Goal: Task Accomplishment & Management: Use online tool/utility

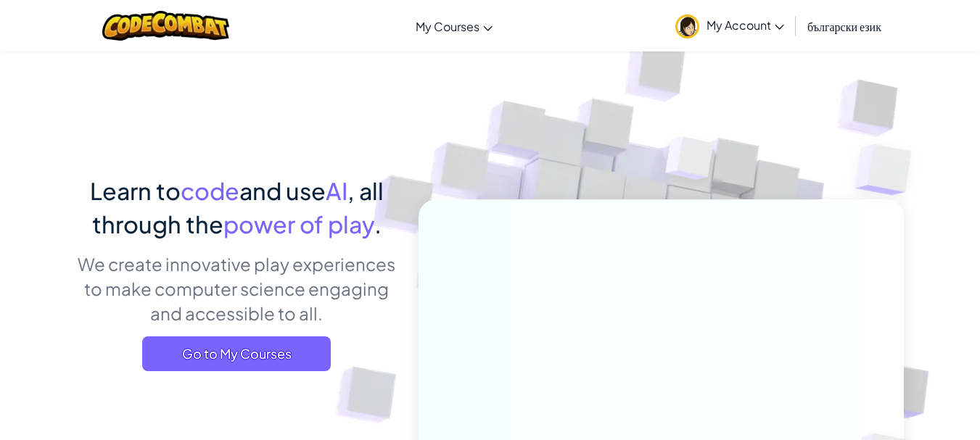
click at [739, 29] on span "My Account" at bounding box center [746, 24] width 78 height 15
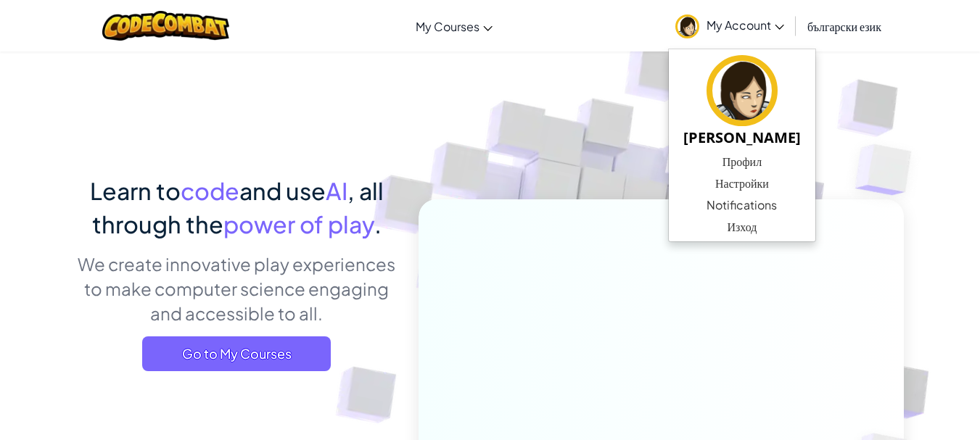
click at [870, 100] on img at bounding box center [651, 320] width 806 height 806
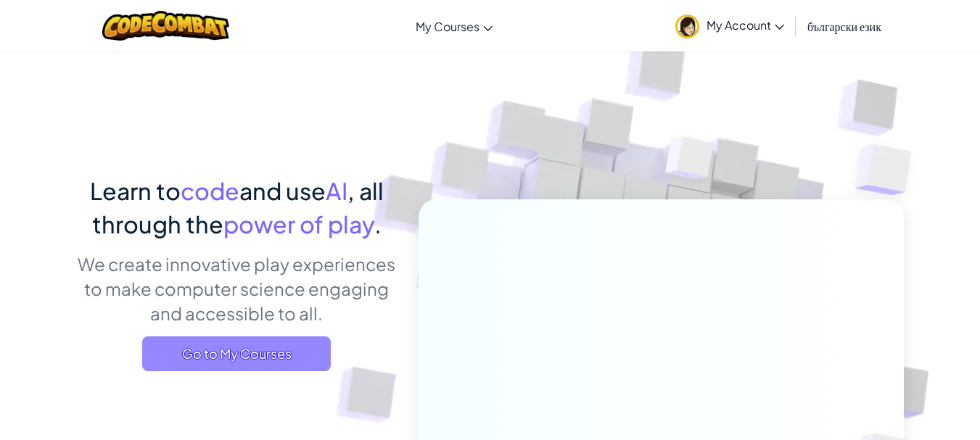
click at [236, 345] on span "Go to My Courses" at bounding box center [236, 354] width 189 height 35
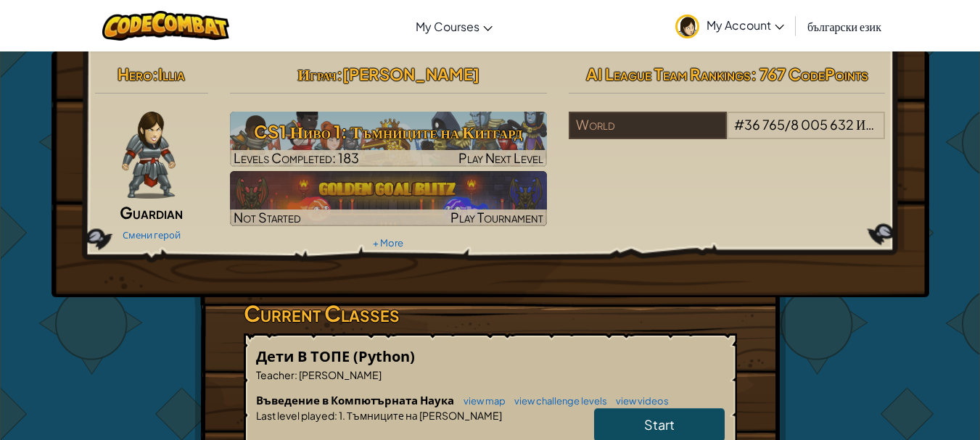
scroll to position [145, 0]
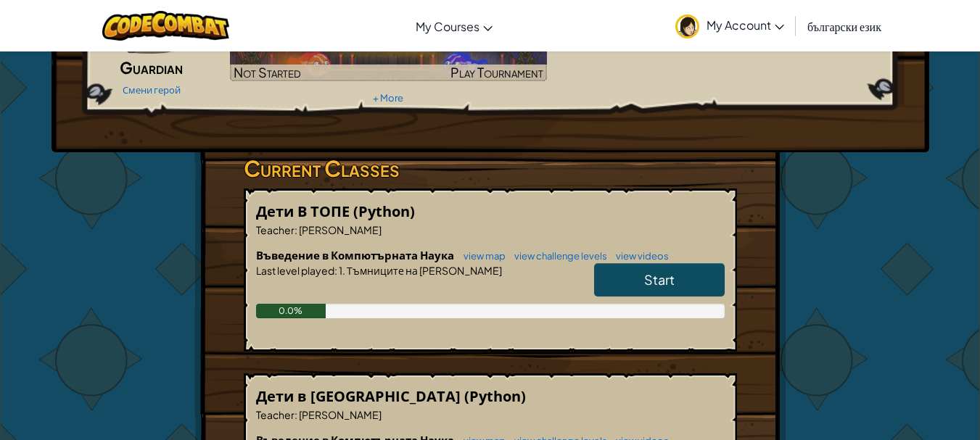
click at [679, 263] on link "Start" at bounding box center [659, 279] width 131 height 33
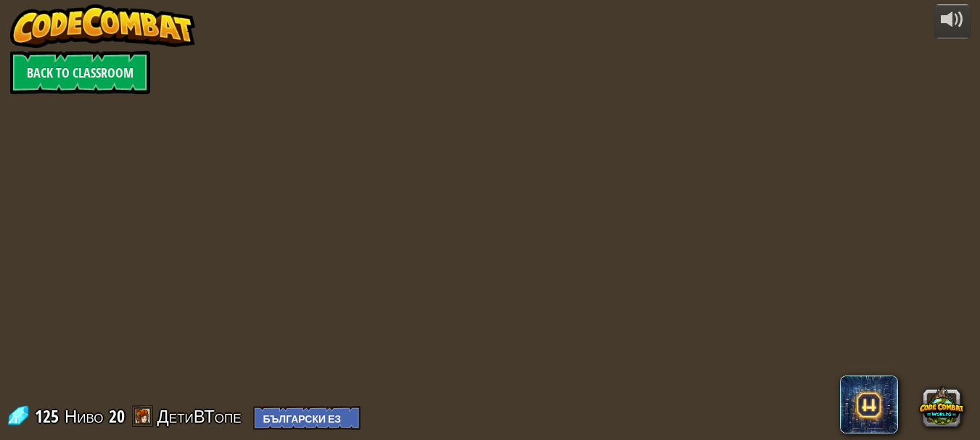
select select "bg"
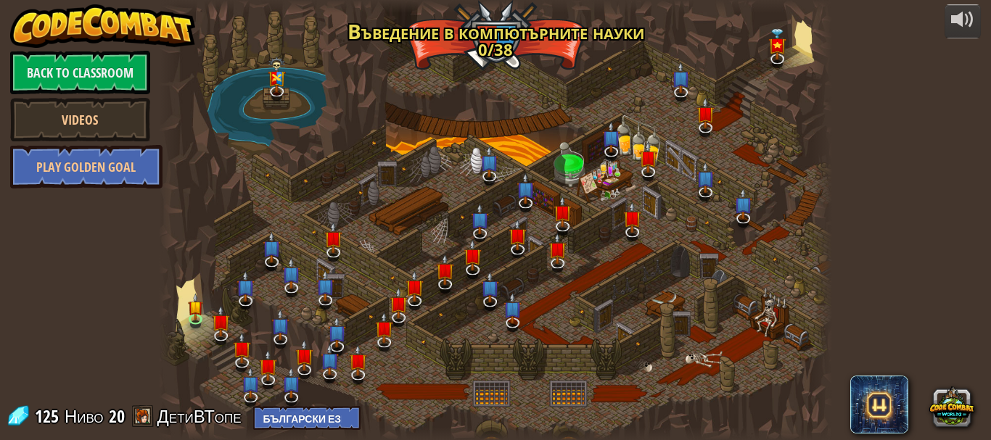
select select "bg"
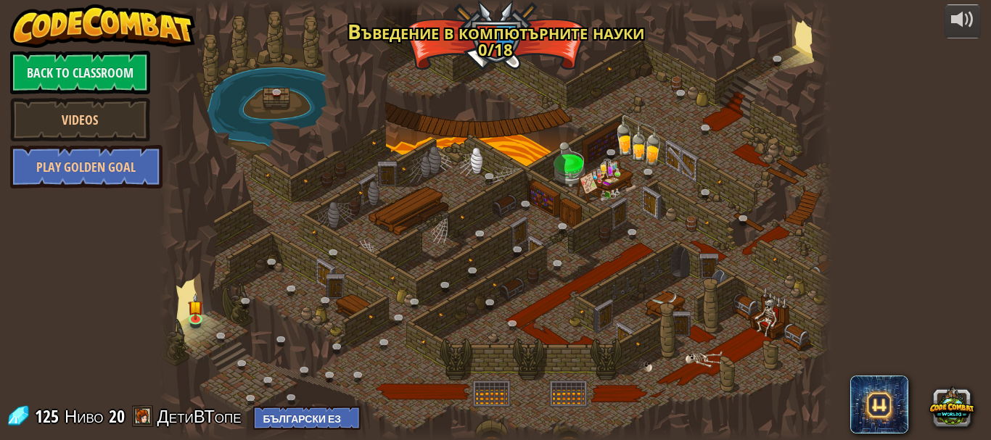
select select "bg"
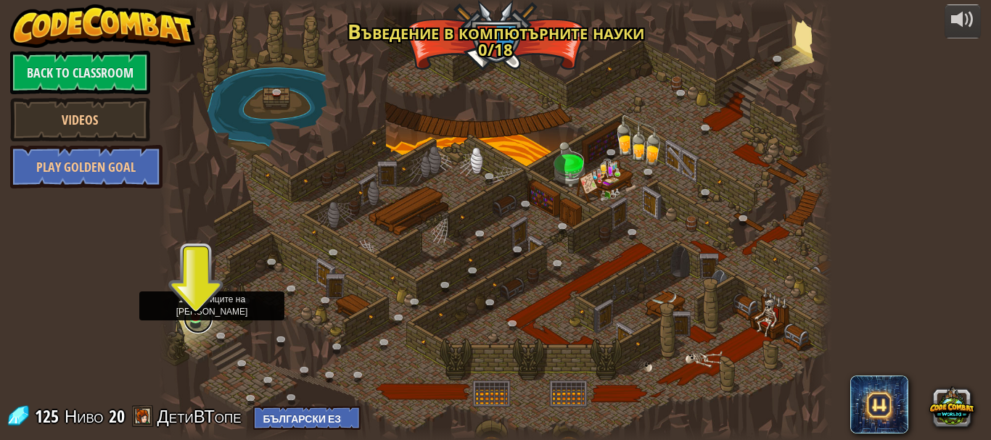
click at [194, 318] on link at bounding box center [198, 319] width 29 height 29
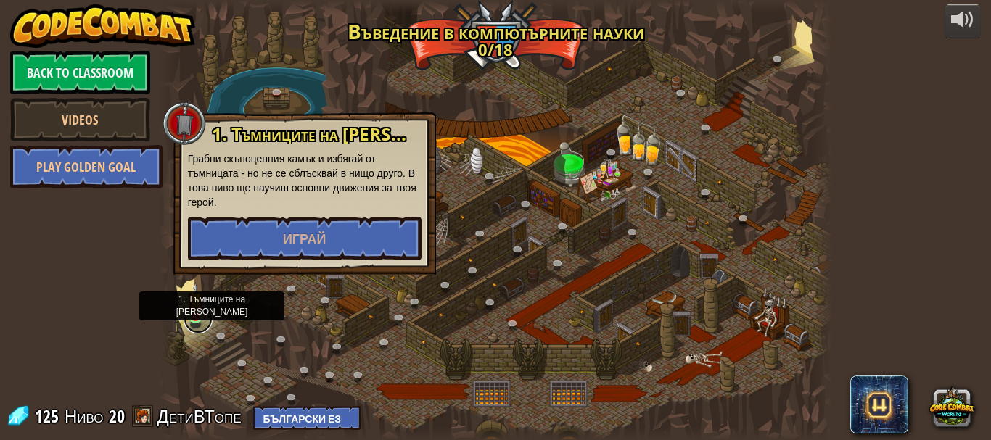
click at [194, 318] on link at bounding box center [198, 319] width 29 height 29
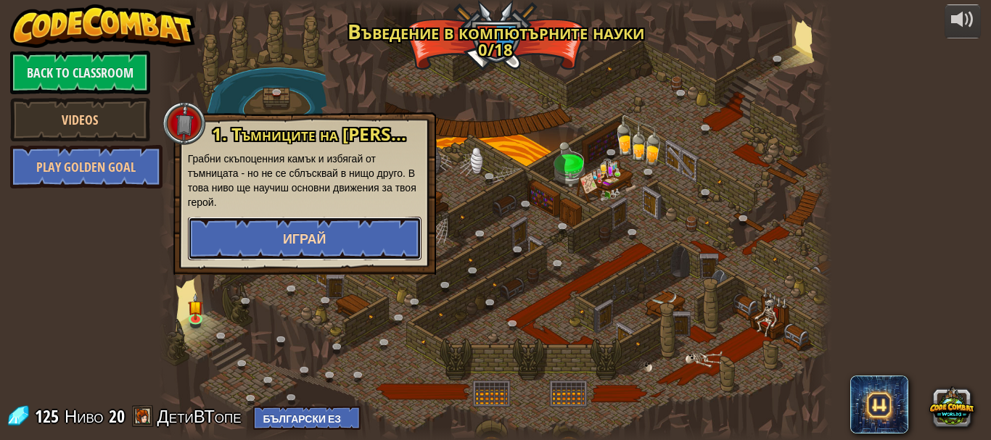
click at [274, 239] on button "Играй" at bounding box center [305, 239] width 234 height 44
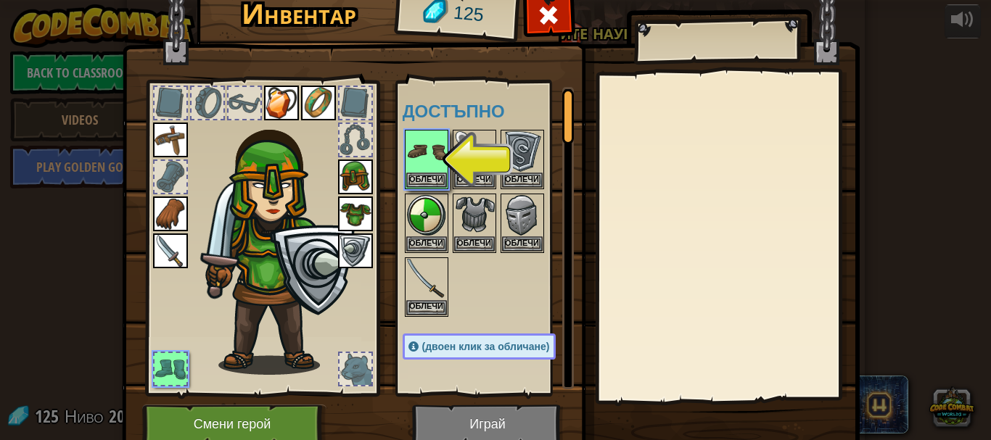
click at [493, 424] on img at bounding box center [491, 196] width 738 height 527
click at [420, 176] on button "Облечи" at bounding box center [426, 179] width 41 height 15
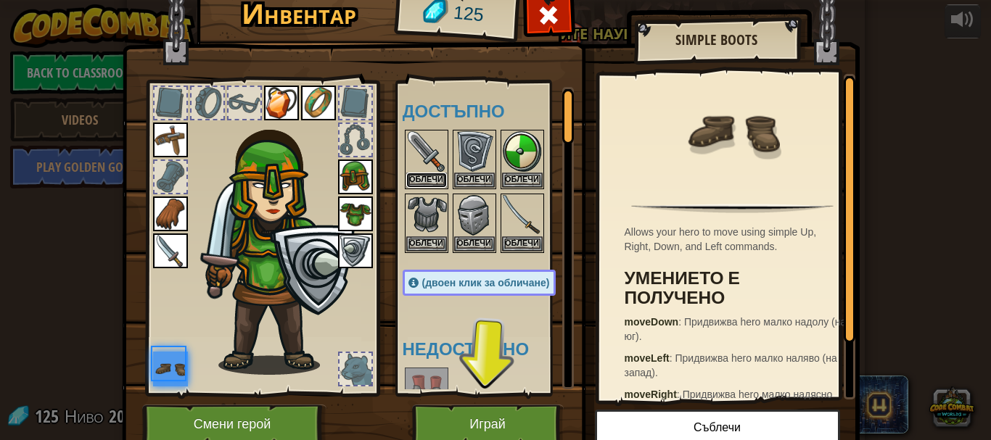
click at [420, 176] on button "Облечи" at bounding box center [426, 180] width 41 height 15
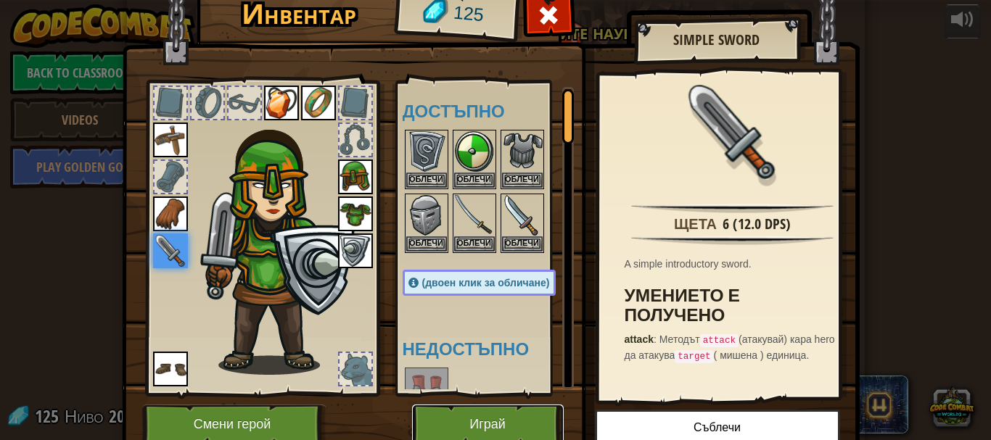
click at [484, 429] on button "Играй" at bounding box center [488, 425] width 152 height 40
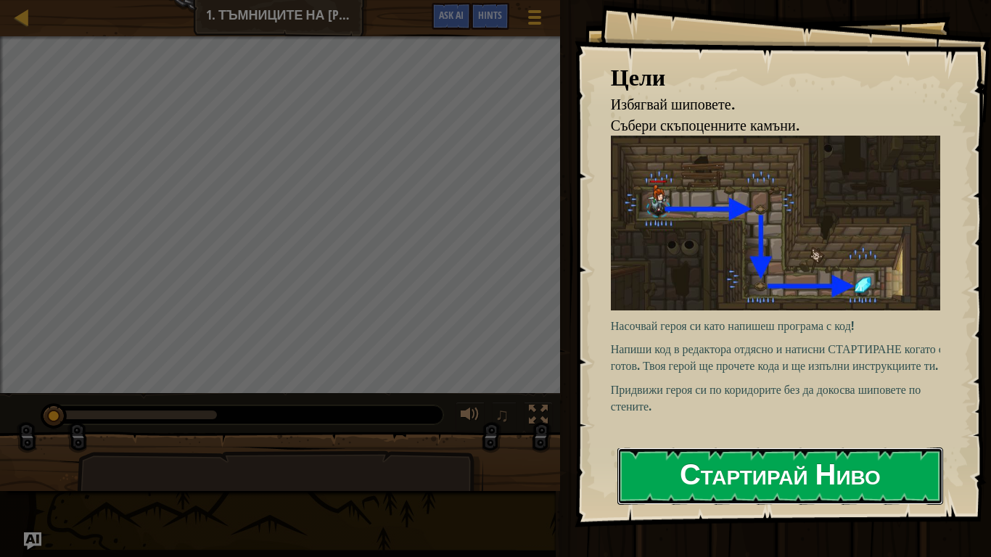
drag, startPoint x: 684, startPoint y: 479, endPoint x: 683, endPoint y: 463, distance: 16.7
click at [684, 440] on button "Стартирай Ниво" at bounding box center [780, 476] width 326 height 57
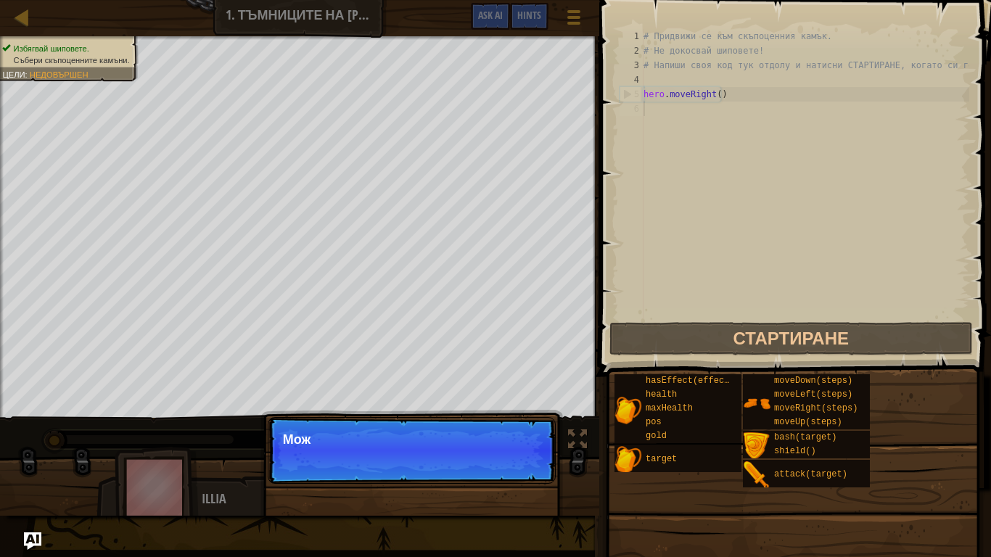
click at [514, 440] on p "Продължи Мож" at bounding box center [412, 450] width 288 height 67
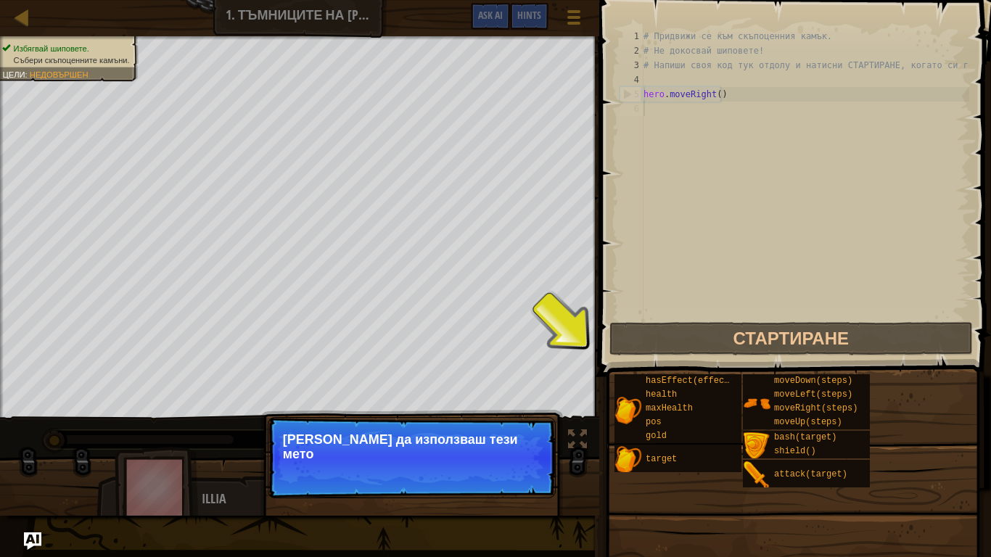
click at [512, 440] on p "Продължи Можеш да използваш тези мето" at bounding box center [412, 457] width 288 height 81
click at [512, 440] on button "Продължи" at bounding box center [509, 473] width 68 height 19
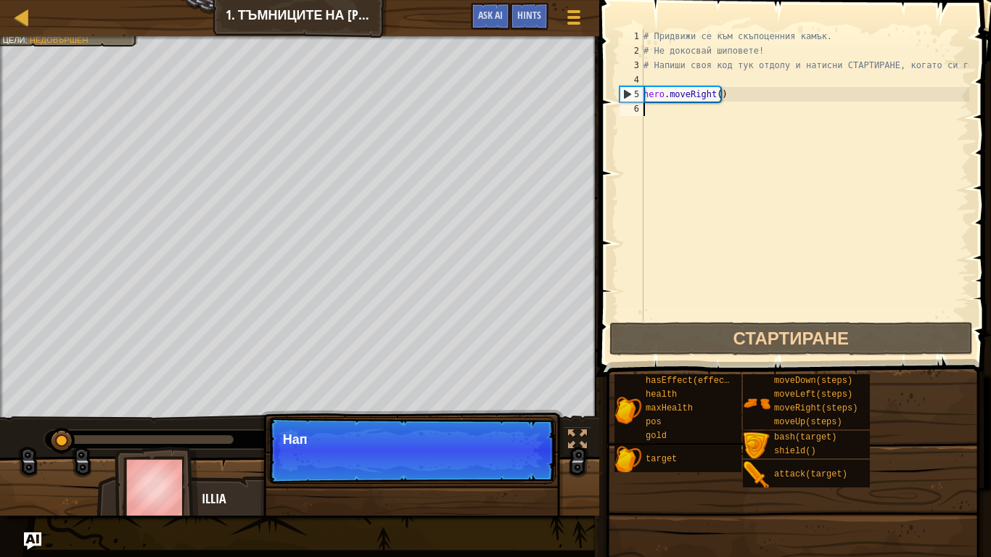
scroll to position [7, 0]
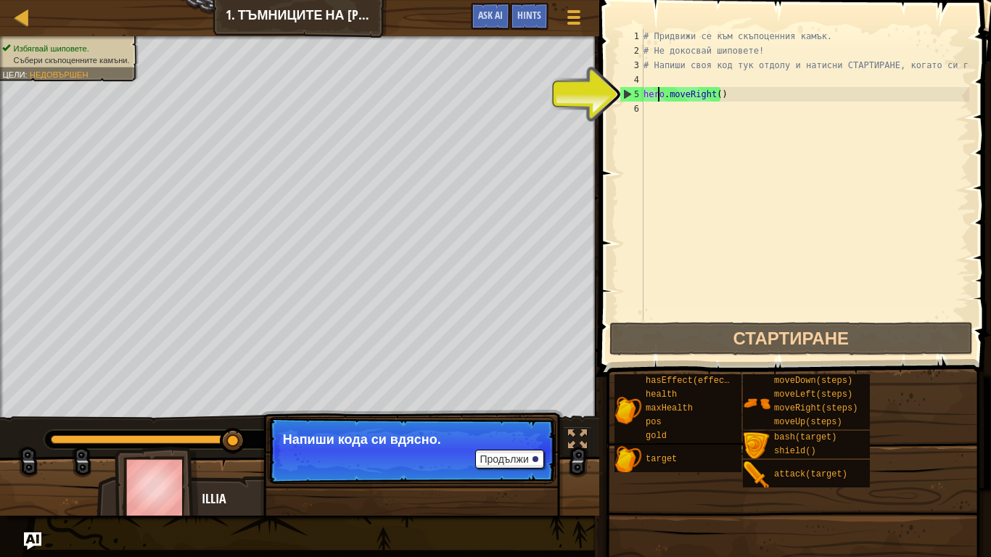
click at [656, 96] on div "# Придвижи се към скъпоценния камък. # Не докосвай шиповете! # Напиши своя код …" at bounding box center [805, 188] width 329 height 319
type textarea "hero.moveRight()"
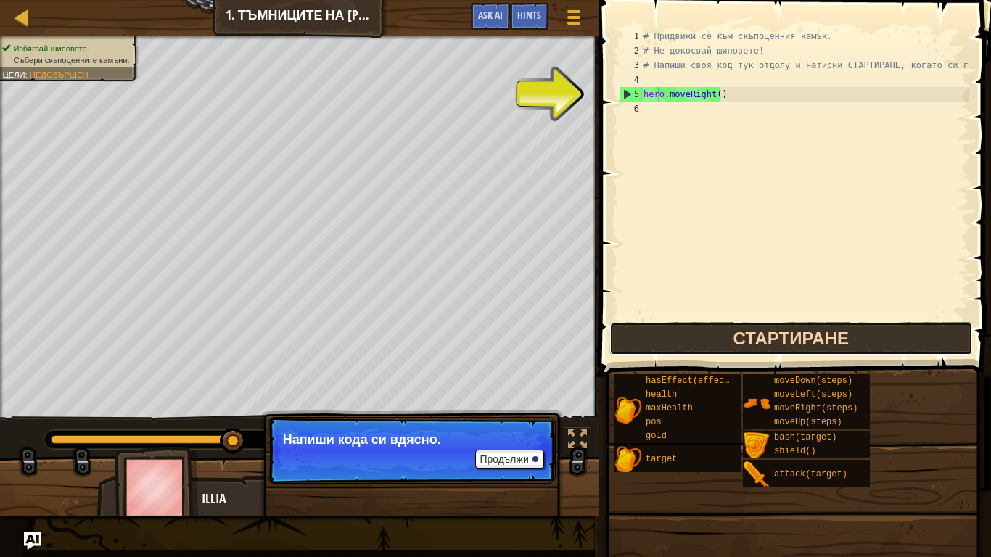
click at [735, 332] on button "Стартиране" at bounding box center [790, 338] width 363 height 33
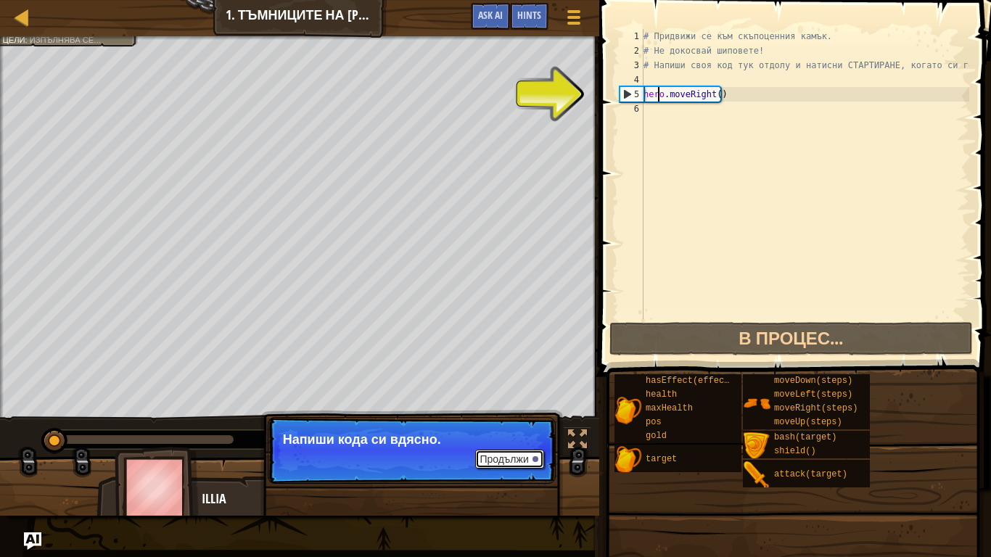
click at [517, 440] on button "Продължи" at bounding box center [509, 459] width 68 height 19
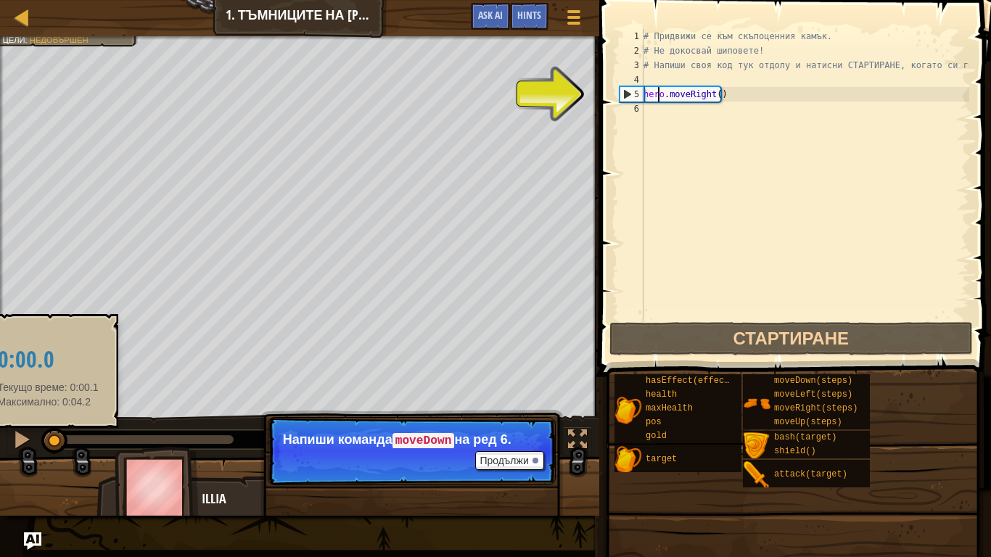
drag, startPoint x: 236, startPoint y: 440, endPoint x: 48, endPoint y: 431, distance: 188.1
click at [48, 431] on div at bounding box center [54, 441] width 26 height 26
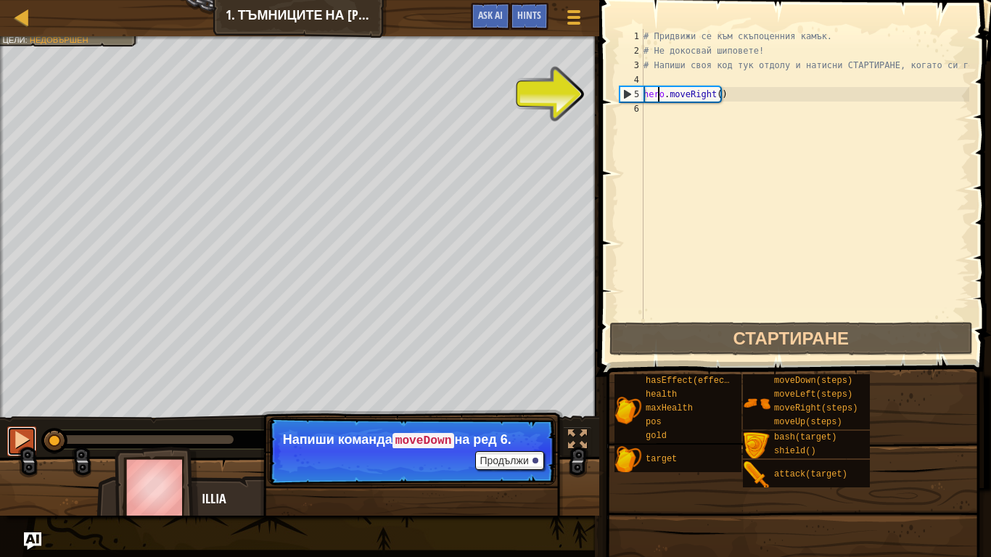
click at [22, 437] on div at bounding box center [21, 439] width 19 height 19
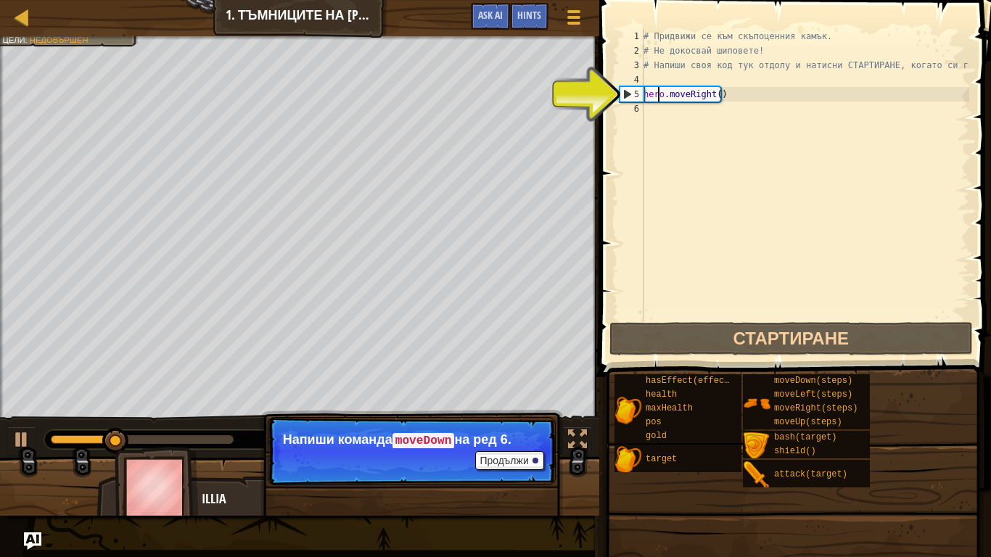
click at [770, 193] on div "# Придвижи се към скъпоценния камък. # Не докосвай шиповете! # Напиши своя код …" at bounding box center [805, 188] width 329 height 319
click at [702, 100] on div "# Придвижи се към скъпоценния камък. # Не докосвай шиповете! # Напиши своя код …" at bounding box center [805, 188] width 329 height 319
click at [516, 440] on button "Продължи" at bounding box center [509, 460] width 68 height 19
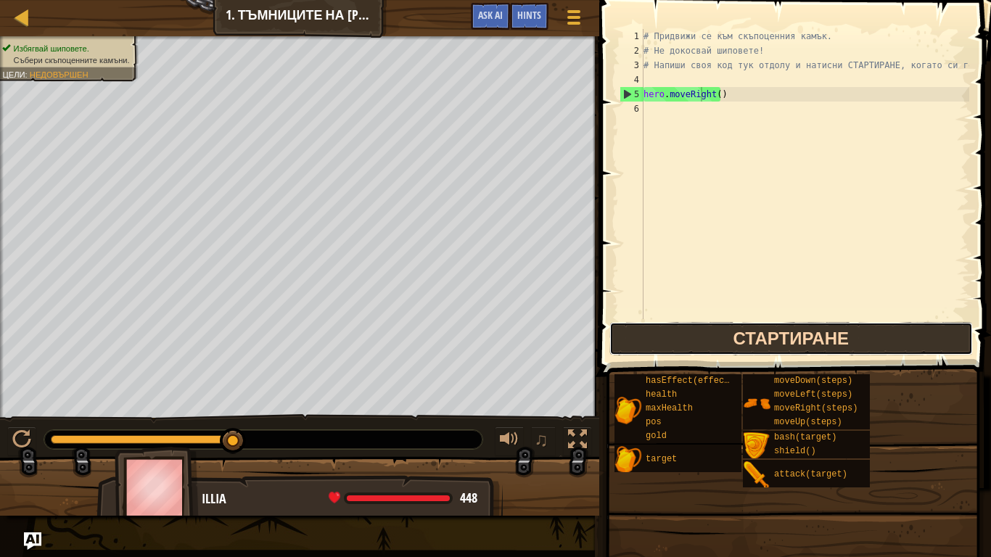
click at [706, 332] on button "Стартиране" at bounding box center [790, 338] width 363 height 33
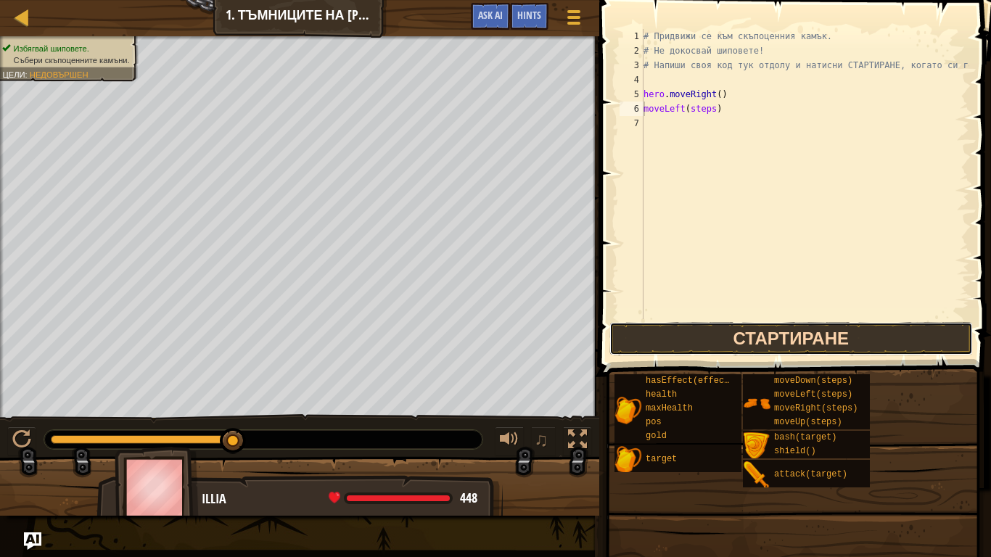
click at [744, 336] on button "Стартиране" at bounding box center [790, 338] width 363 height 33
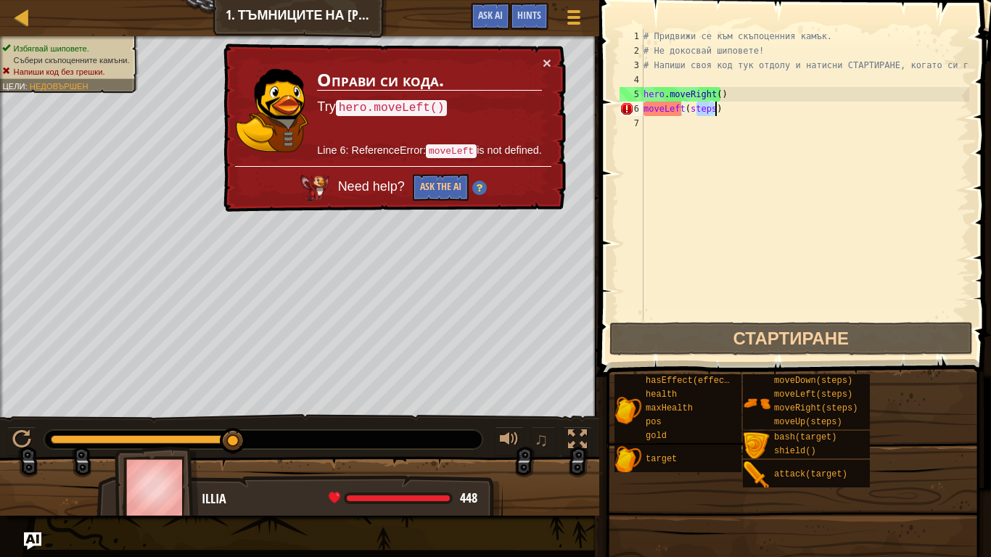
drag, startPoint x: 696, startPoint y: 106, endPoint x: 717, endPoint y: 108, distance: 20.4
click at [719, 108] on div "# Придвижи се към скъпоценния камък. # Не докосвай шиповете! # Напиши своя код …" at bounding box center [805, 188] width 329 height 319
click at [718, 108] on div "# Придвижи се към скъпоценния камък. # Не докосвай шиповете! # Напиши своя код …" at bounding box center [805, 174] width 329 height 290
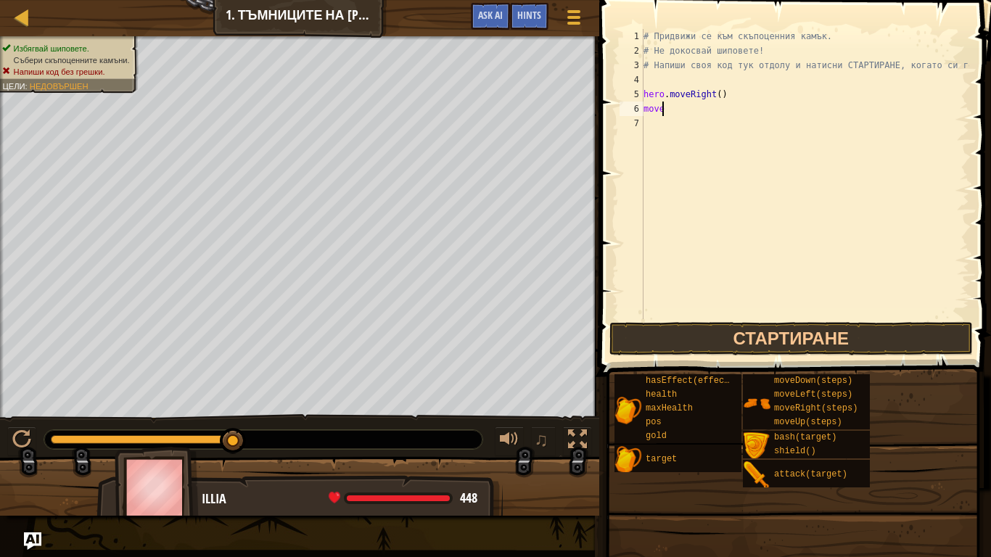
type textarea "m"
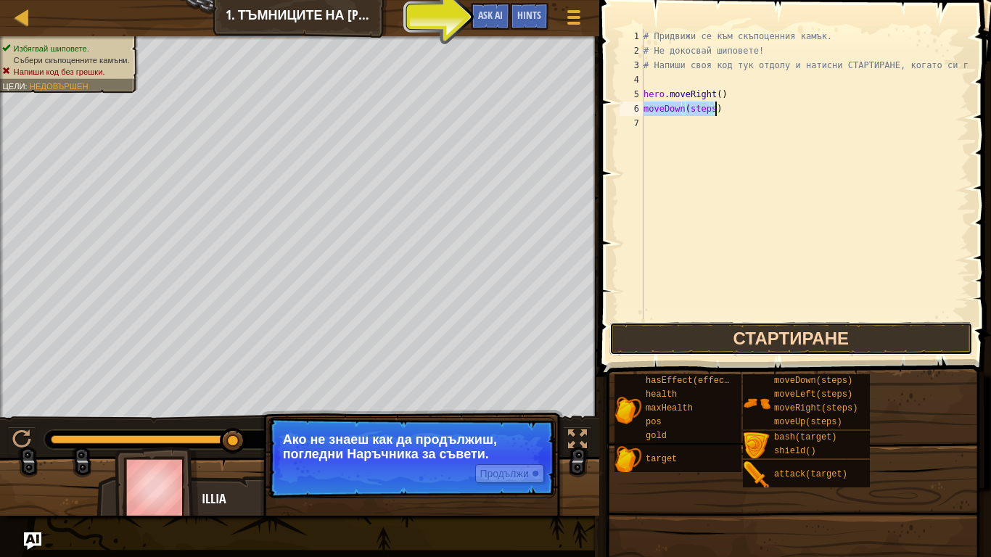
click at [786, 339] on button "Стартиране" at bounding box center [790, 338] width 363 height 33
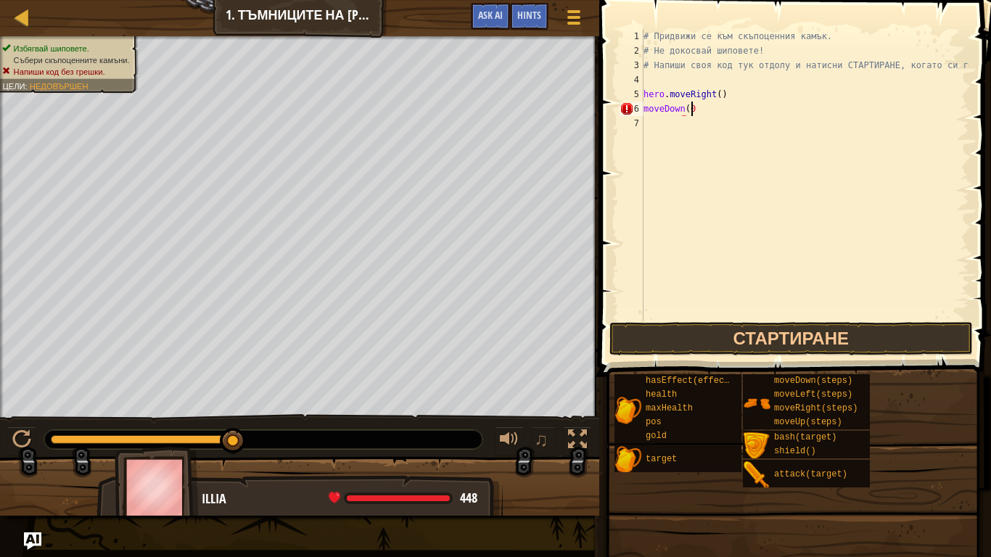
scroll to position [7, 3]
click at [749, 341] on button "Стартиране" at bounding box center [790, 338] width 363 height 33
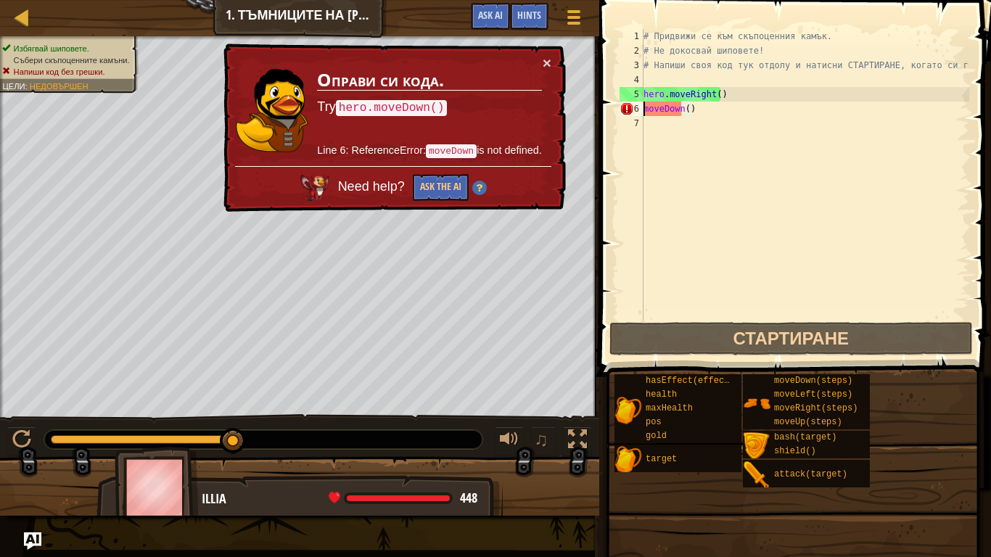
click at [644, 111] on div "# Придвижи се към скъпоценния камък. # Не докосвай шиповете! # Напиши своя код …" at bounding box center [805, 188] width 329 height 319
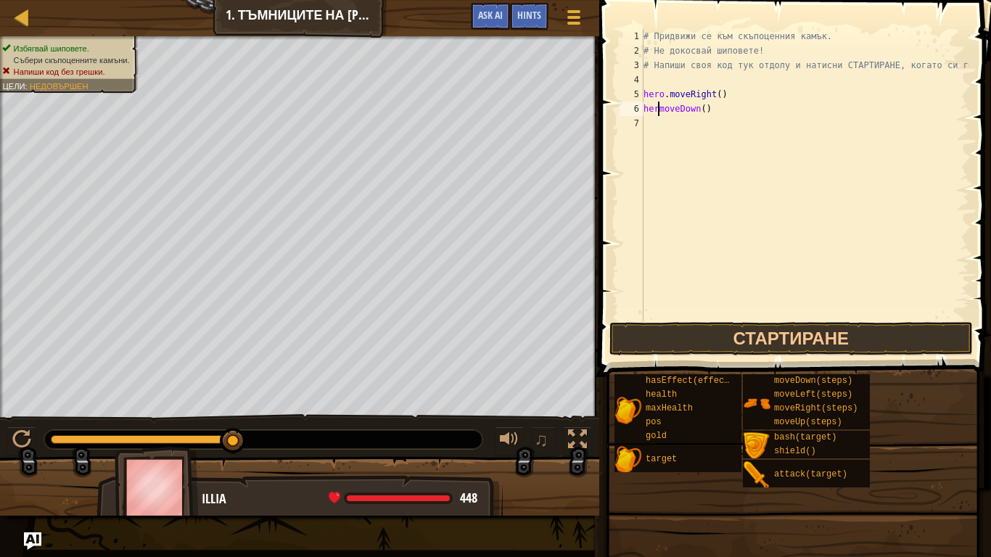
scroll to position [7, 1]
click at [720, 345] on button "Стартиране" at bounding box center [790, 338] width 363 height 33
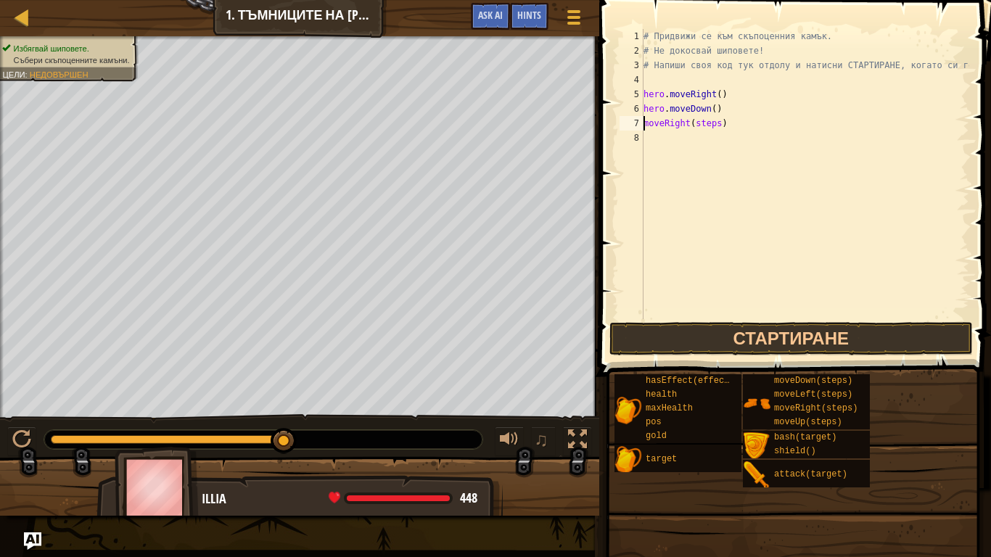
click at [645, 123] on div "# Придвижи се към скъпоценния камък. # Не докосвай шиповете! # Напиши своя код …" at bounding box center [805, 188] width 329 height 319
click at [738, 123] on div "# Придвижи се към скъпоценния камък. # Не докосвай шиповете! # Напиши своя код …" at bounding box center [805, 188] width 329 height 319
click at [757, 332] on button "Стартиране" at bounding box center [790, 338] width 363 height 33
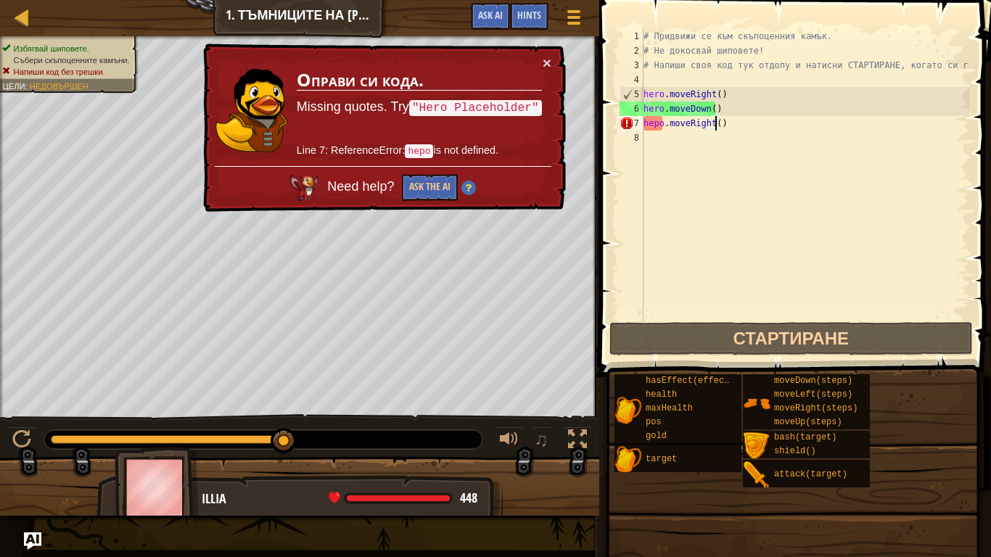
click at [722, 122] on div "# Придвижи се към скъпоценния камък. # Не докосвай шиповете! # Напиши своя код …" at bounding box center [805, 188] width 329 height 319
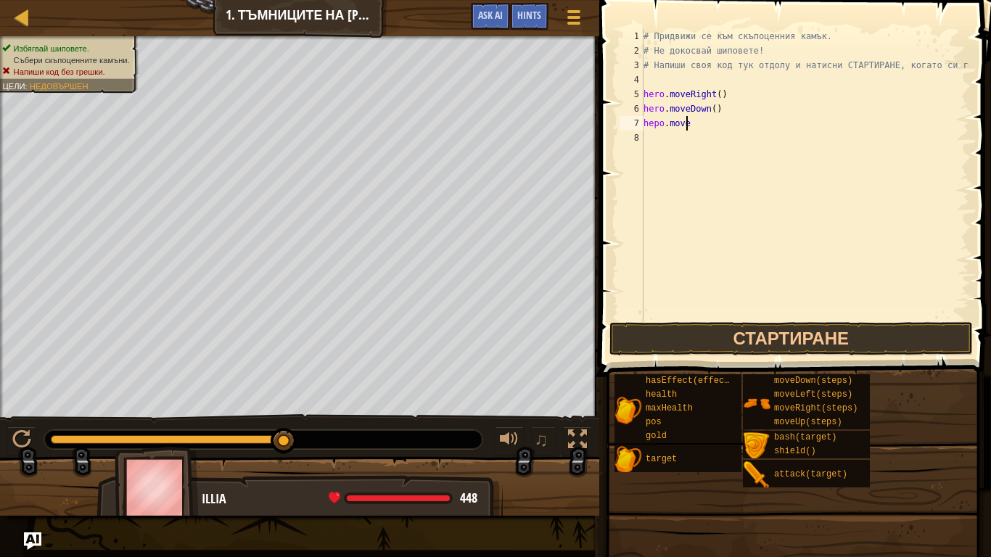
type textarea "h"
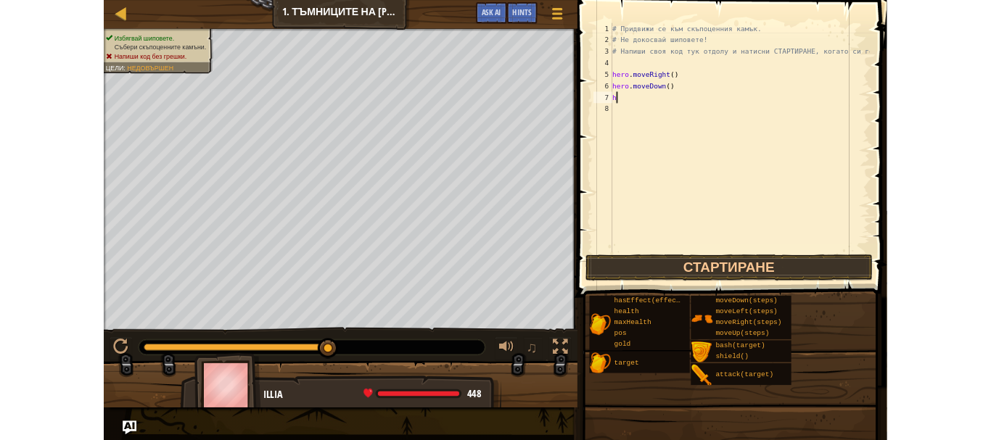
scroll to position [7, 0]
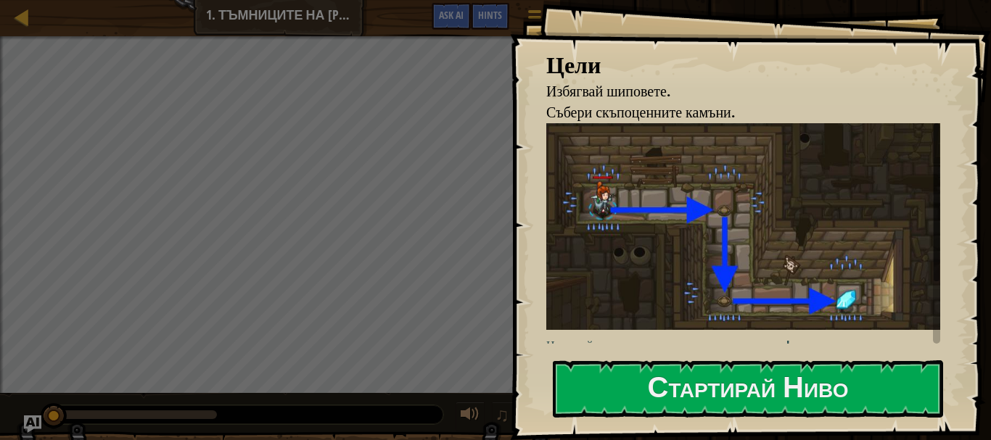
select select "bg"
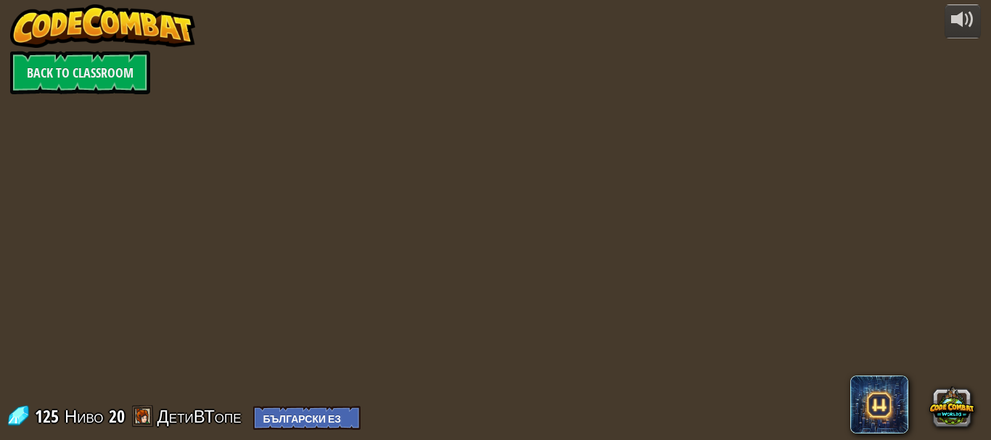
select select "bg"
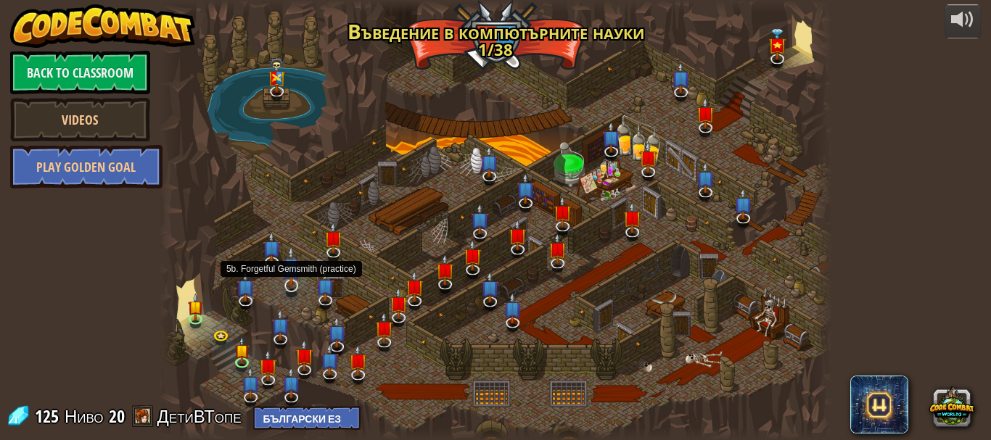
select select "bg"
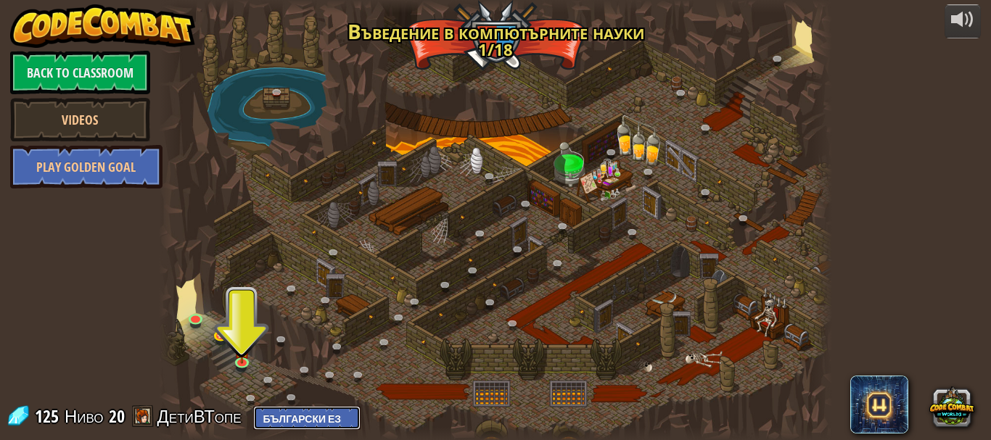
click at [329, 420] on select "English (US) English (UK) 简体中文 繁體中文 русский español (ES) español (América Latin…" at bounding box center [306, 418] width 107 height 24
select select "ru"
click at [267, 406] on select "English (US) English (UK) 简体中文 繁體中文 русский español (ES) español (América Latin…" at bounding box center [306, 418] width 107 height 24
select select "ru"
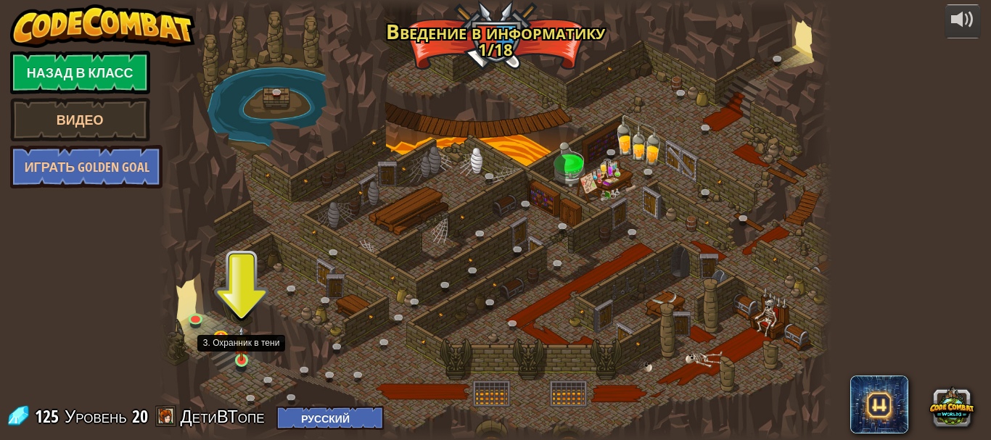
click at [238, 350] on img at bounding box center [241, 344] width 15 height 36
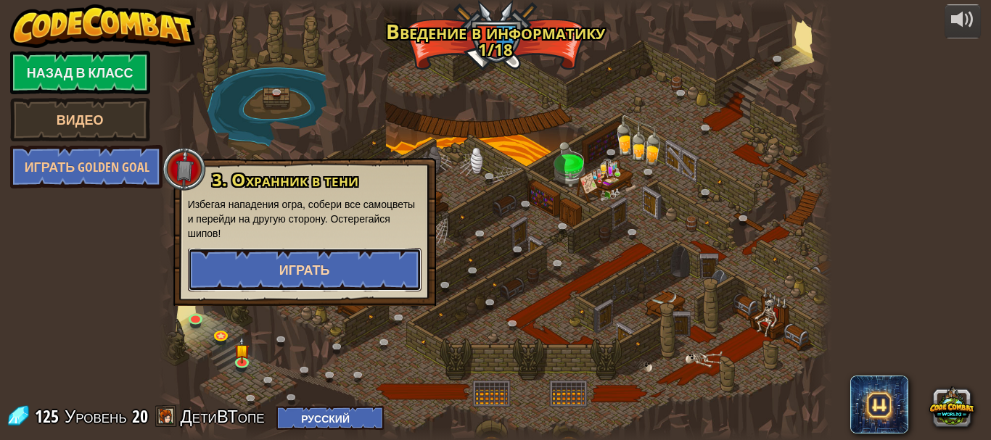
click at [319, 273] on span "Играть" at bounding box center [304, 270] width 51 height 18
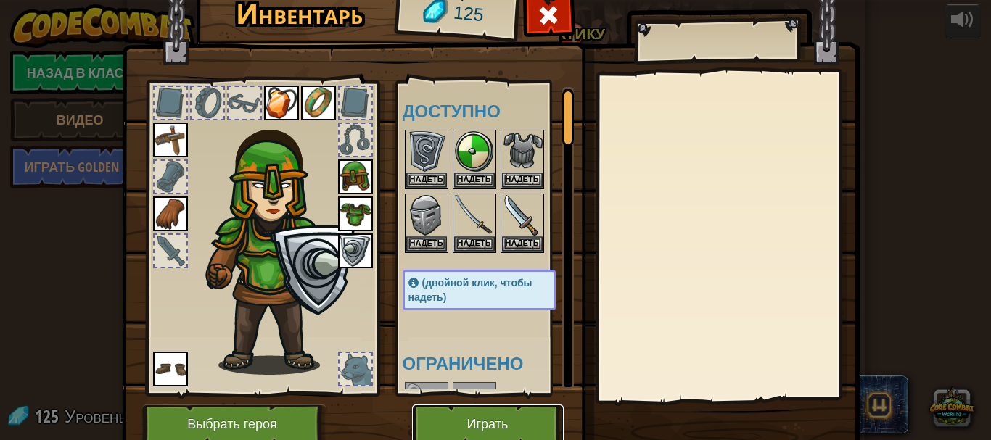
click at [460, 413] on button "Играть" at bounding box center [488, 425] width 152 height 40
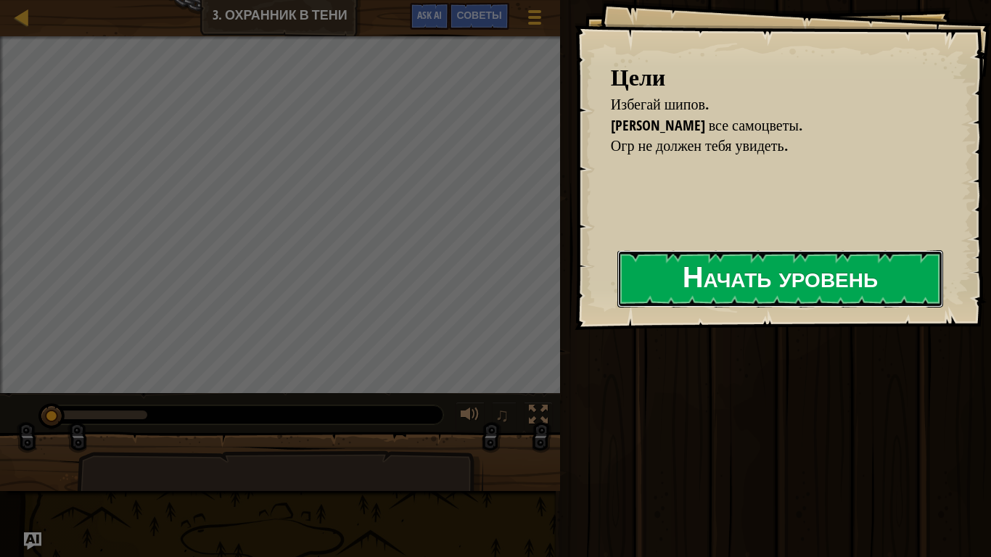
click at [575, 314] on div "Цели Избегай шипов. Собери все самоцветы. Огр не должен тебя увидеть. Начать ур…" at bounding box center [783, 165] width 416 height 330
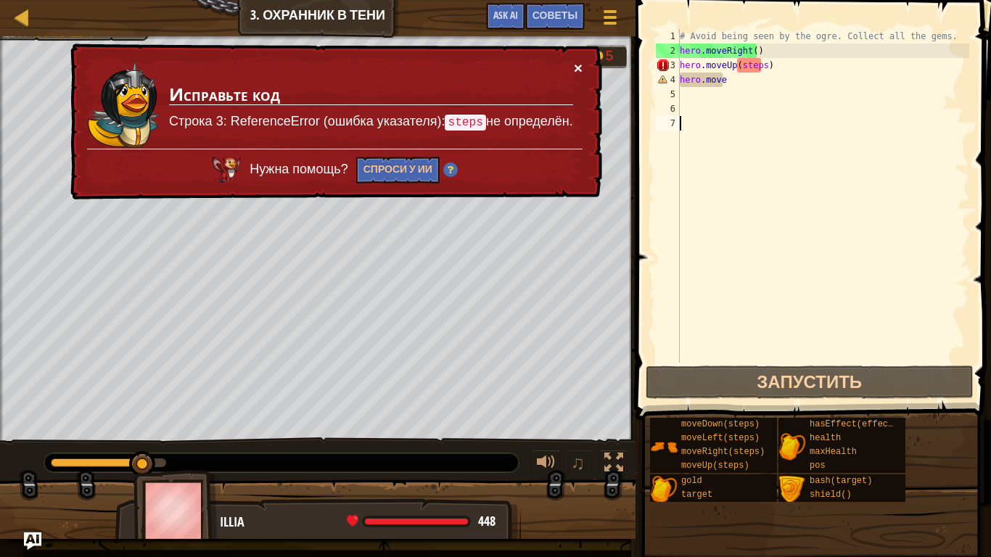
click at [581, 74] on button "×" at bounding box center [578, 67] width 9 height 15
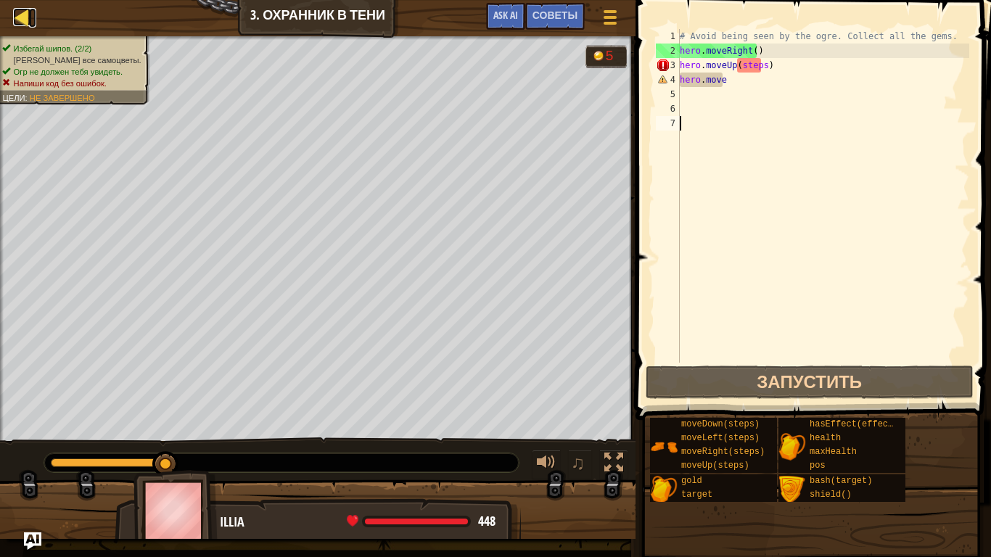
click at [23, 25] on div at bounding box center [22, 17] width 18 height 18
select select "ru"
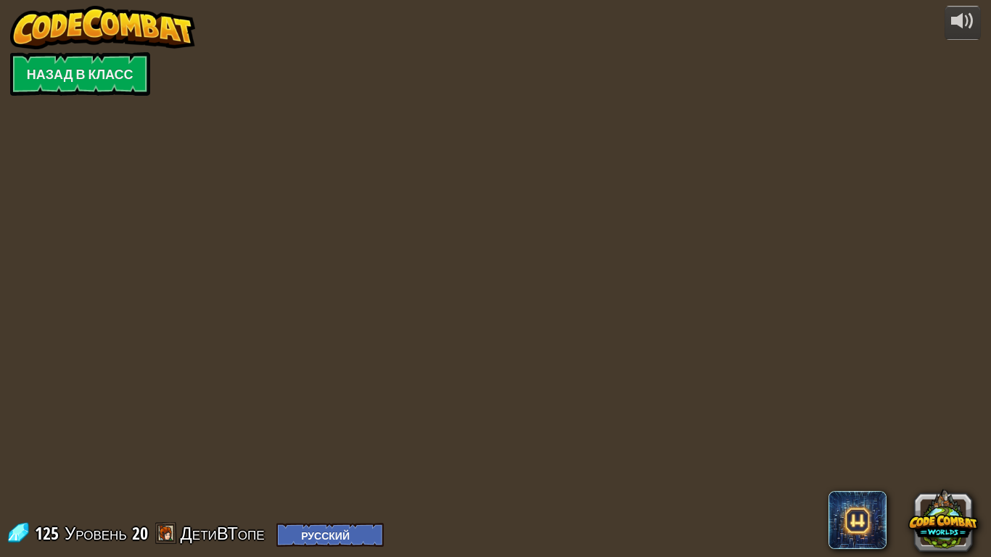
select select "ru"
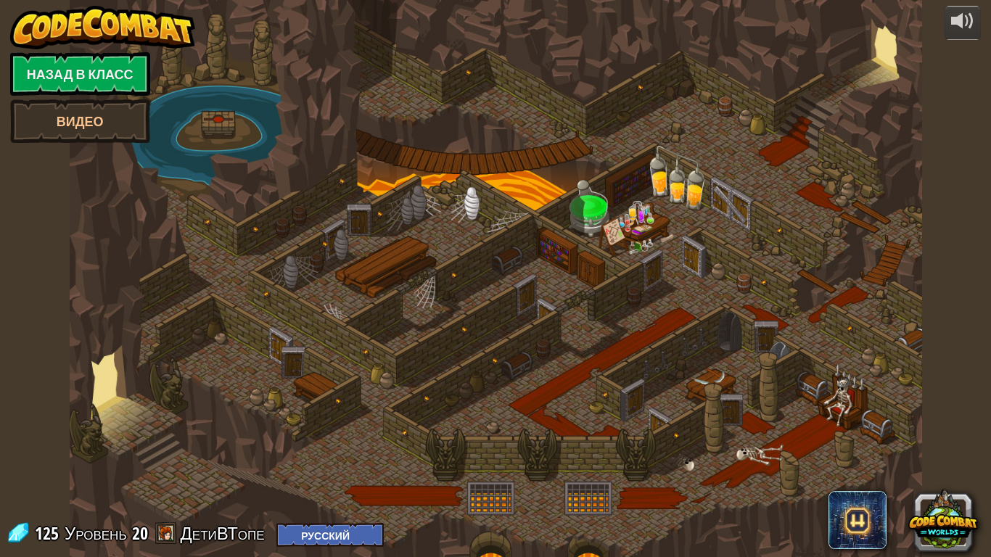
select select "ru"
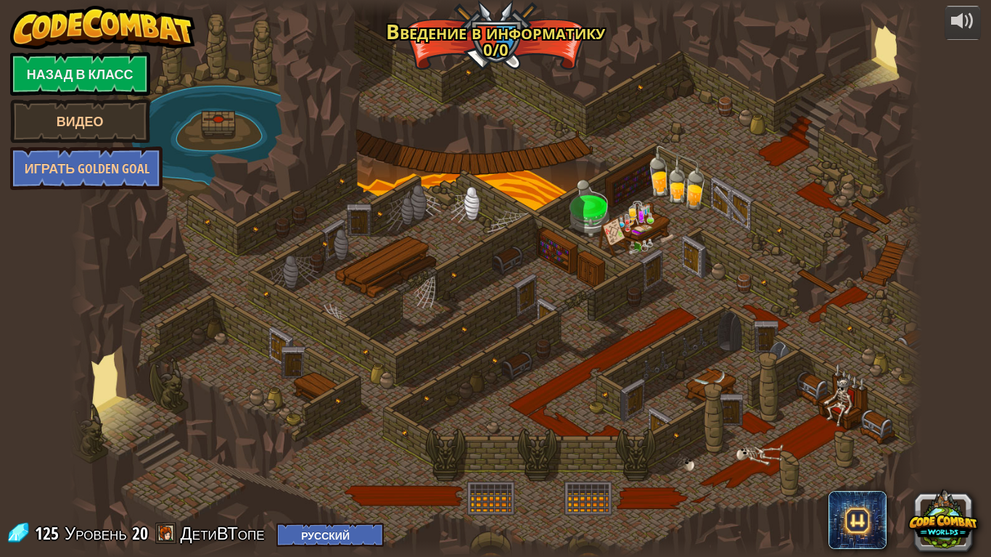
select select "ru"
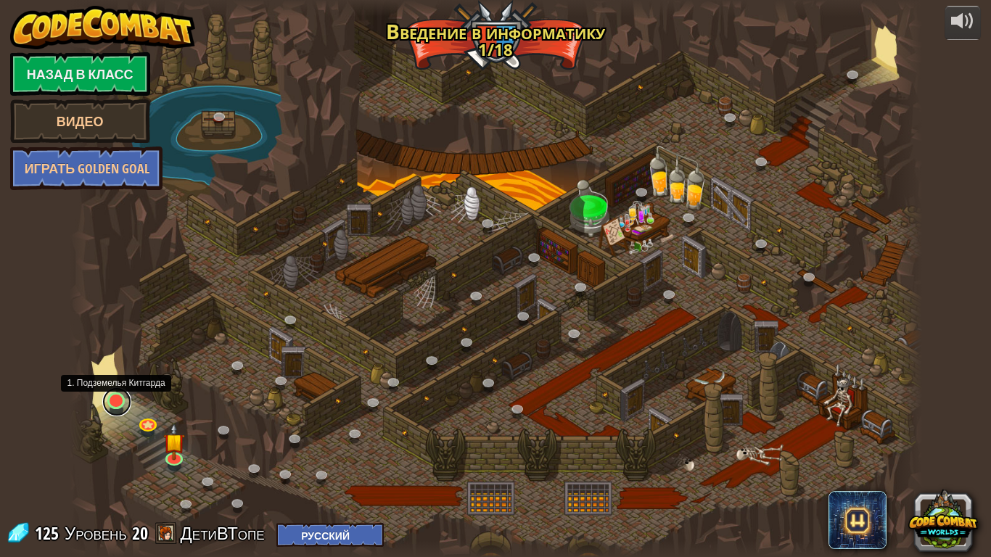
click at [119, 411] on link at bounding box center [116, 401] width 29 height 29
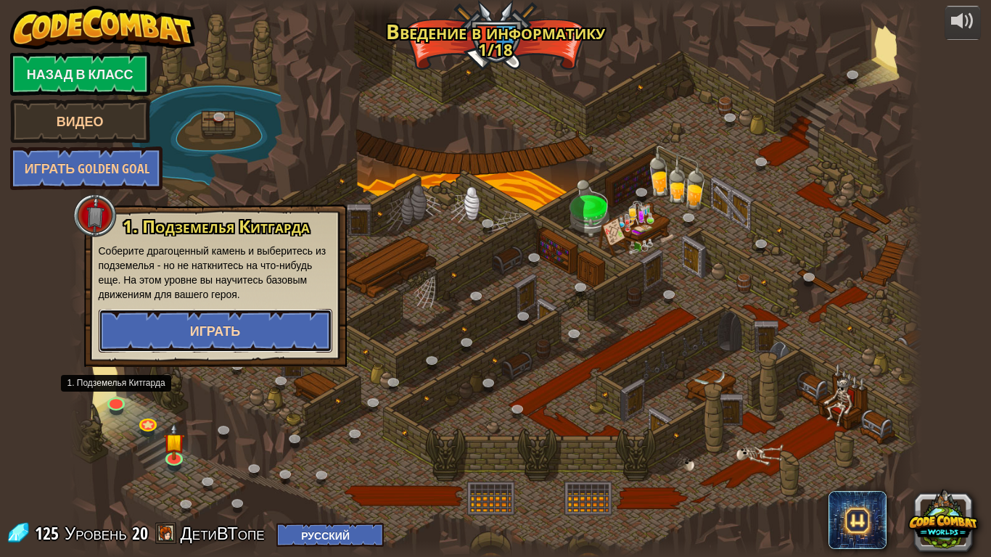
click at [272, 330] on button "Играть" at bounding box center [216, 331] width 234 height 44
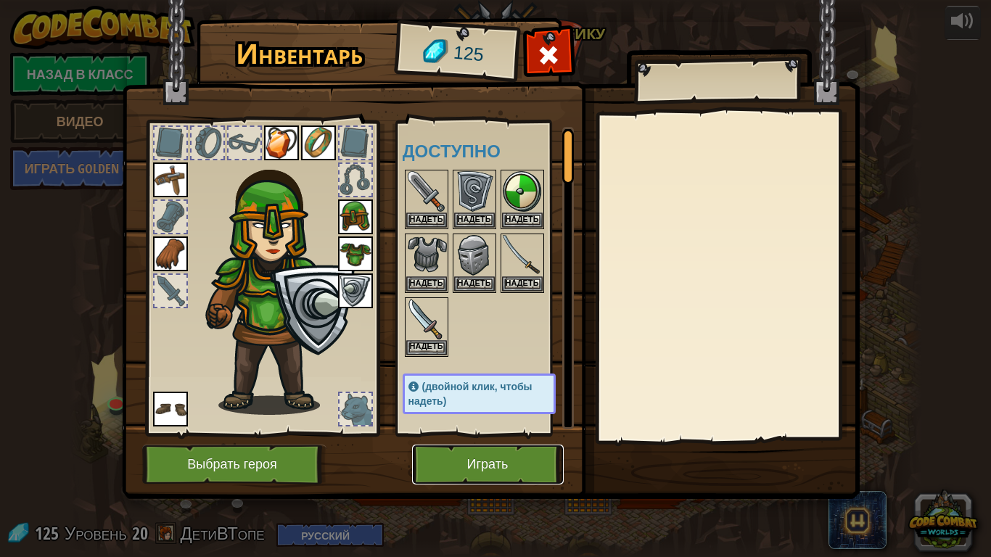
click at [469, 440] on button "Играть" at bounding box center [488, 465] width 152 height 40
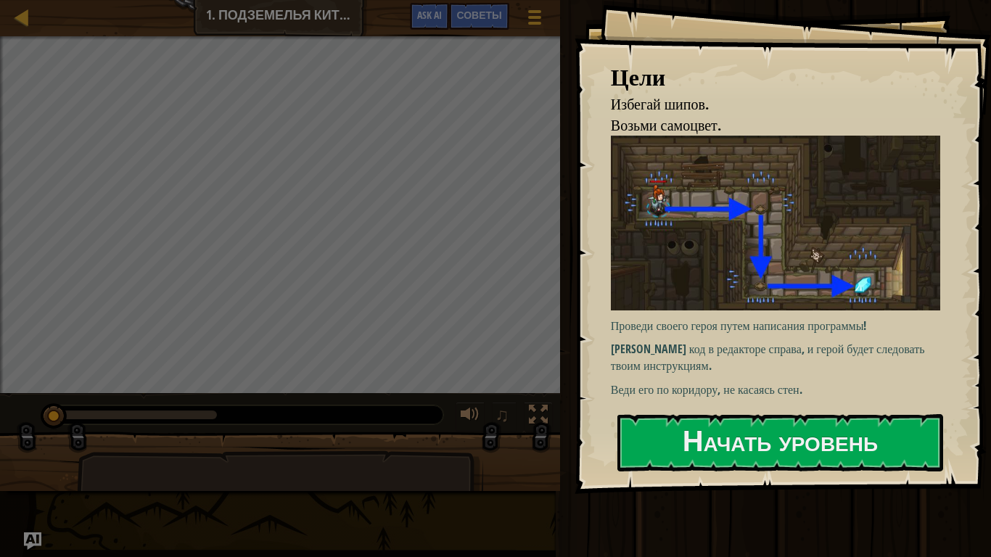
click at [662, 318] on p "Проведи своего героя путем написания программы!" at bounding box center [781, 326] width 340 height 17
drag, startPoint x: 669, startPoint y: 378, endPoint x: 667, endPoint y: 387, distance: 8.8
click at [669, 382] on p "Веди его по коридору, не касаясь стен." at bounding box center [781, 390] width 340 height 17
click at [666, 416] on button "Начать уровень" at bounding box center [780, 442] width 326 height 57
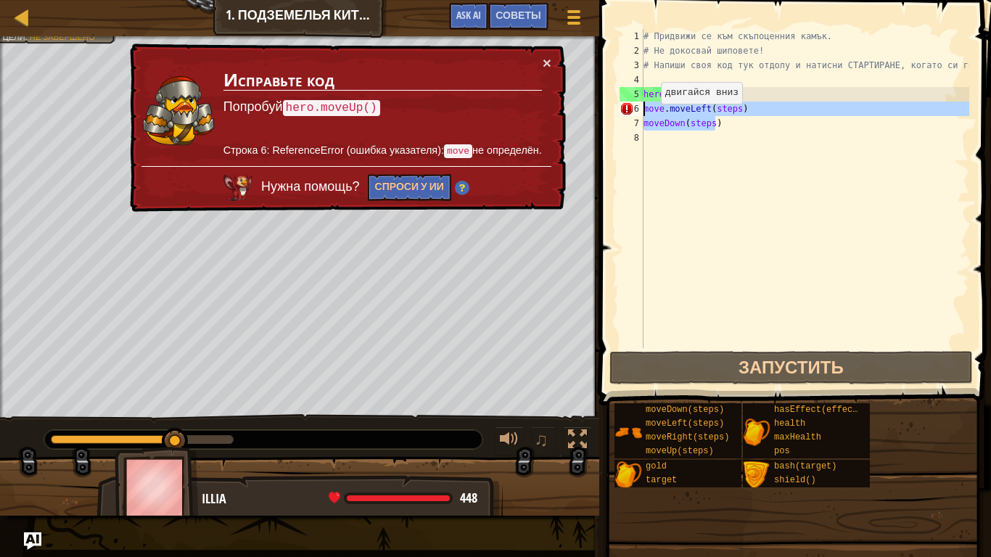
drag, startPoint x: 696, startPoint y: 125, endPoint x: 627, endPoint y: 110, distance: 71.4
click at [627, 110] on div "1 2 3 4 5 6 7 8 # Придвижи се към скъпоценния камък. # Не докосвай шиповете! # …" at bounding box center [793, 188] width 353 height 319
type textarea "move.moveLeft(steps) moveDown(steps)"
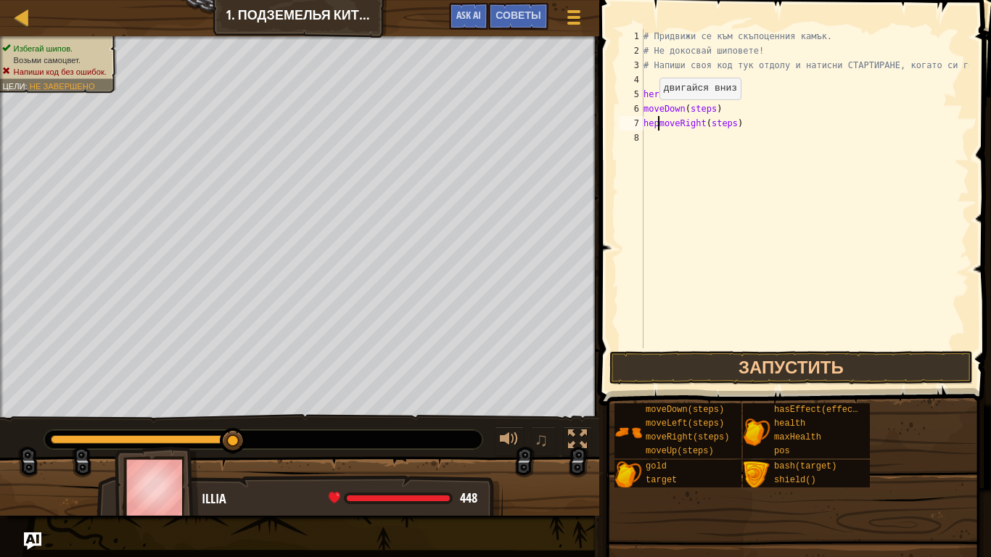
scroll to position [7, 1]
click at [644, 116] on div "# Придвижи се към скъпоценния камък. # Не докосвай шиповете! # Напиши своя код …" at bounding box center [805, 203] width 329 height 348
click at [641, 106] on div "6" at bounding box center [631, 109] width 24 height 15
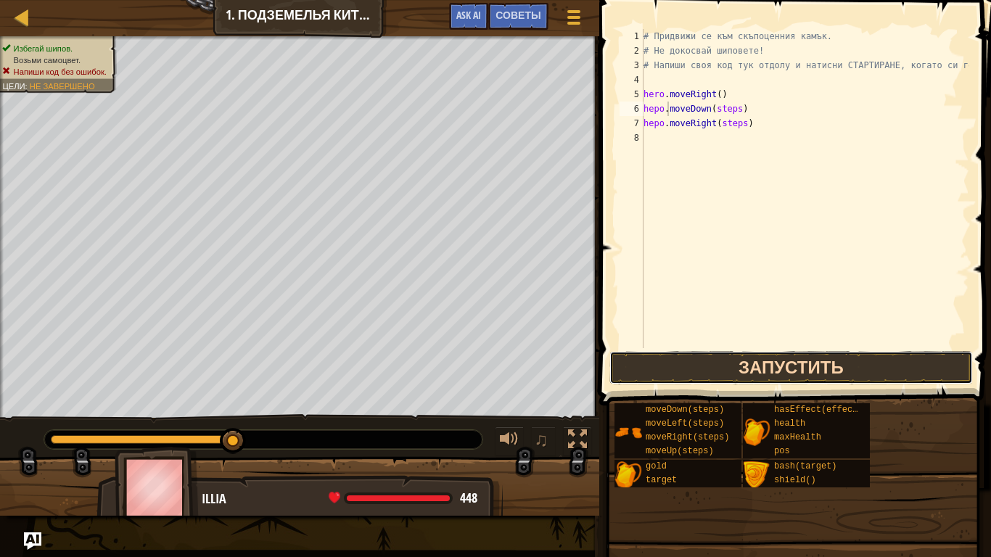
click at [680, 357] on button "Запустить" at bounding box center [790, 367] width 363 height 33
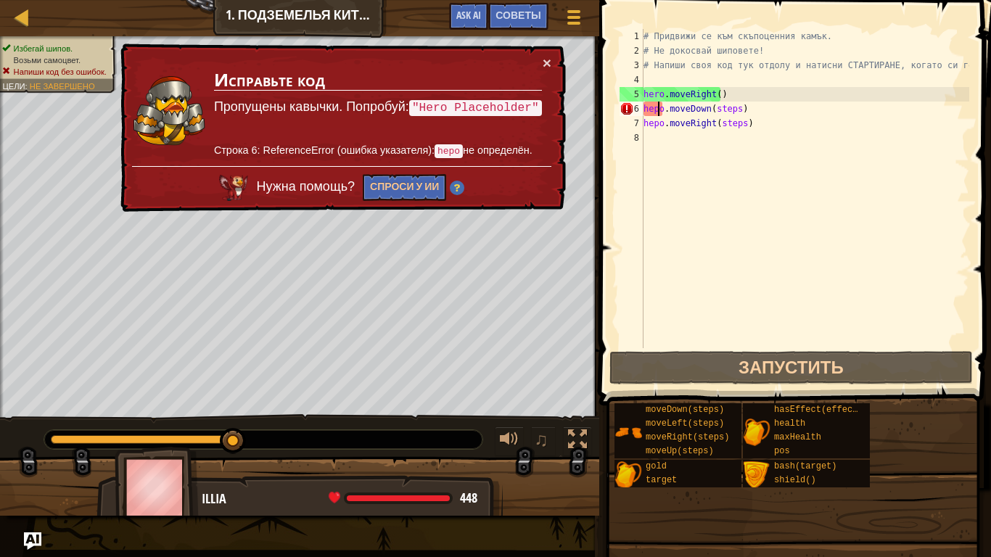
click at [658, 109] on div "# Придвижи се към скъпоценния камък. # Не докосвай шиповете! # Напиши своя код …" at bounding box center [805, 203] width 329 height 348
click at [655, 108] on div "# Придвижи се към скъпоценния камък. # Не докосвай шиповете! # Напиши своя код …" at bounding box center [805, 203] width 329 height 348
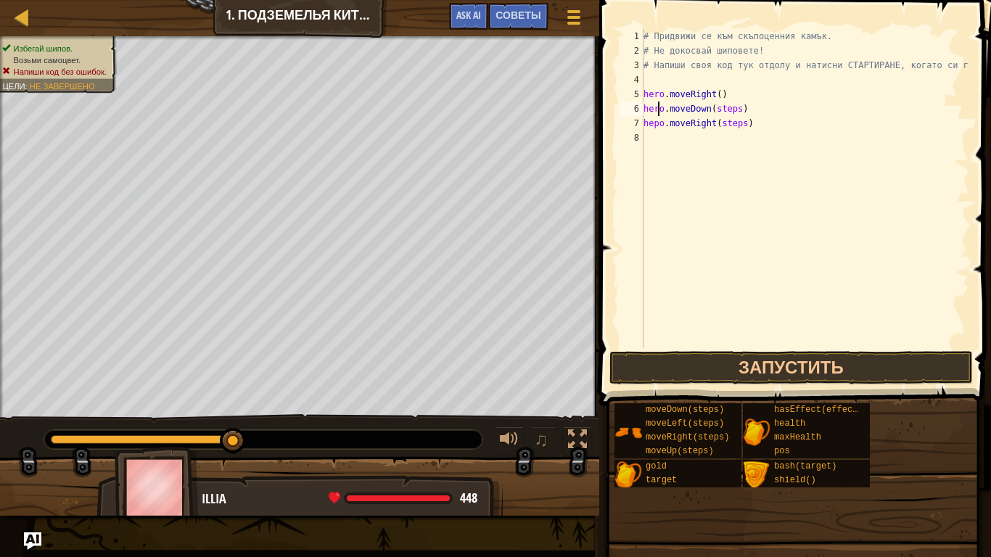
click at [659, 125] on div "# Придвижи се към скъпоценния камък. # Не докосвай шиповете! # Напиши своя код …" at bounding box center [805, 203] width 329 height 348
click at [735, 110] on div "# Придвижи се към скъпоценния камък. # Не докосвай шиповете! # Напиши своя код …" at bounding box center [805, 203] width 329 height 348
click at [739, 125] on div "# Придвижи се към скъпоценния камък. # Не докосвай шиповете! # Напиши своя код …" at bounding box center [805, 203] width 329 height 348
type textarea "hero.moveRight()"
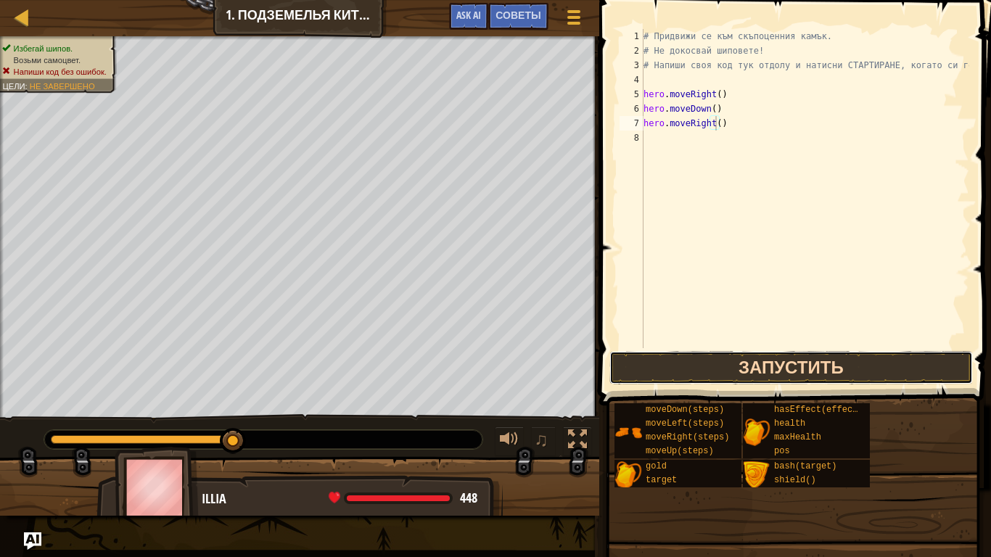
click at [776, 355] on button "Запустить" at bounding box center [790, 367] width 363 height 33
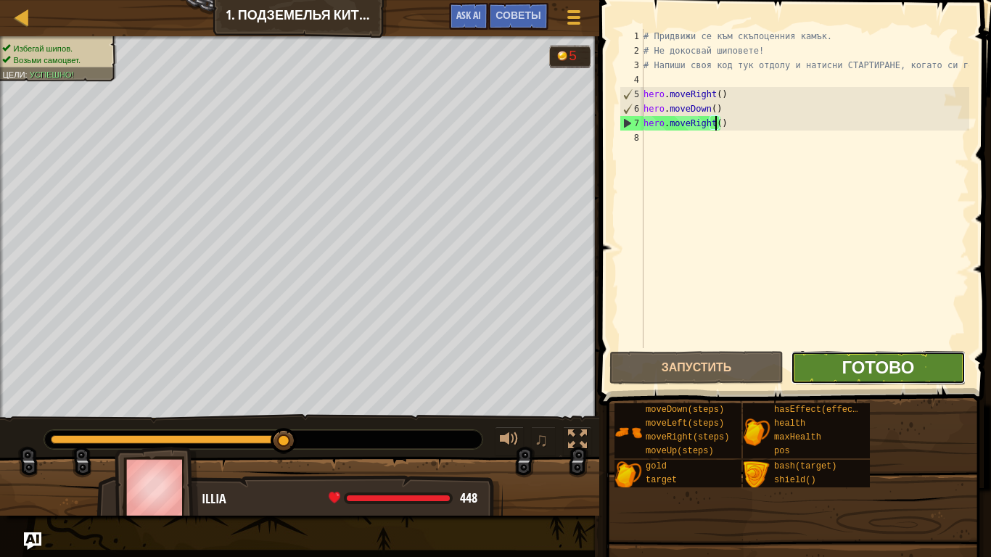
click at [862, 363] on span "Готово" at bounding box center [877, 366] width 73 height 23
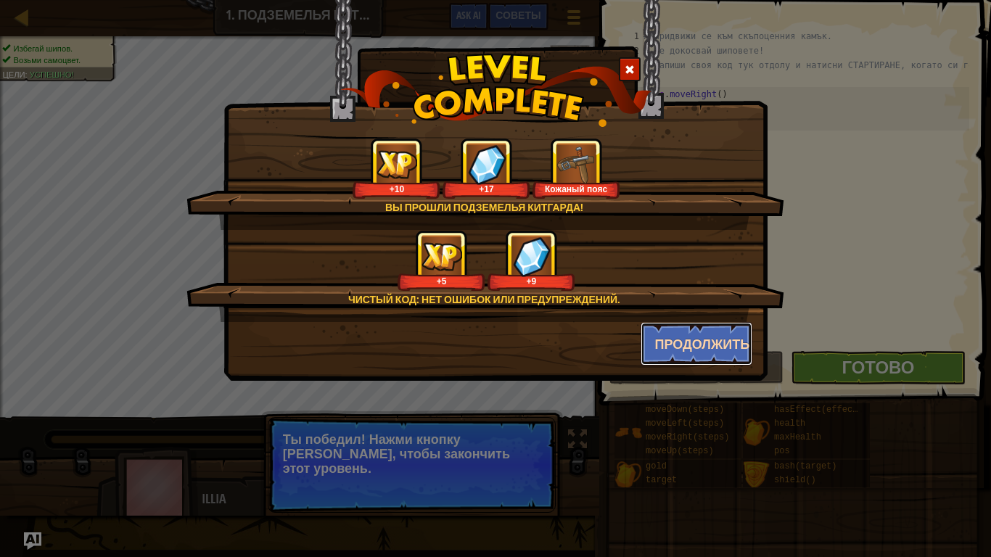
click at [672, 344] on button "Продолжить" at bounding box center [697, 344] width 112 height 44
click at [656, 381] on div "Вы прошли Подземелья Китгарда! +10 +17 Кожаный пояс Чистый код: нет ошибок или …" at bounding box center [495, 190] width 544 height 381
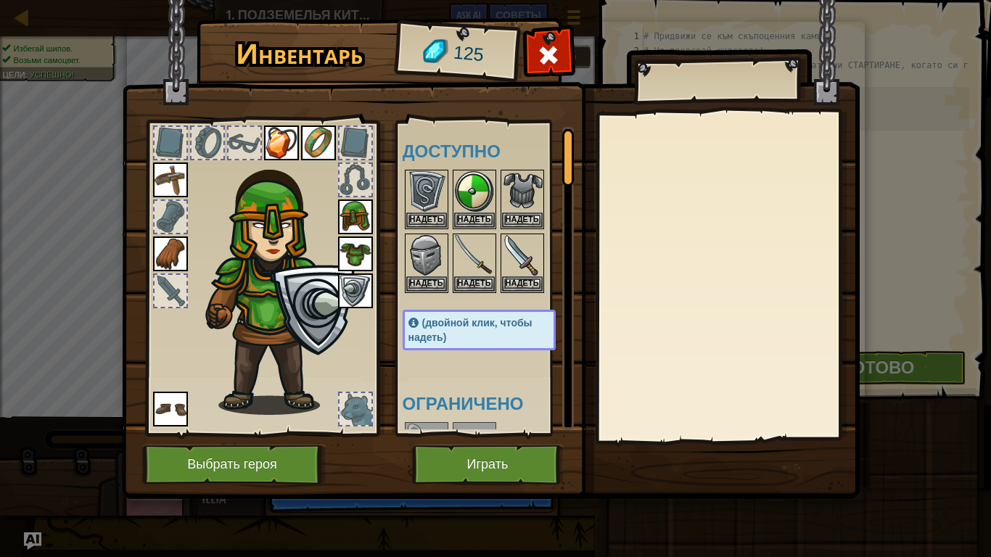
drag, startPoint x: 482, startPoint y: 379, endPoint x: 486, endPoint y: 349, distance: 30.7
click at [486, 349] on div "Доступно Надеть Надеть Надеть Надеть Надеть Надеть Надеть Надеть Надеть Надеть …" at bounding box center [494, 278] width 182 height 302
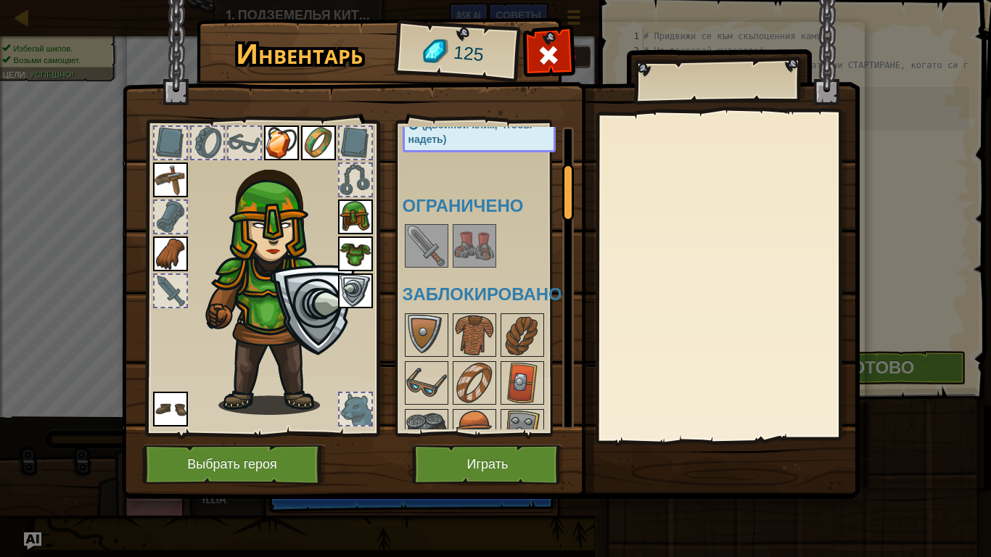
drag, startPoint x: 569, startPoint y: 176, endPoint x: 550, endPoint y: 221, distance: 49.1
click at [575, 207] on div "Инвентарь 125 Доступно Надеть Надеть Надеть Надеть Надеть Надеть Надеть Надеть …" at bounding box center [496, 261] width 738 height 479
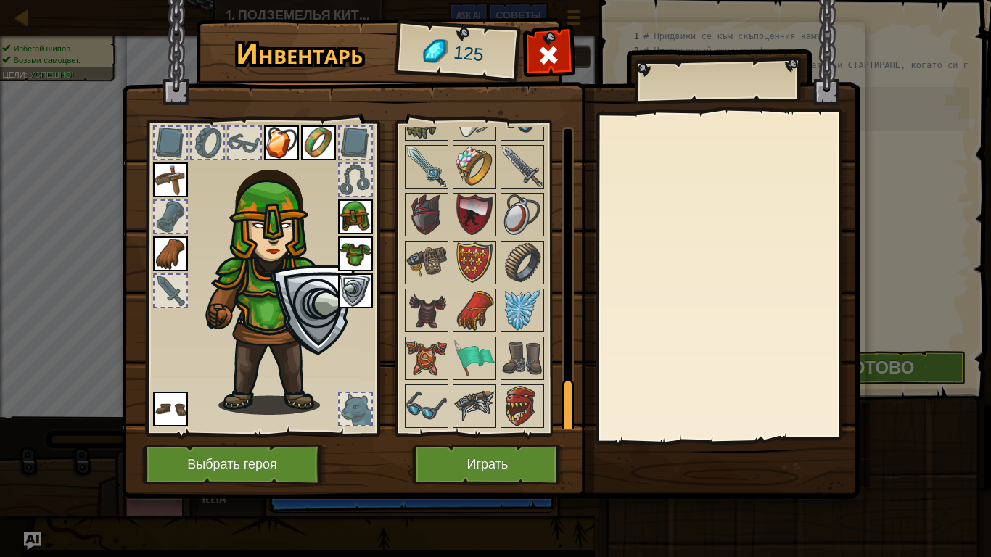
scroll to position [1420, 0]
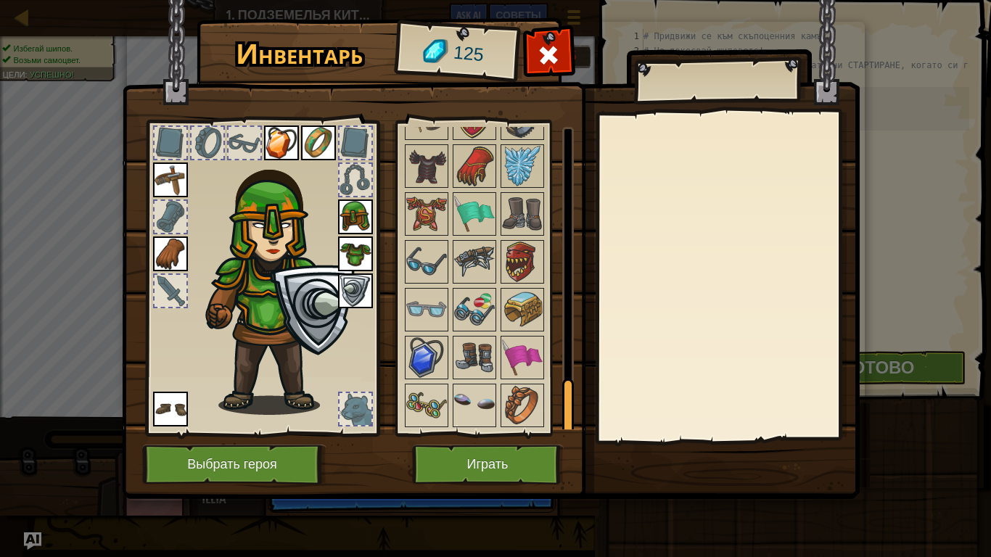
drag, startPoint x: 564, startPoint y: 205, endPoint x: 577, endPoint y: 482, distance: 277.4
click at [577, 440] on div "Инвентарь 125 Доступно Надеть Надеть Надеть Надеть Надеть Надеть Надеть Надеть …" at bounding box center [496, 261] width 738 height 479
click at [577, 440] on img at bounding box center [491, 235] width 738 height 527
click at [502, 440] on button "Играть" at bounding box center [488, 465] width 152 height 40
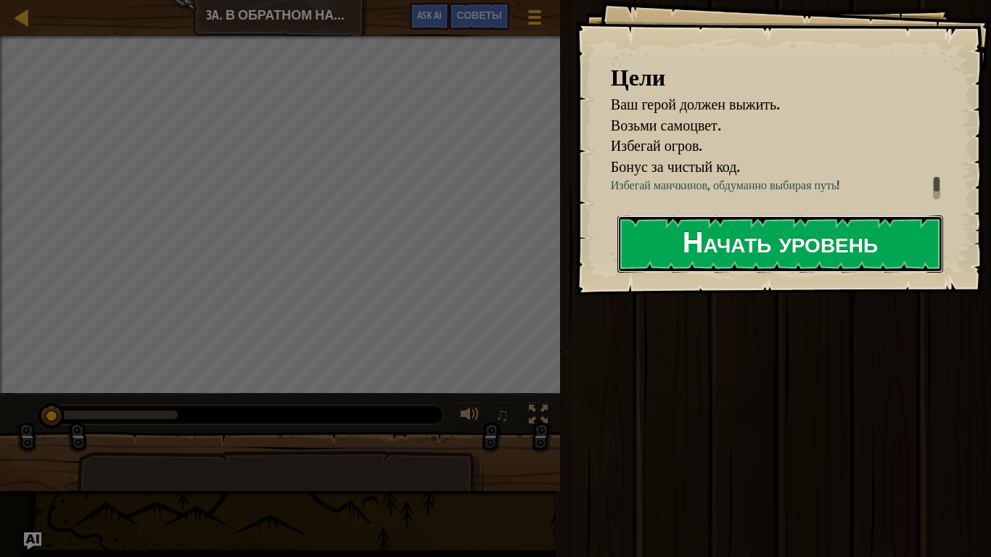
click at [659, 247] on button "Начать уровень" at bounding box center [780, 243] width 326 height 57
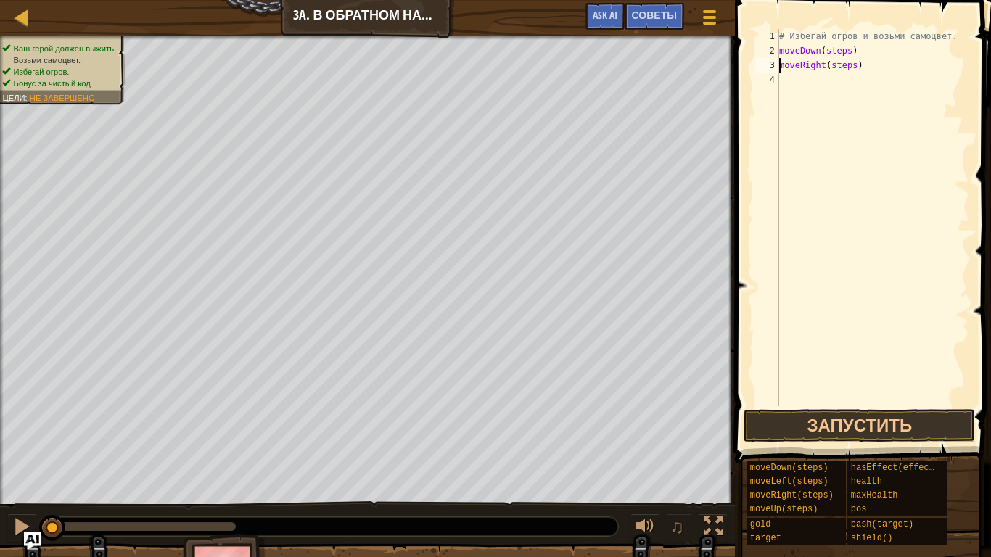
click at [851, 64] on div "# Избегай огров и возьми самоцвет. moveDown ( steps ) moveRight ( steps )" at bounding box center [872, 232] width 193 height 406
click at [846, 54] on div "# Избегай огров и возьми самоцвет. moveDown ( steps ) moveRight ( 2 )" at bounding box center [872, 232] width 193 height 406
click at [781, 50] on div "# Избегай огров и возьми самоцвет. moveDown ( ) moveRight ( 2 )" at bounding box center [872, 232] width 193 height 406
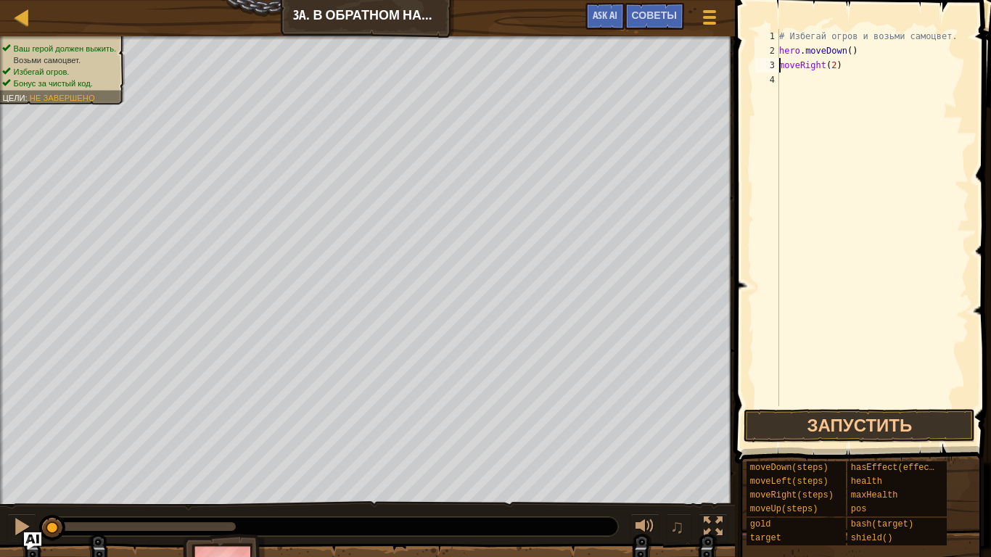
click at [781, 66] on div "# Избегай огров и возьми самоцвет. hero . moveDown ( ) moveRight ( 2 )" at bounding box center [872, 232] width 193 height 406
click at [870, 422] on button "Запустить" at bounding box center [859, 425] width 231 height 33
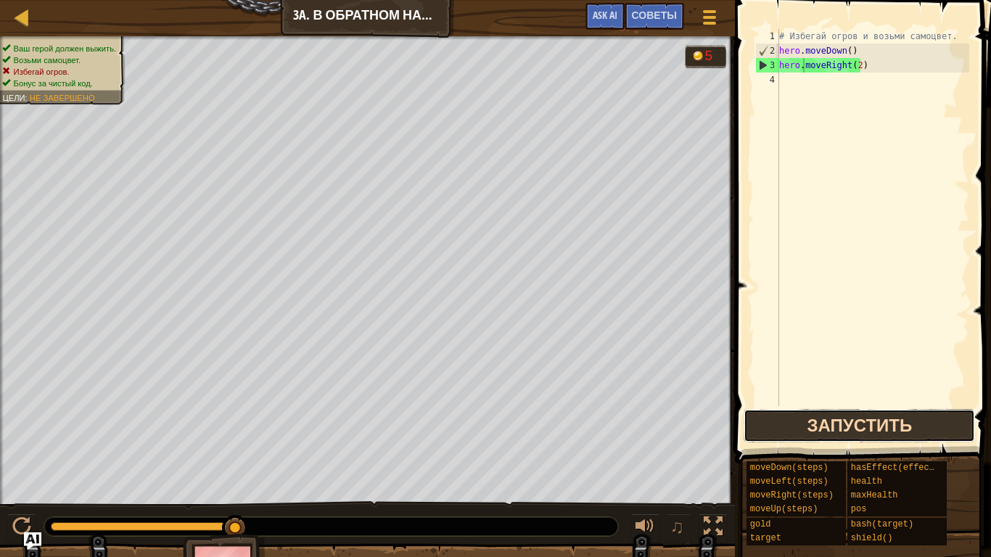
click at [862, 426] on button "Запустить" at bounding box center [859, 425] width 231 height 33
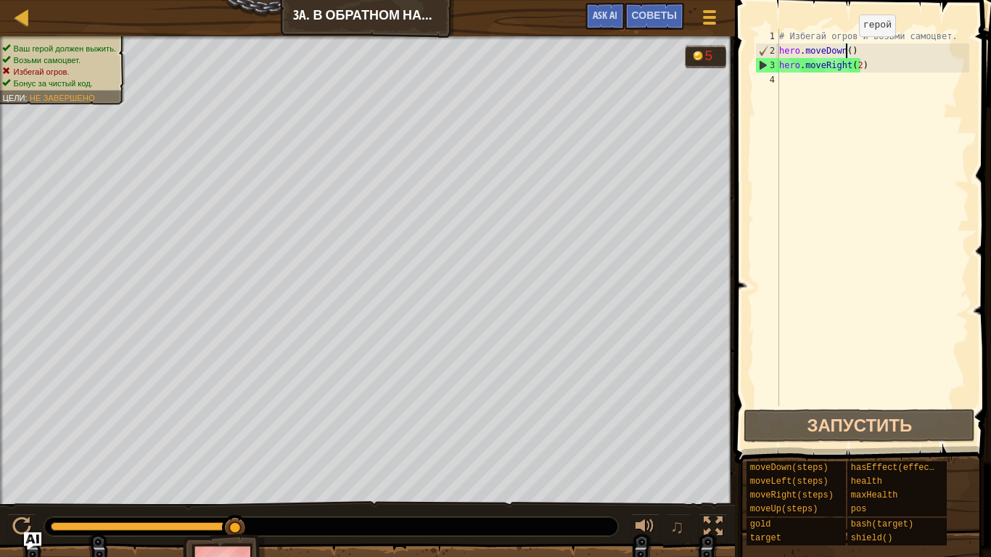
click at [847, 51] on div "# Избегай огров и возьми самоцвет. hero . moveDown ( ) hero . moveRight ( 2 )" at bounding box center [872, 232] width 193 height 406
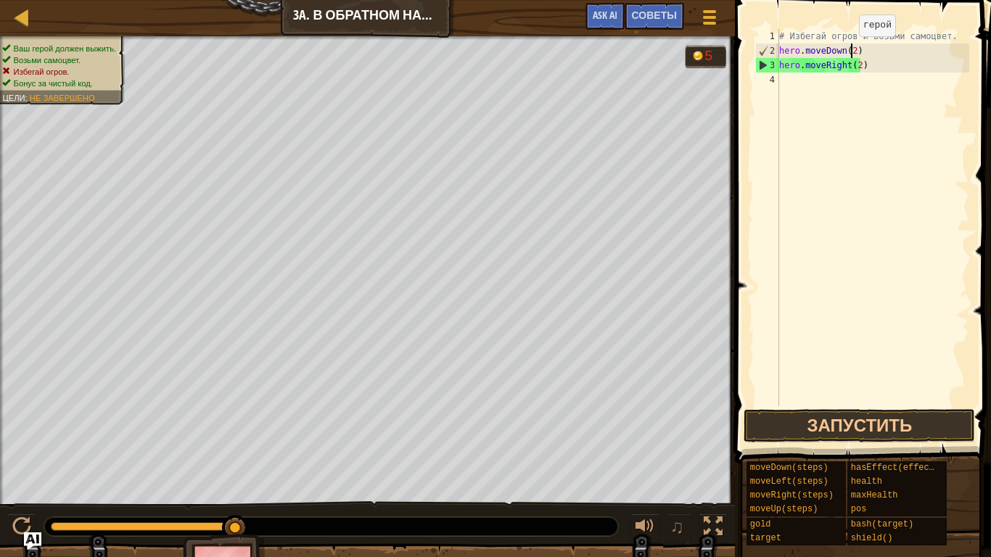
scroll to position [7, 5]
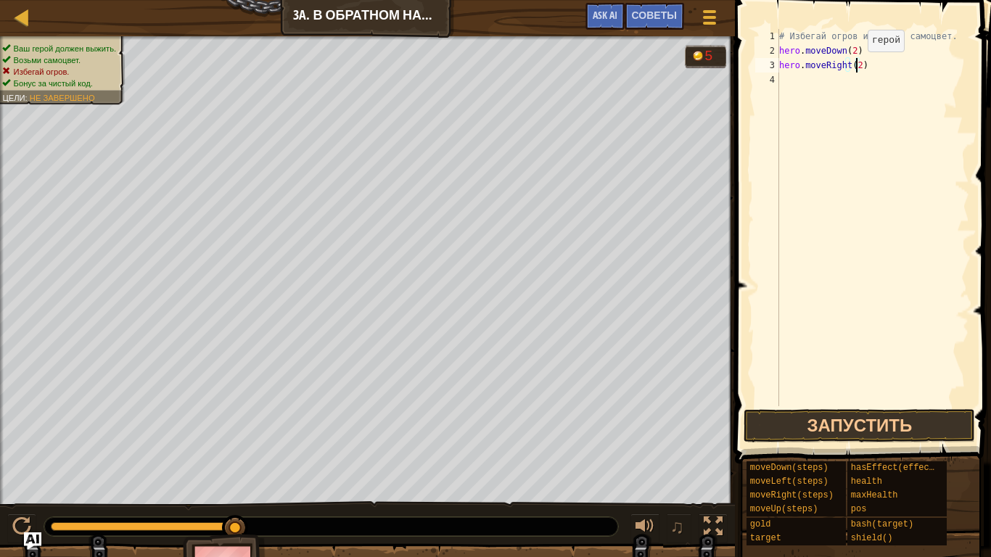
click at [855, 66] on div "# Избегай огров и возьми самоцвет. hero . moveDown ( 2 ) hero . moveRight ( 2 )" at bounding box center [872, 232] width 193 height 406
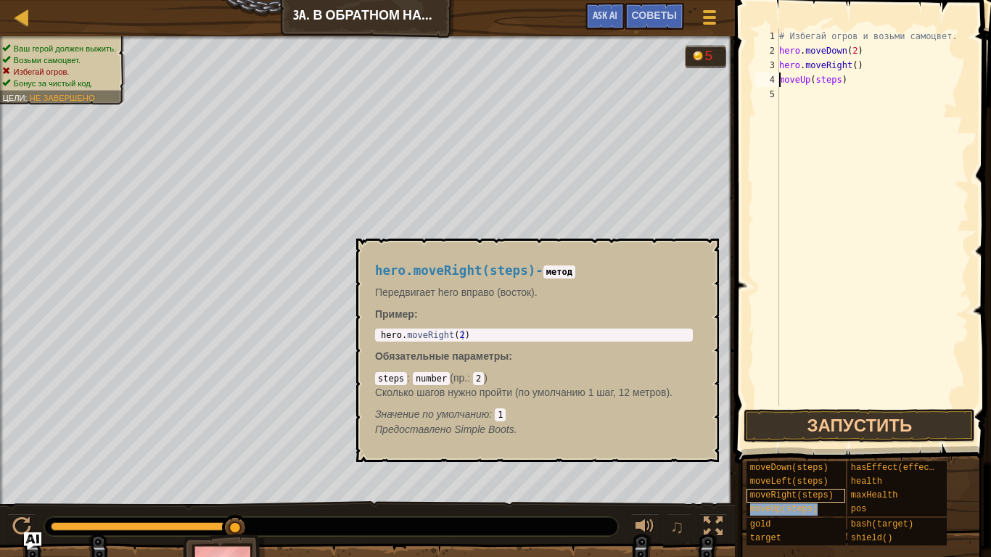
scroll to position [7, 4]
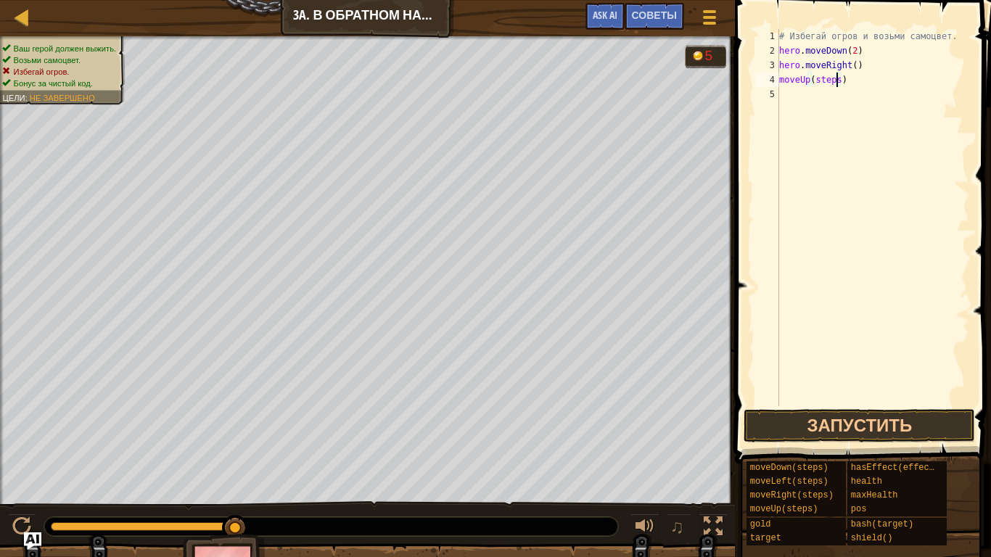
click at [836, 81] on div "# Избегай огров и возьми самоцвет. hero . moveDown ( 2 ) hero . moveRight ( ) m…" at bounding box center [872, 232] width 193 height 406
click at [851, 94] on div "# Избегай огров и возьми самоцвет. hero . moveDown ( 2 ) hero . moveRight ( ) m…" at bounding box center [872, 232] width 193 height 406
click at [779, 82] on div "# Избегай огров и возьми самоцвет. hero . moveDown ( 2 ) hero . moveRight ( ) m…" at bounding box center [872, 232] width 193 height 406
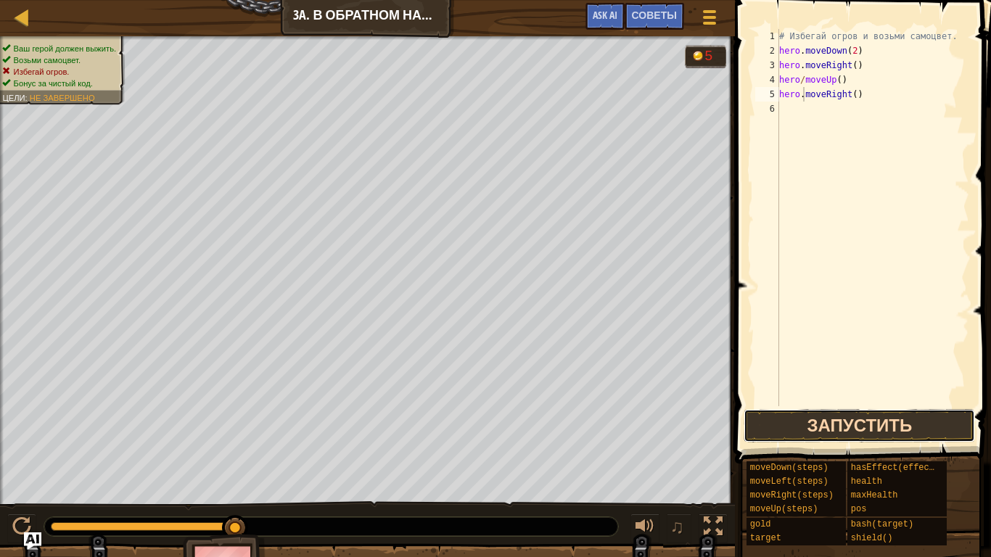
click at [873, 417] on button "Запустить" at bounding box center [859, 425] width 231 height 33
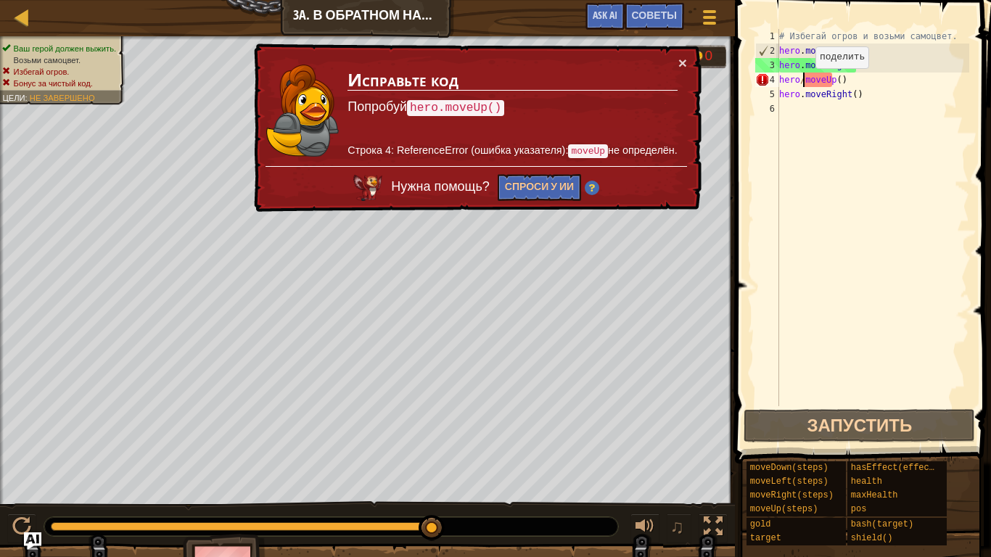
click at [803, 83] on div "# Избегай огров и возьми самоцвет. hero . moveDown ( 2 ) hero . moveRight ( ) h…" at bounding box center [872, 232] width 193 height 406
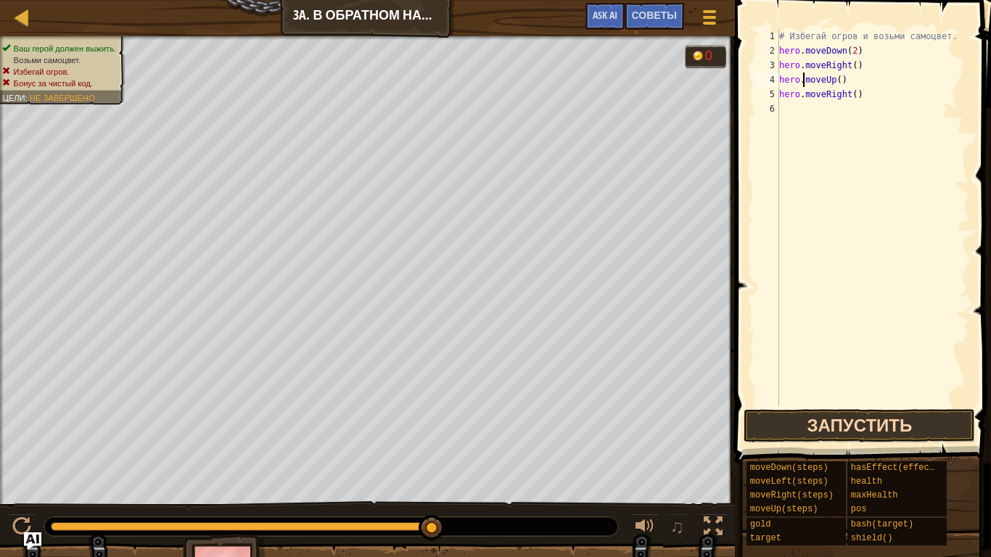
type textarea "hero.moveUp()"
click at [884, 420] on button "Запустить" at bounding box center [859, 425] width 231 height 33
drag, startPoint x: 884, startPoint y: 420, endPoint x: 880, endPoint y: 405, distance: 15.7
click at [884, 420] on button "Запустить" at bounding box center [859, 425] width 231 height 33
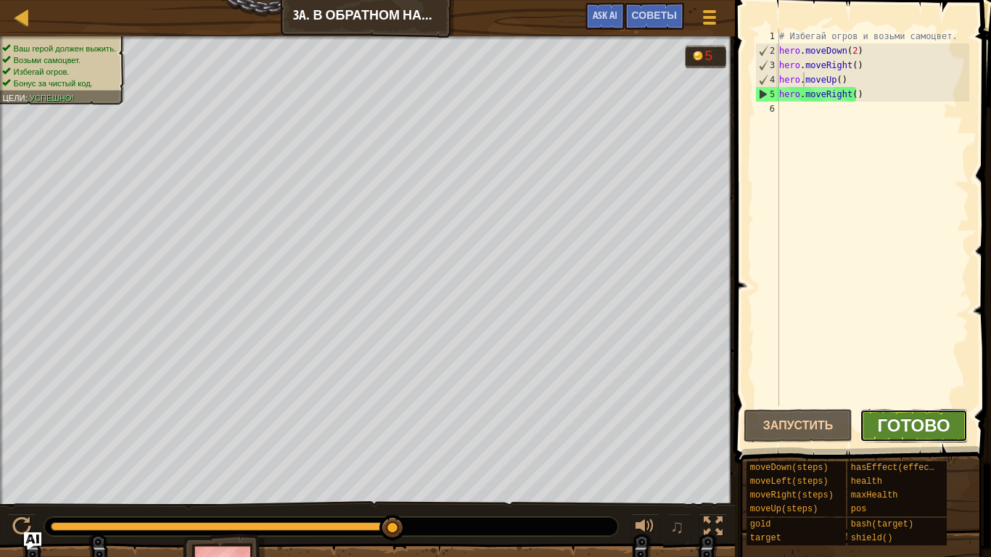
click at [917, 416] on span "Готово" at bounding box center [914, 424] width 73 height 23
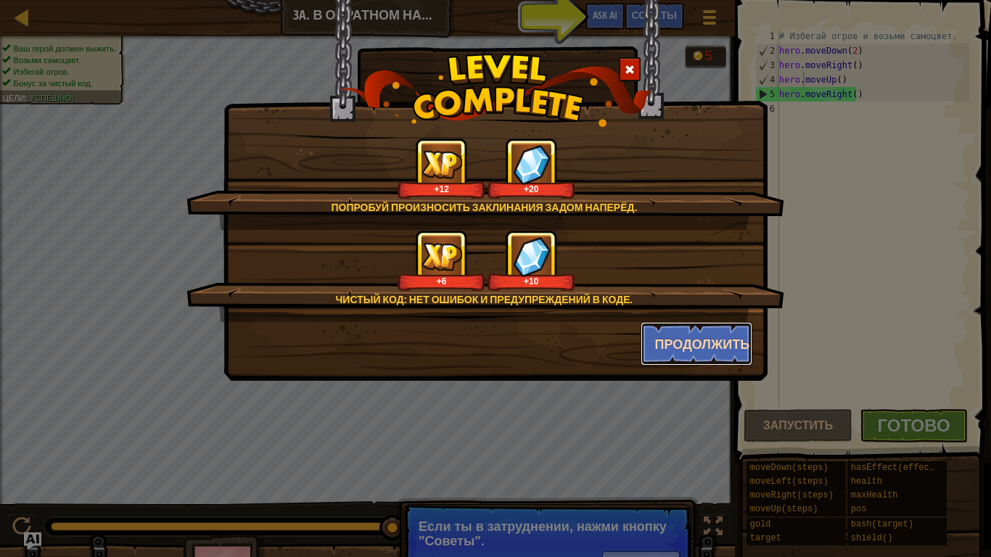
click at [670, 345] on button "Продолжить" at bounding box center [697, 344] width 112 height 44
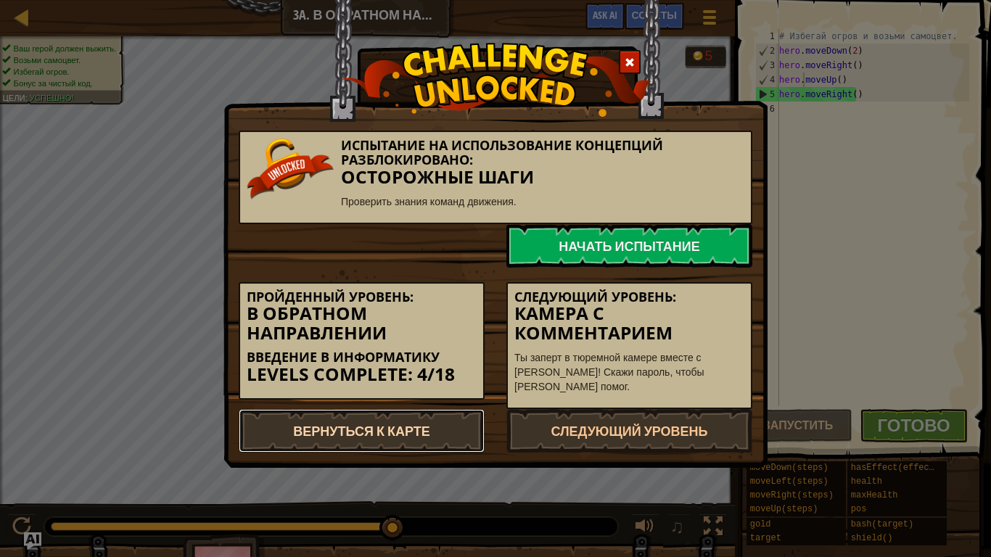
click at [442, 424] on link "Вернуться к карте" at bounding box center [362, 431] width 246 height 44
select select "ru"
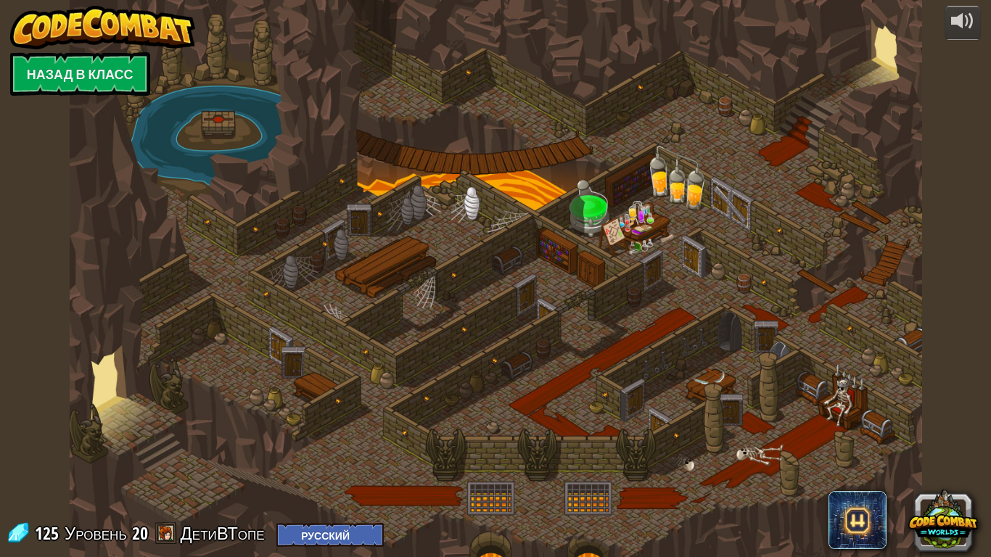
select select "ru"
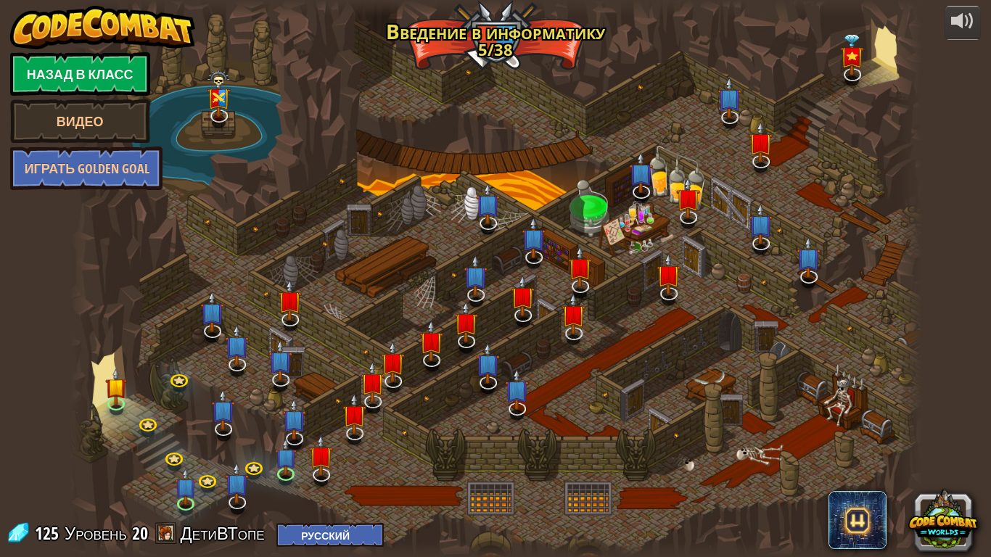
select select "ru"
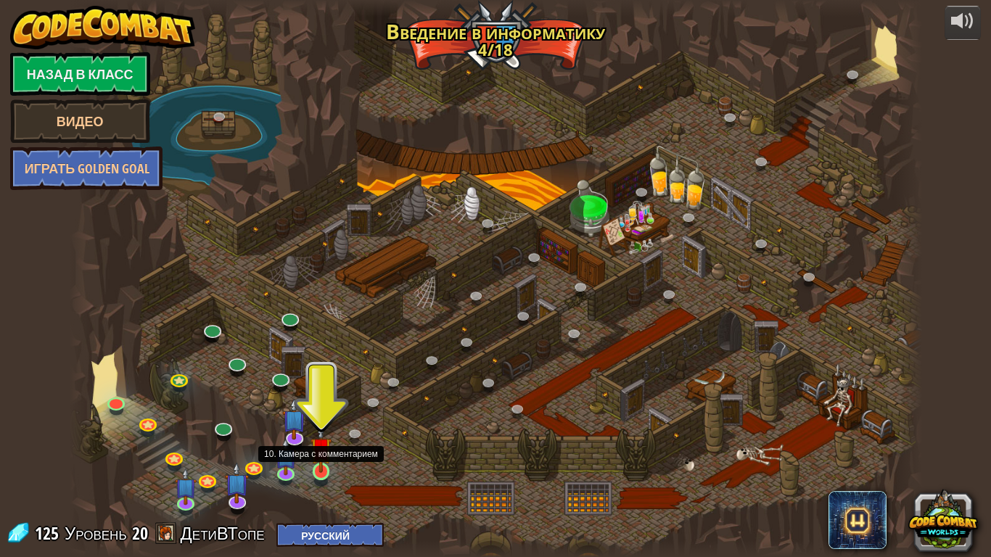
click at [318, 440] on img at bounding box center [321, 448] width 22 height 49
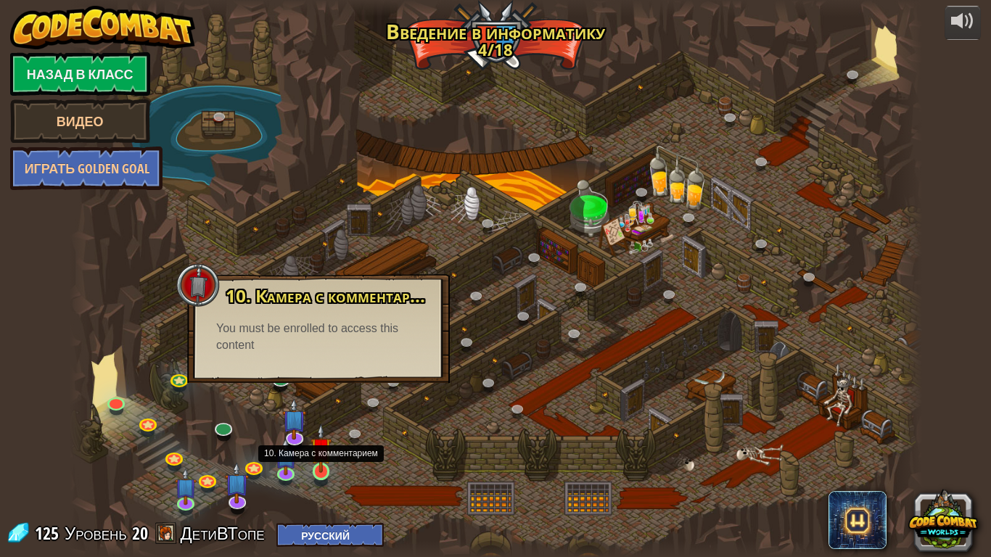
click at [321, 440] on img at bounding box center [321, 448] width 22 height 49
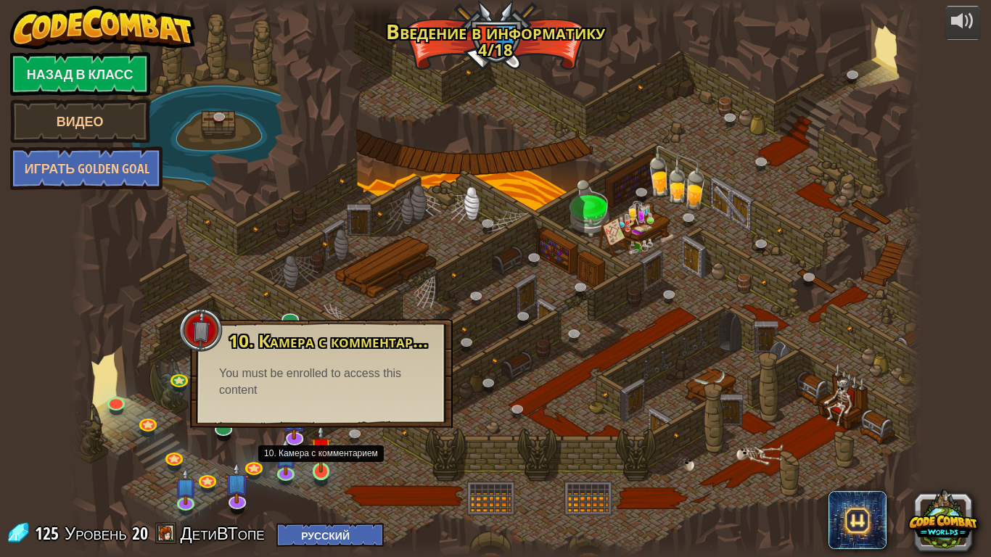
click at [321, 440] on img at bounding box center [321, 448] width 22 height 49
click at [295, 430] on img at bounding box center [295, 409] width 24 height 55
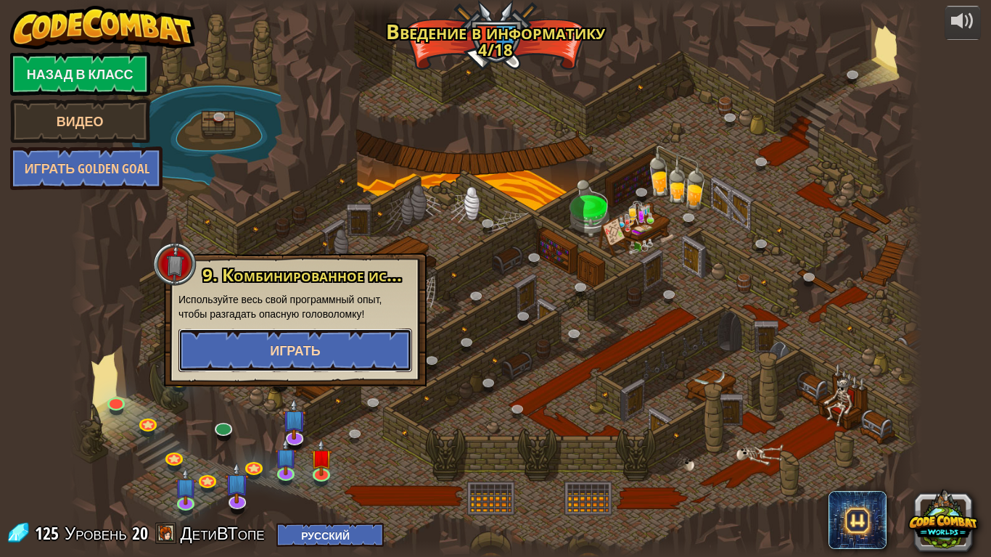
click at [308, 348] on span "Играть" at bounding box center [295, 351] width 51 height 18
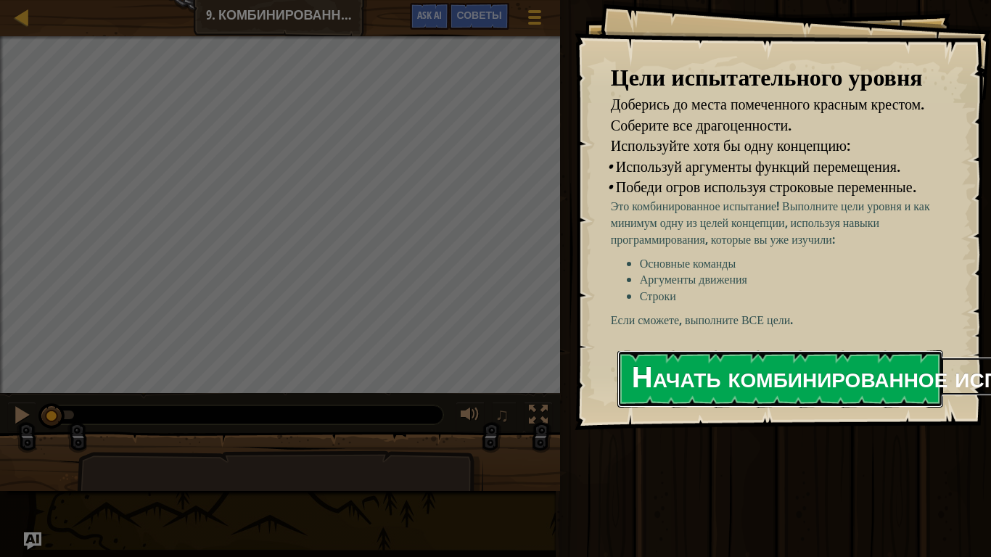
click at [770, 373] on button "Начать комбинированное испытание" at bounding box center [780, 378] width 326 height 57
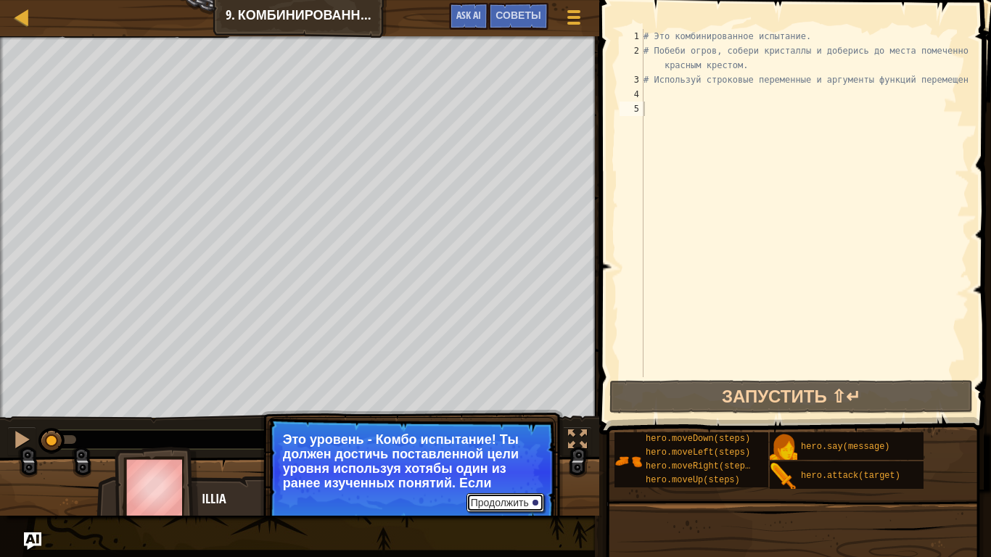
click at [506, 440] on button "Продолжить" at bounding box center [505, 502] width 78 height 19
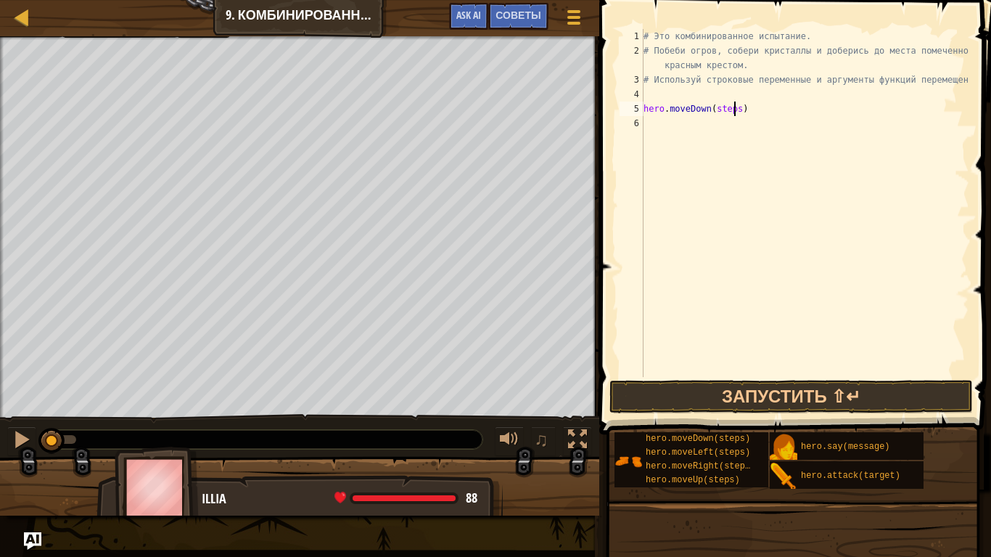
click at [733, 109] on div "# Это комбинированное испытание. # Побеби огров, собери кристаллы и доберись до…" at bounding box center [805, 217] width 329 height 377
click at [827, 395] on button "Запустить ⇧↵" at bounding box center [790, 396] width 363 height 33
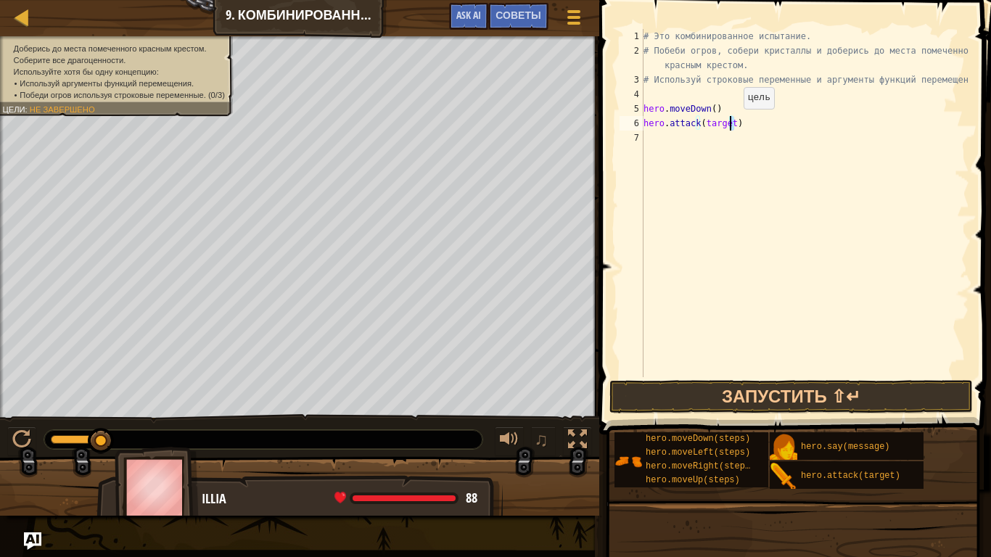
click at [731, 123] on div "# Это комбинированное испытание. # Побеби огров, собери кристаллы и доберись до…" at bounding box center [805, 217] width 329 height 377
click at [762, 403] on button "Запустить ⇧↵" at bounding box center [790, 396] width 363 height 33
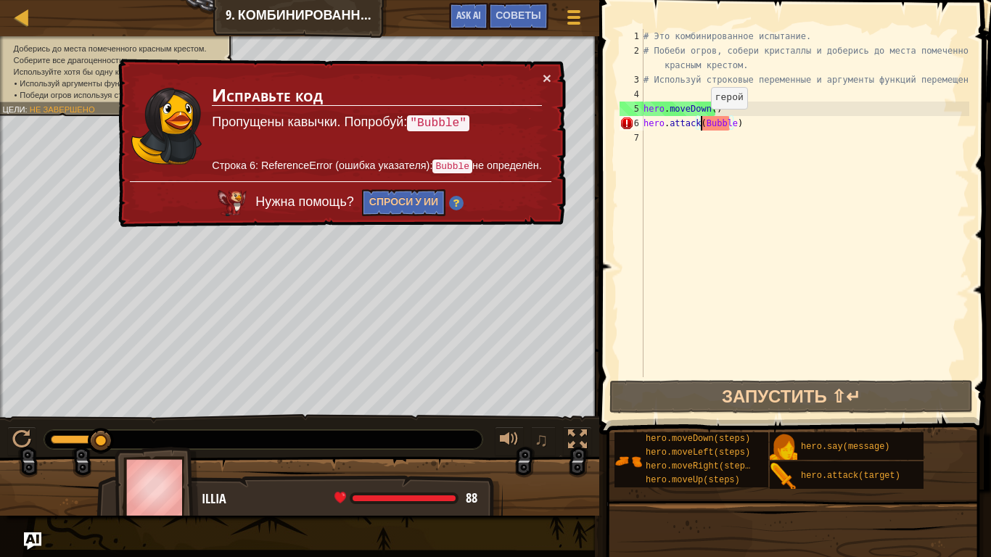
click at [699, 123] on div "# Это комбинированное испытание. # Побеби огров, собери кристаллы и доберись до…" at bounding box center [805, 217] width 329 height 377
click at [549, 71] on button "×" at bounding box center [547, 77] width 9 height 15
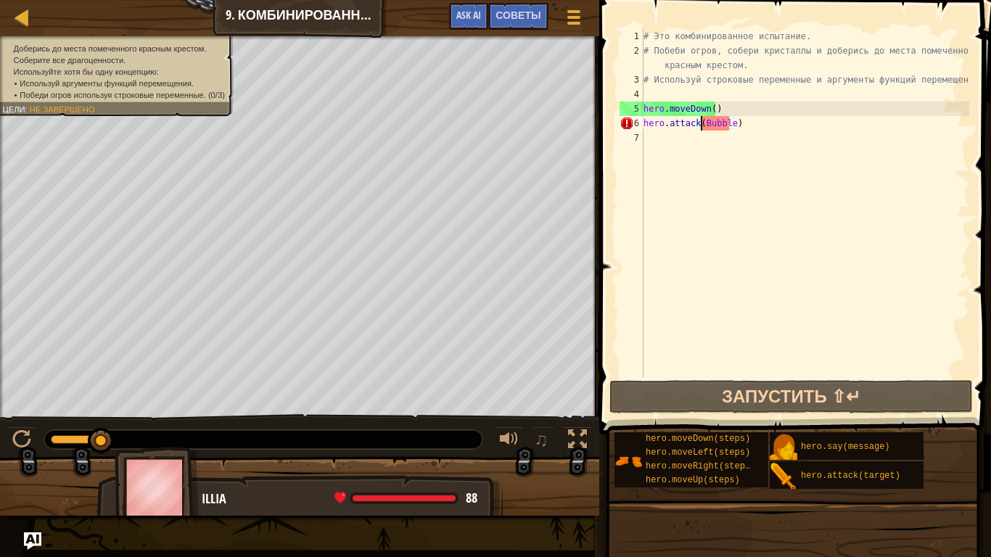
scroll to position [7, 5]
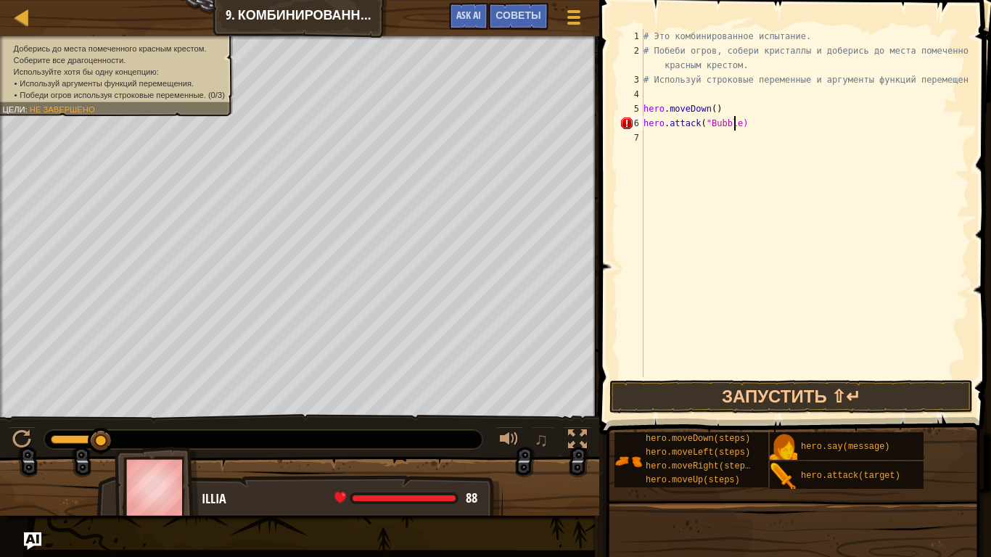
click at [735, 125] on div "# Это комбинированное испытание. # Побеби огров, собери кристаллы и доберись до…" at bounding box center [805, 217] width 329 height 377
type textarea "hero.attack("Bubble")"
click at [787, 399] on button "Запустить ⇧↵" at bounding box center [790, 396] width 363 height 33
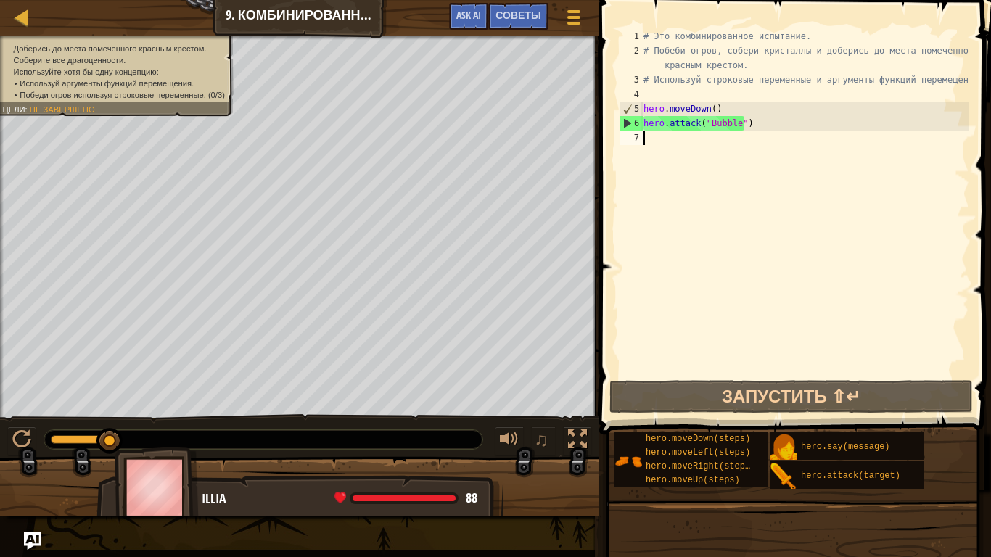
click at [704, 166] on div "# Это комбинированное испытание. # Побеби огров, собери кристаллы и доберись до…" at bounding box center [805, 217] width 329 height 377
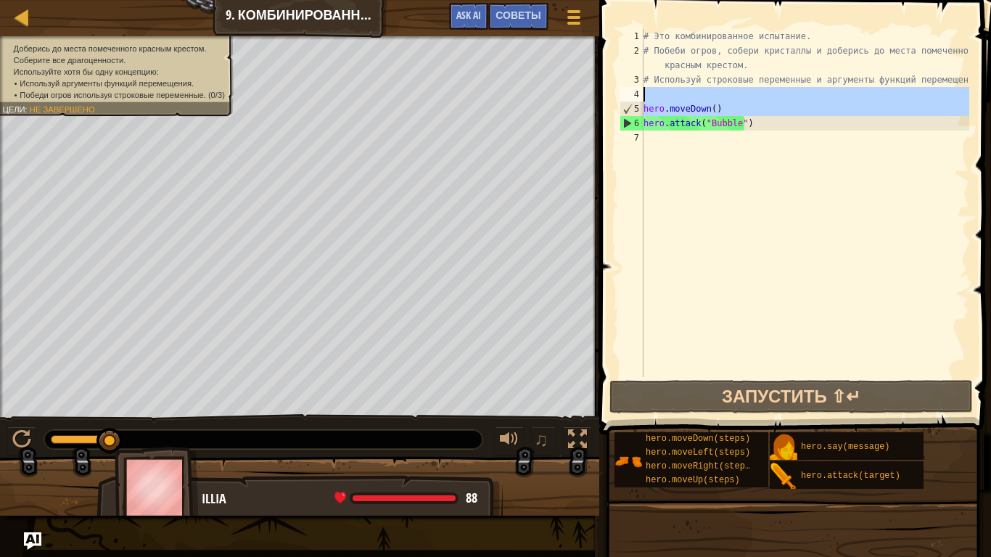
drag, startPoint x: 623, startPoint y: 115, endPoint x: 670, endPoint y: 94, distance: 51.3
click at [670, 95] on div "1 2 3 4 5 6 7 # Это комбинированное испытание. # Побеби огров, собери кристаллы…" at bounding box center [793, 203] width 353 height 348
type textarea "hero.moveDown()"
click at [617, 75] on div "hero.moveDown() 1 2 3 4 5 6 7 # Это комбинированное испытание. # Побеби огров, …" at bounding box center [793, 203] width 353 height 348
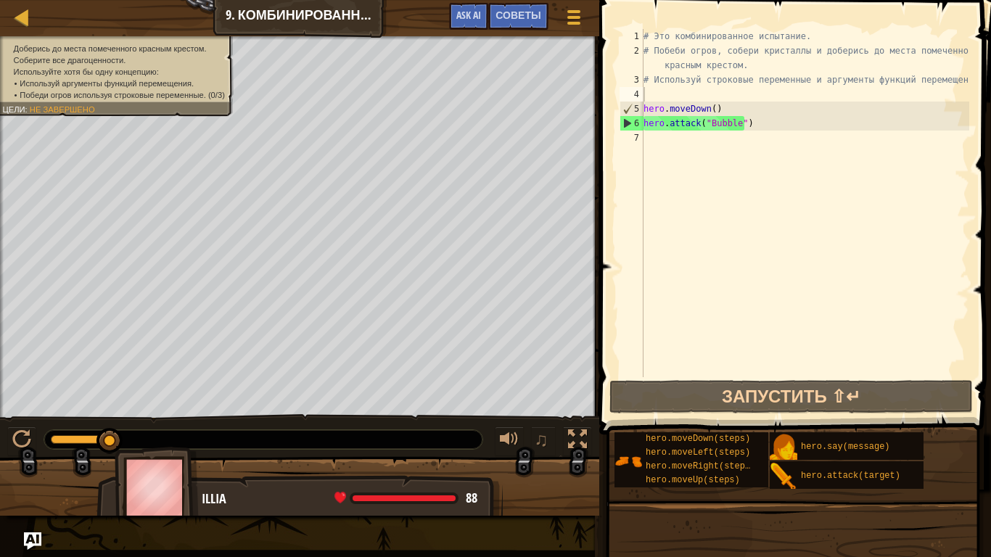
drag, startPoint x: 617, startPoint y: 120, endPoint x: 691, endPoint y: 131, distance: 74.1
click at [691, 131] on div "1 2 3 4 5 6 7 # Это комбинированное испытание. # Побеби огров, собери кристаллы…" at bounding box center [793, 203] width 353 height 348
drag, startPoint x: 618, startPoint y: 114, endPoint x: 695, endPoint y: 123, distance: 77.4
click at [699, 123] on div "1 2 3 4 5 6 7 # Это комбинированное испытание. # Побеби огров, собери кристаллы…" at bounding box center [793, 203] width 353 height 348
click at [695, 123] on div "# Это комбинированное испытание. # Побеби огров, собери кристаллы и доберись до…" at bounding box center [805, 217] width 329 height 377
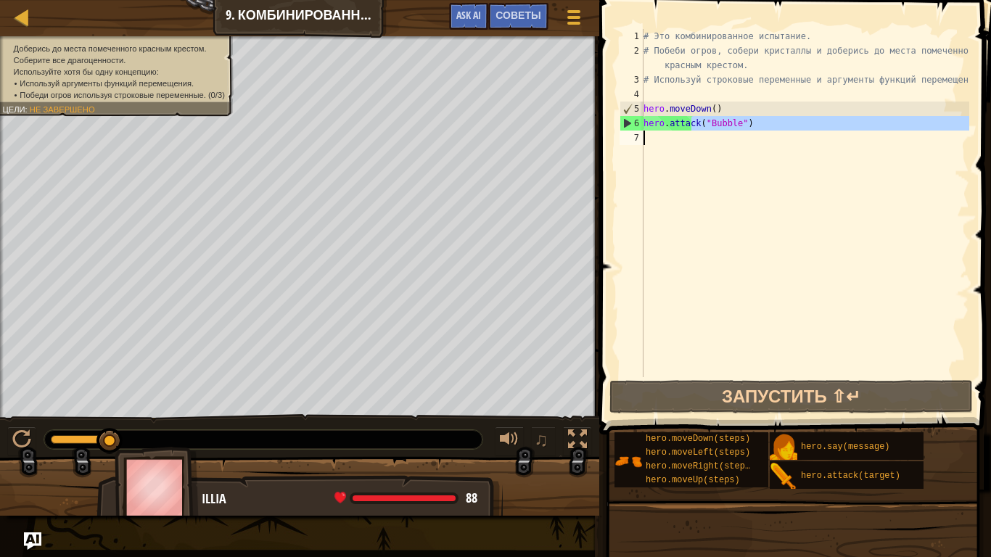
drag, startPoint x: 693, startPoint y: 123, endPoint x: 656, endPoint y: 131, distance: 37.1
click at [656, 131] on div "# Это комбинированное испытание. # Побеби огров, собери кристаллы и доберись до…" at bounding box center [805, 217] width 329 height 377
type textarea "hero.attack("Bubble")"
drag, startPoint x: 641, startPoint y: 120, endPoint x: 741, endPoint y: 124, distance: 100.2
click at [741, 124] on div "hero.attack("Bubble") 1 2 3 4 5 6 7 # Это комбинированное испытание. # Побеби о…" at bounding box center [793, 203] width 353 height 348
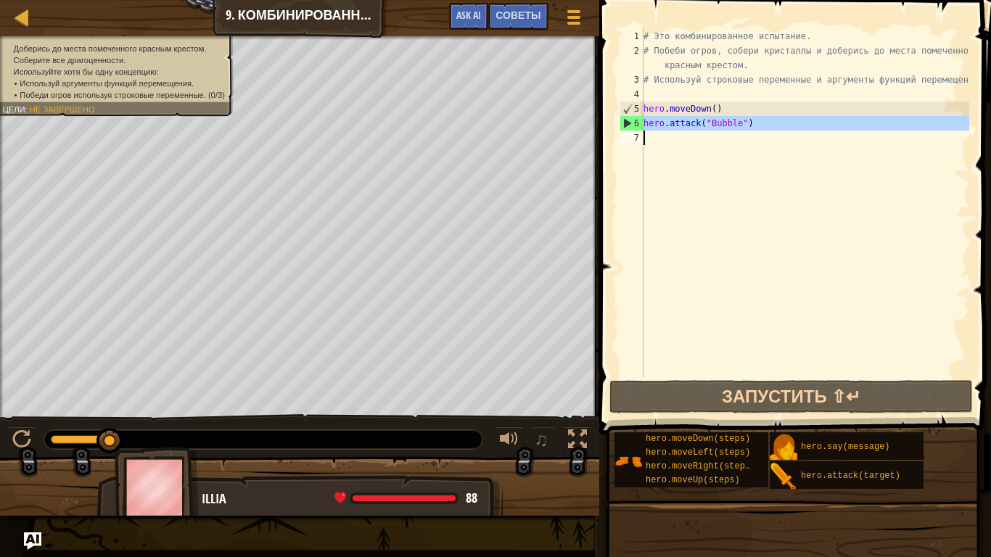
click at [736, 165] on div "# Это комбинированное испытание. # Побеби огров, собери кристаллы и доберись до…" at bounding box center [805, 203] width 329 height 348
drag, startPoint x: 638, startPoint y: 123, endPoint x: 757, endPoint y: 128, distance: 119.8
click at [757, 128] on div "1 2 3 4 5 6 7 # Это комбинированное испытание. # Побеби огров, собери кристаллы…" at bounding box center [793, 203] width 353 height 348
type textarea "hero.attack("Bubble")"
paste textarea
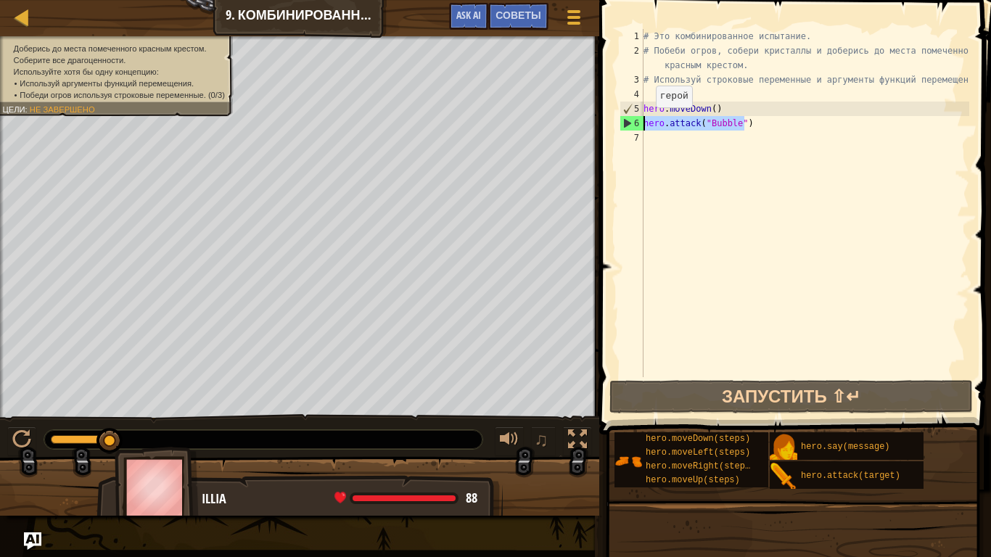
drag, startPoint x: 744, startPoint y: 123, endPoint x: 643, endPoint y: 122, distance: 100.8
click at [643, 122] on div "# Это комбинированное испытание. # Побеби огров, собери кристаллы и доберись до…" at bounding box center [805, 217] width 329 height 377
type textarea "hero.attack("Bubble")"
click at [670, 136] on div "# Это комбинированное испытание. # Побеби огров, собери кристаллы и доберись до…" at bounding box center [805, 217] width 329 height 377
paste textarea "hero.attack("Bubble")"
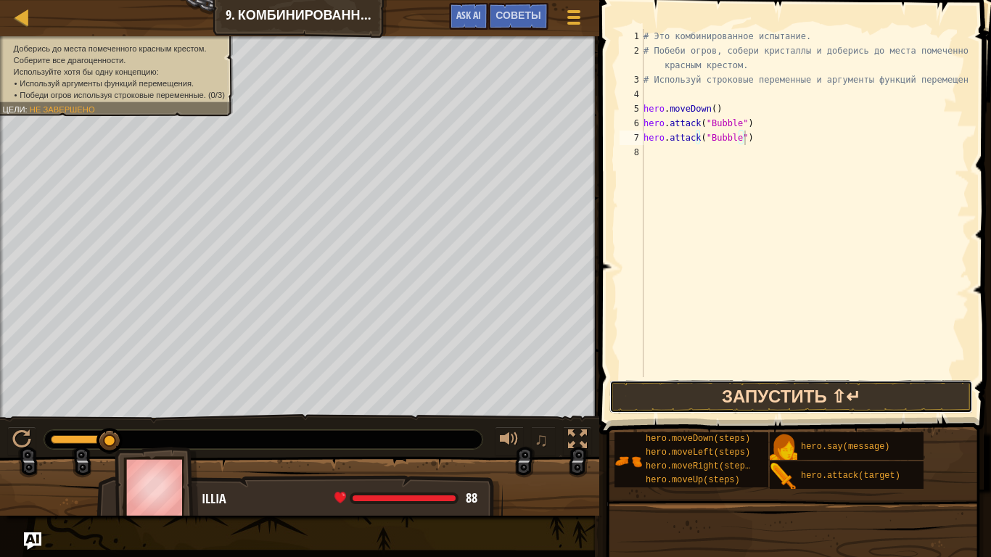
click at [738, 391] on button "Запустить ⇧↵" at bounding box center [790, 396] width 363 height 33
click at [740, 152] on div "# Это комбинированное испытание. # Побеби огров, собери кристаллы и доберись до…" at bounding box center [805, 217] width 329 height 377
click at [766, 397] on button "Запустить ⇧↵" at bounding box center [790, 396] width 363 height 33
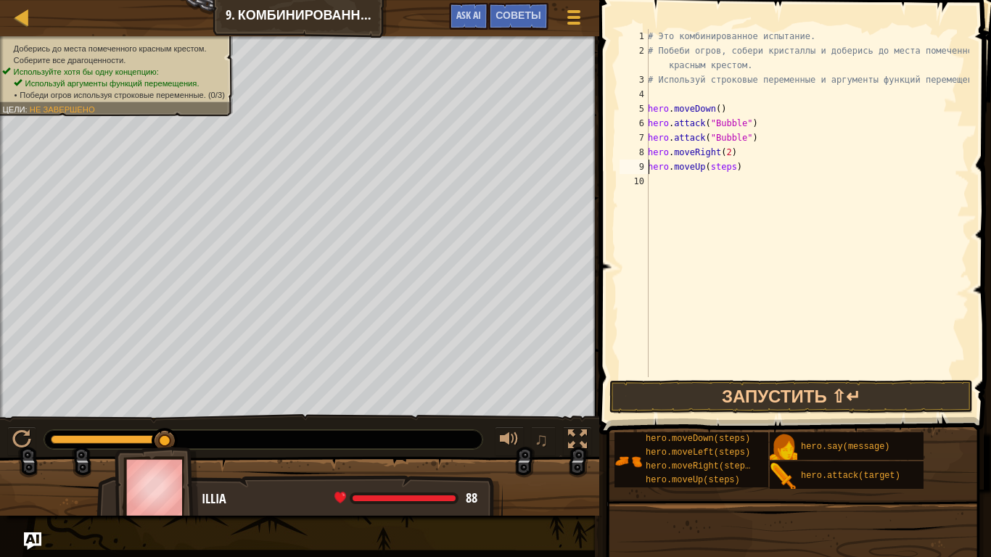
click at [730, 170] on div "# Это комбинированное испытание. # Побеби огров, собери кристаллы и доберись до…" at bounding box center [807, 217] width 324 height 377
click at [734, 181] on div "# Это комбинированное испытание. # Побеби огров, собери кристаллы и доберись до…" at bounding box center [807, 217] width 324 height 377
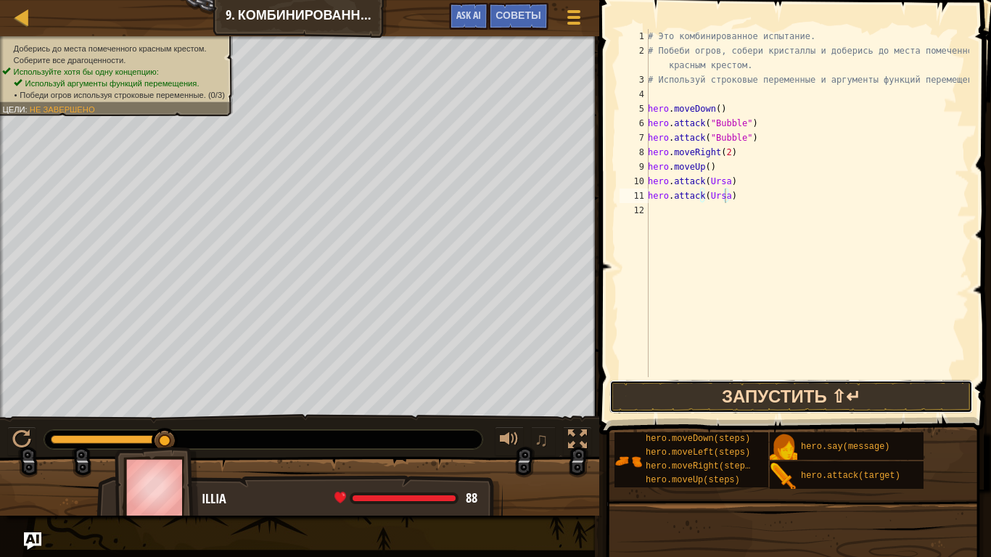
click at [826, 402] on button "Запустить ⇧↵" at bounding box center [790, 396] width 363 height 33
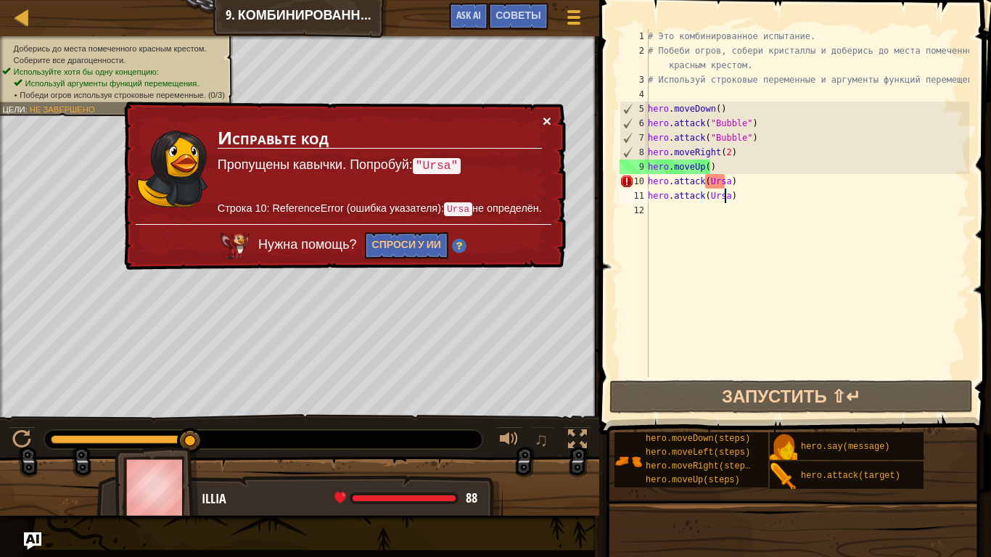
click at [547, 120] on button "×" at bounding box center [547, 120] width 9 height 15
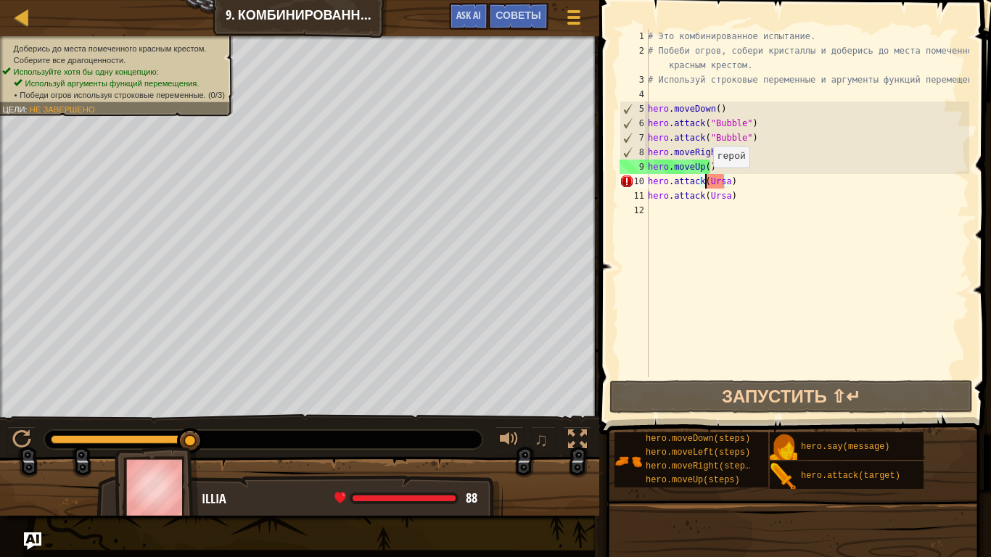
click at [705, 182] on div "# Это комбинированное испытание. # Побеби огров, собери кристаллы и доберись до…" at bounding box center [807, 217] width 324 height 377
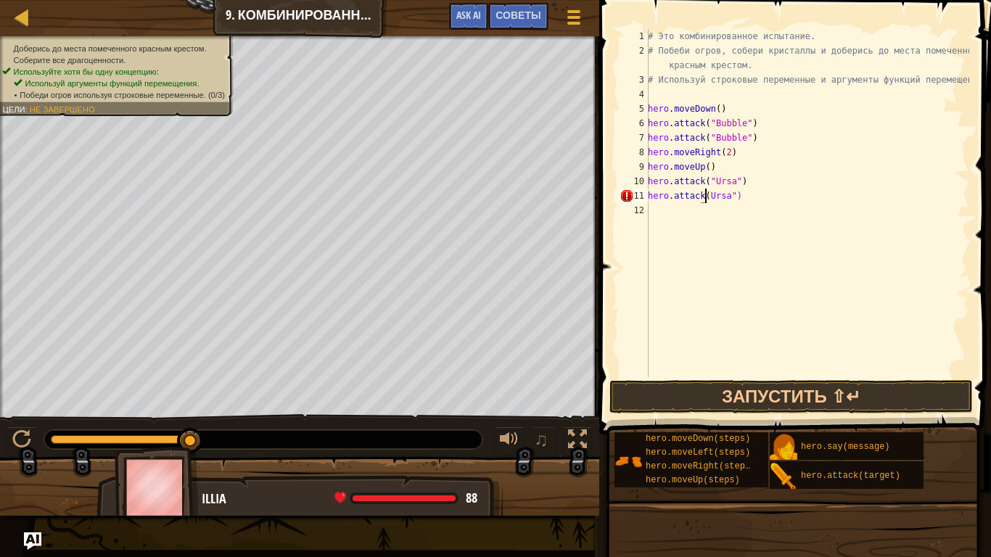
scroll to position [7, 5]
click at [797, 391] on button "Запустить ⇧↵" at bounding box center [790, 396] width 363 height 33
click at [729, 210] on div "# Это комбинированное испытание. # Побеби огров, собери кристаллы и доберись до…" at bounding box center [807, 217] width 324 height 377
type textarea "hero.moveUp()"
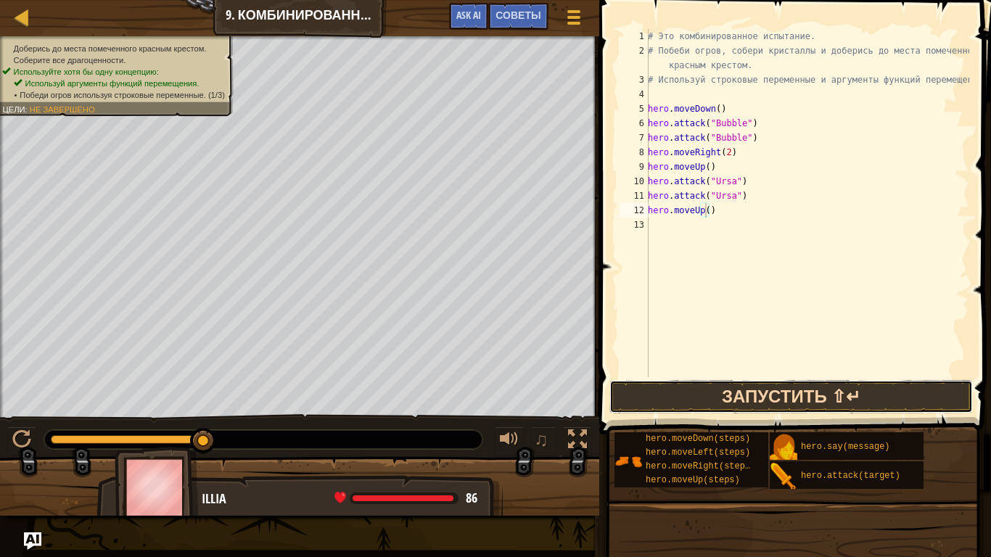
click at [773, 390] on button "Запустить ⇧↵" at bounding box center [790, 396] width 363 height 33
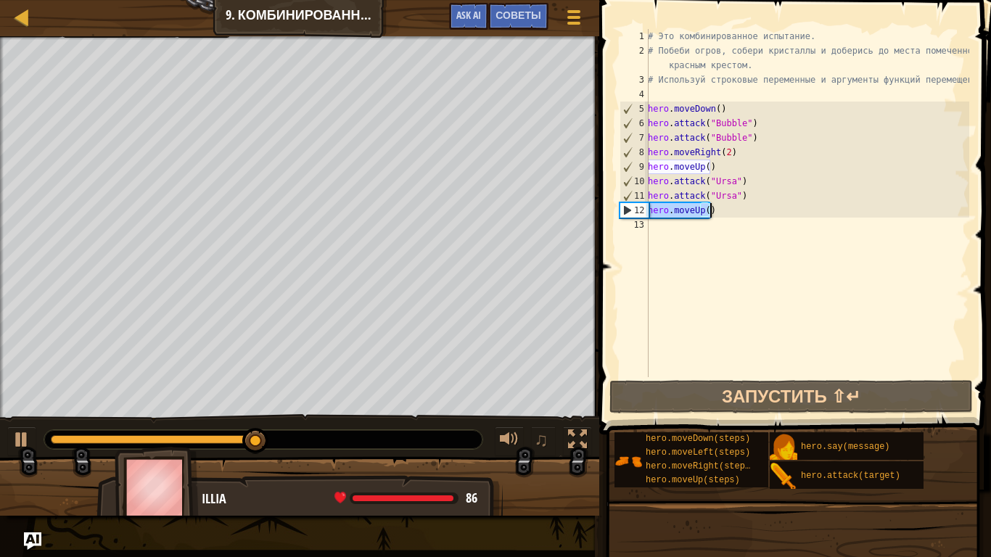
drag, startPoint x: 650, startPoint y: 207, endPoint x: 709, endPoint y: 206, distance: 59.5
click at [709, 206] on div "# Это комбинированное испытание. # Побеби огров, собери кристаллы и доберись до…" at bounding box center [807, 217] width 324 height 377
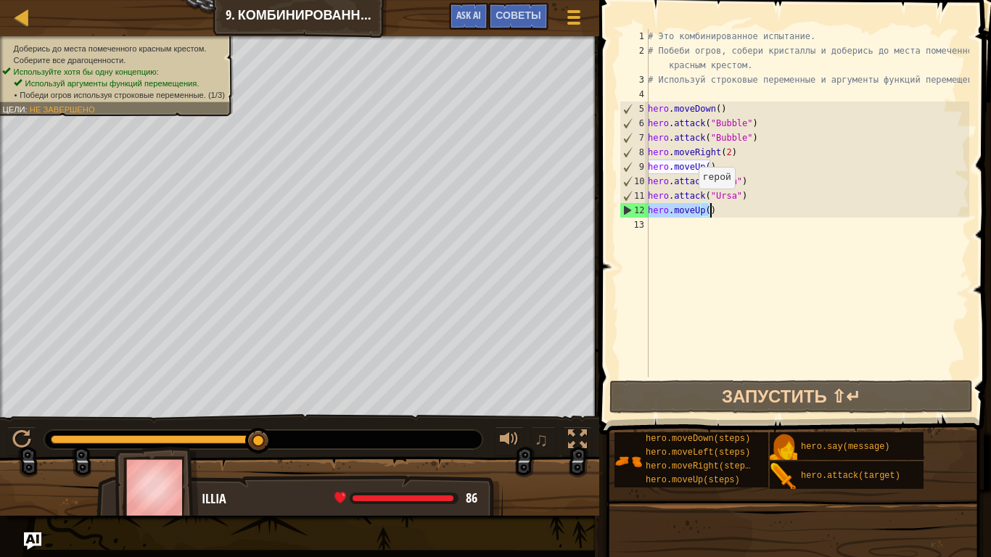
scroll to position [7, 0]
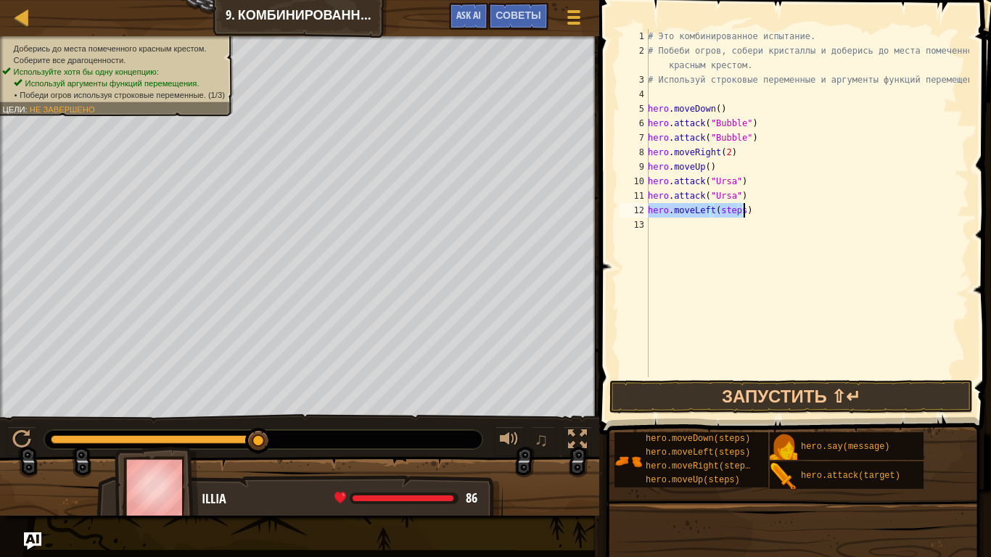
click at [738, 207] on div "# Это комбинированное испытание. # Побеби огров, собери кристаллы и доберись до…" at bounding box center [807, 203] width 324 height 348
click at [728, 226] on div "# Это комбинированное испытание. # Побеби огров, собери кристаллы и доберись до…" at bounding box center [807, 217] width 324 height 377
click at [734, 238] on div "# Это комбинированное испытание. # Побеби огров, собери кристаллы и доберись до…" at bounding box center [807, 217] width 324 height 377
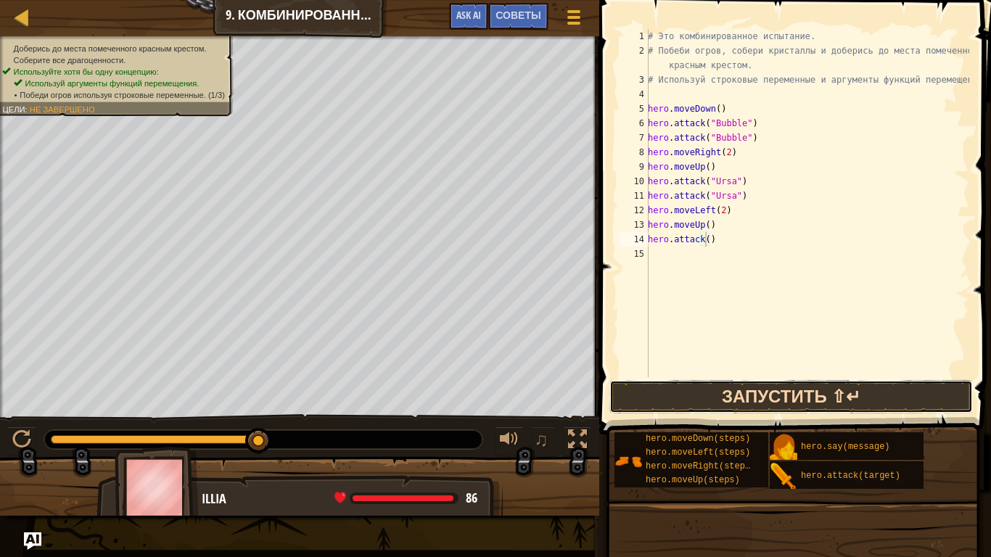
click at [804, 386] on button "Запустить ⇧↵" at bounding box center [790, 396] width 363 height 33
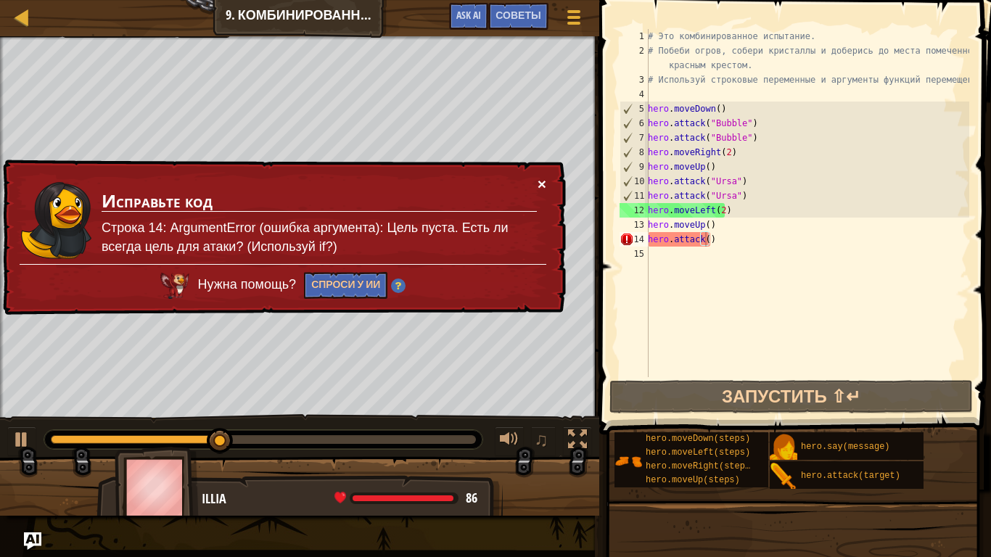
click at [539, 180] on button "×" at bounding box center [542, 183] width 9 height 15
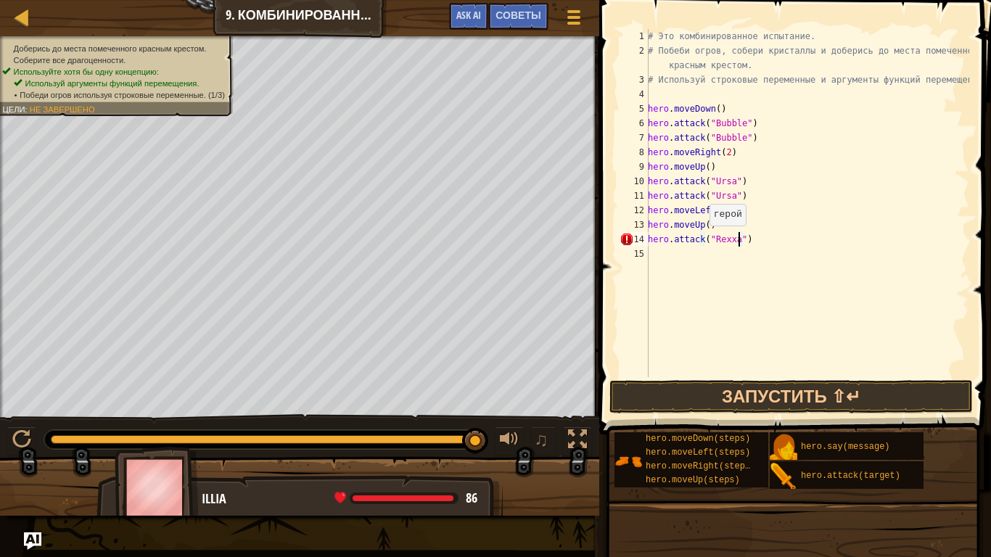
scroll to position [7, 7]
drag, startPoint x: 649, startPoint y: 241, endPoint x: 742, endPoint y: 244, distance: 92.9
click at [742, 244] on div "# Это комбинированное испытание. # Побеби огров, собери кристаллы и доберись до…" at bounding box center [807, 217] width 324 height 377
type textarea "m"
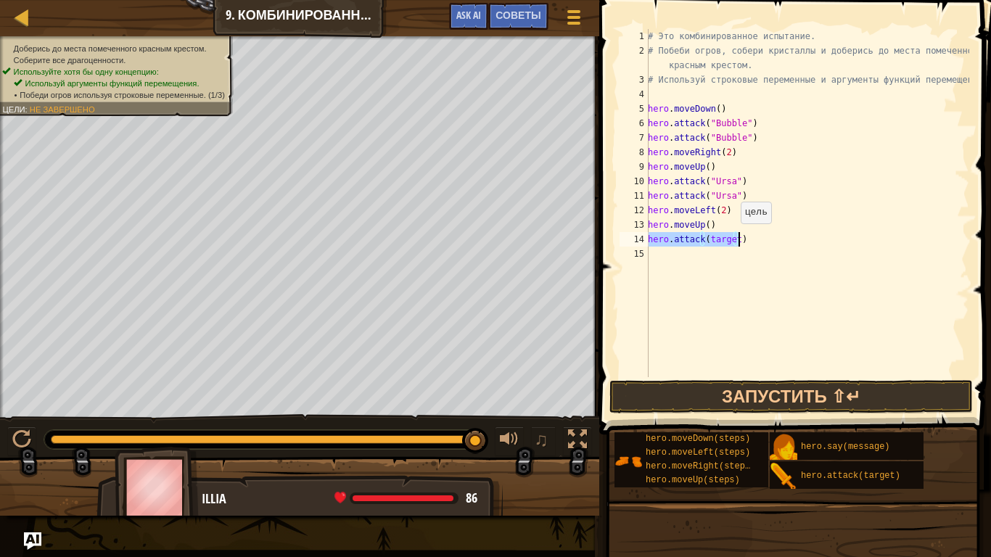
click at [733, 238] on div "# Это комбинированное испытание. # Побеби огров, собери кристаллы и доберись до…" at bounding box center [807, 203] width 324 height 348
click at [733, 238] on div "# Это комбинированное испытание. # Побеби огров, собери кристаллы и доберись до…" at bounding box center [807, 217] width 324 height 377
click at [733, 252] on div "# Это комбинированное испытание. # Побеби огров, собери кристаллы и доберись до…" at bounding box center [807, 217] width 324 height 377
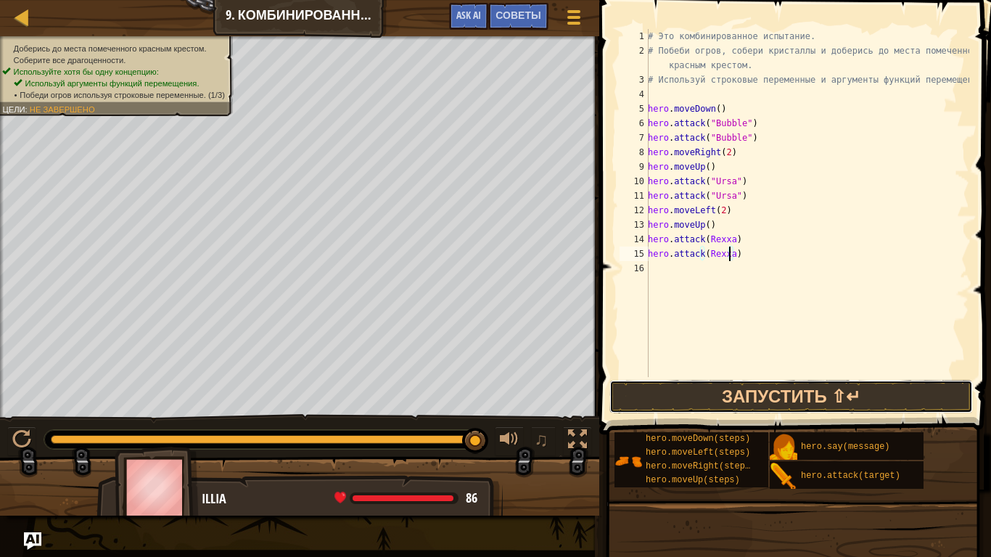
drag, startPoint x: 815, startPoint y: 394, endPoint x: 781, endPoint y: 258, distance: 139.9
click at [816, 394] on button "Запустить ⇧↵" at bounding box center [790, 396] width 363 height 33
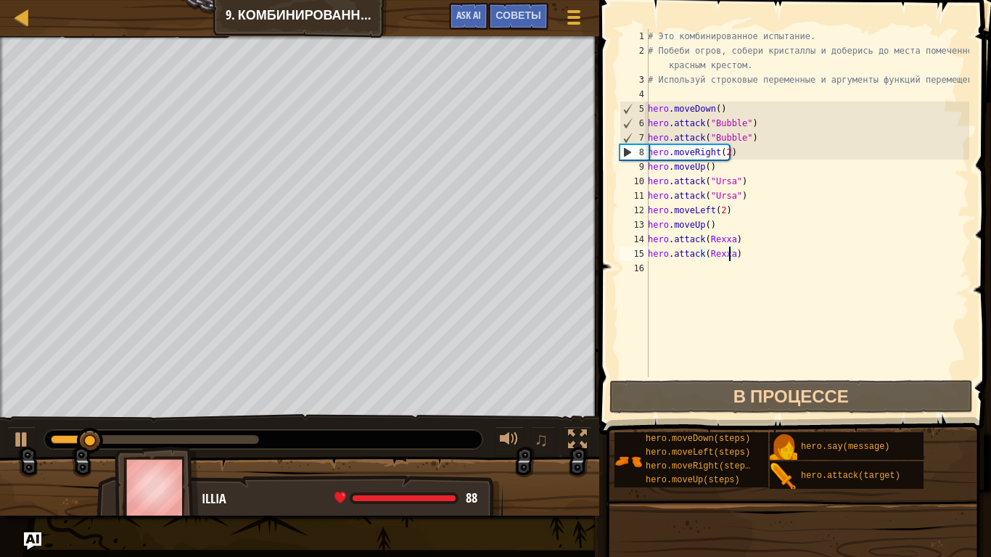
click at [729, 239] on div "# Это комбинированное испытание. # Побеби огров, собери кристаллы и доберись до…" at bounding box center [807, 217] width 324 height 377
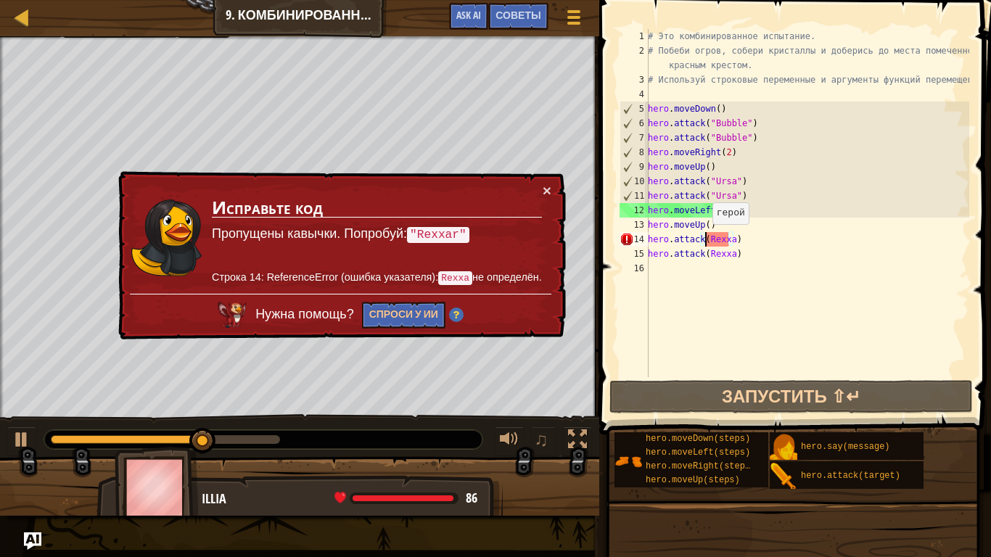
click at [704, 239] on div "# Это комбинированное испытание. # Побеби огров, собери кристаллы и доберись до…" at bounding box center [807, 217] width 324 height 377
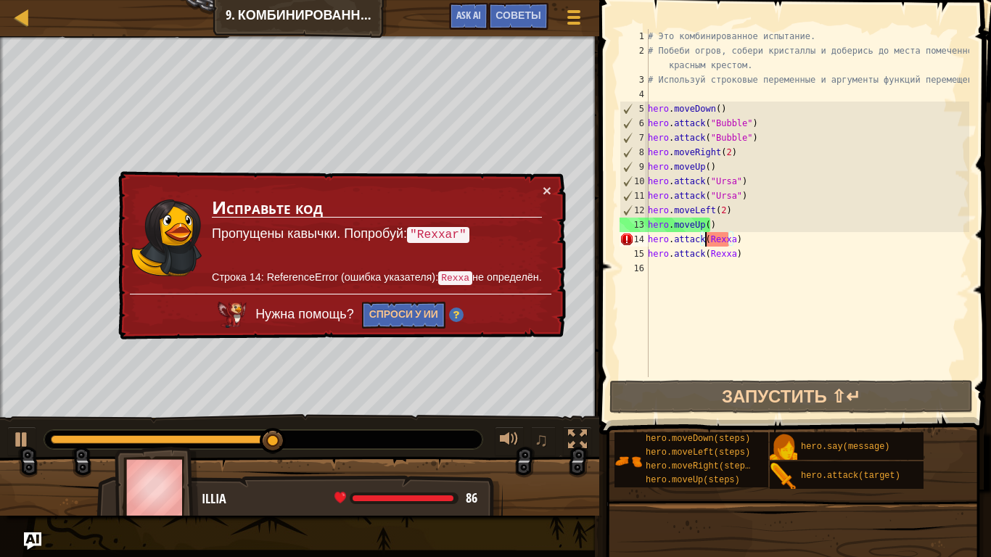
scroll to position [7, 5]
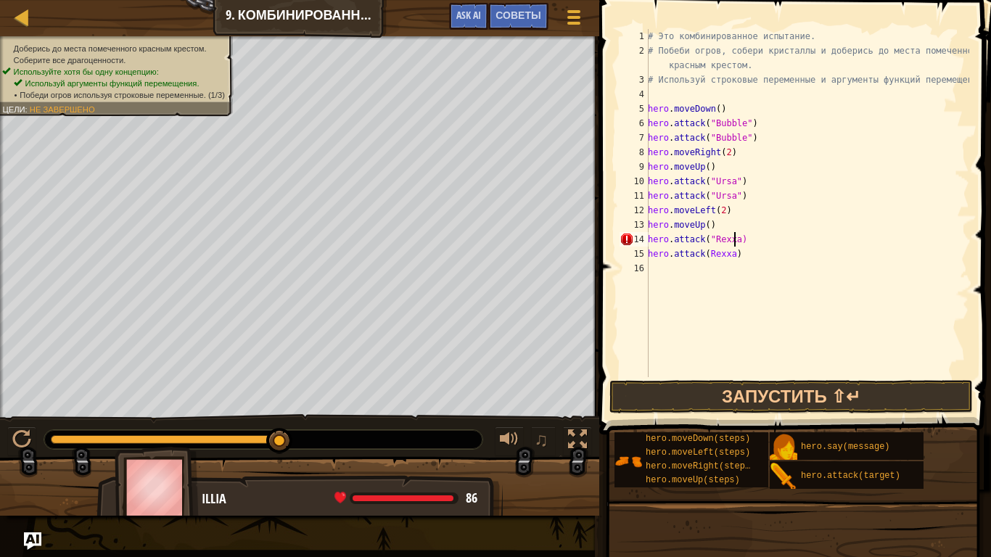
click at [735, 240] on div "# Это комбинированное испытание. # Побеби огров, собери кристаллы и доберись до…" at bounding box center [807, 217] width 324 height 377
click at [704, 257] on div "# Это комбинированное испытание. # Побеби огров, собери кристаллы и доберись до…" at bounding box center [807, 217] width 324 height 377
click at [735, 258] on div "# Это комбинированное испытание. # Побеби огров, собери кристаллы и доберись до…" at bounding box center [807, 217] width 324 height 377
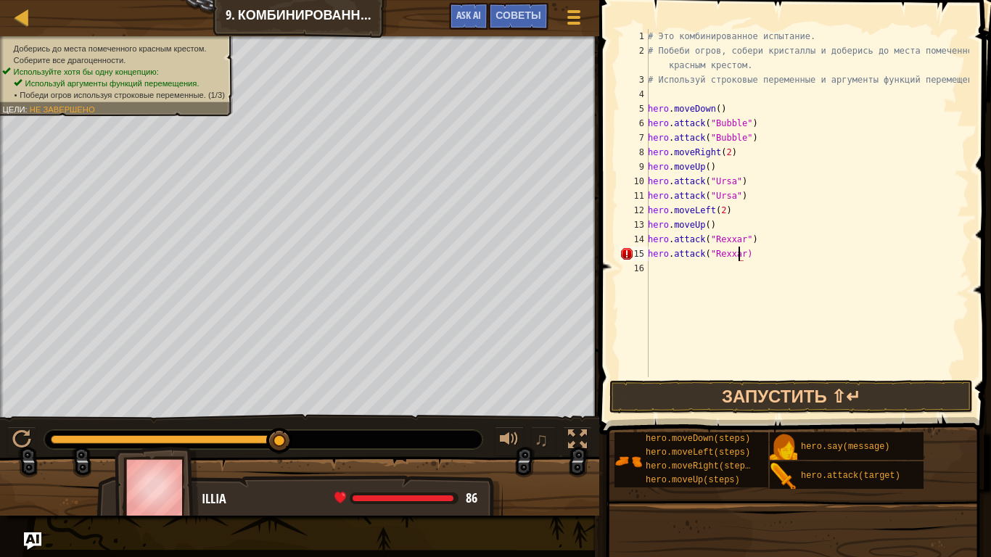
scroll to position [7, 7]
click at [762, 389] on button "Запустить ⇧↵" at bounding box center [790, 396] width 363 height 33
drag, startPoint x: 762, startPoint y: 389, endPoint x: 770, endPoint y: 374, distance: 16.6
click at [762, 389] on button "Запустить ⇧↵" at bounding box center [790, 396] width 363 height 33
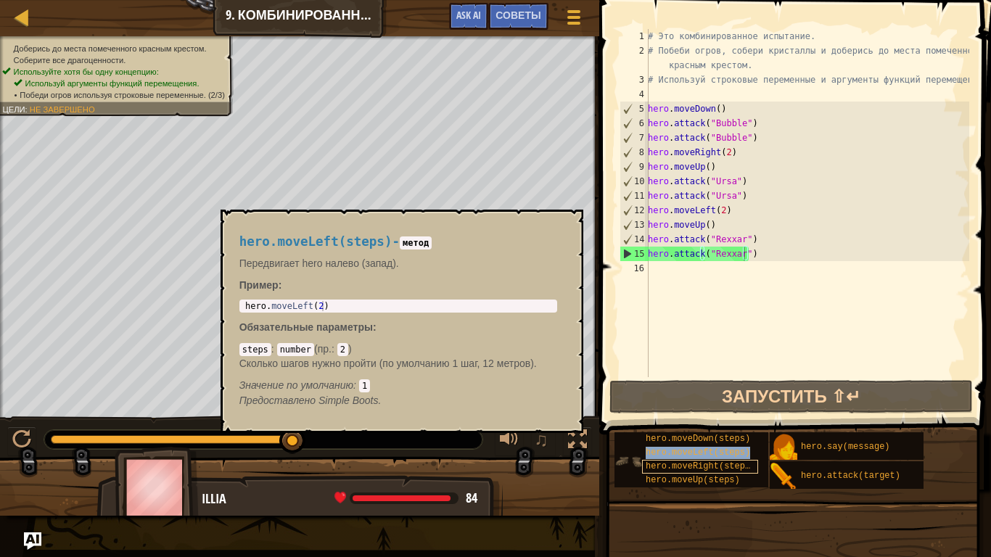
drag, startPoint x: 704, startPoint y: 452, endPoint x: 701, endPoint y: 466, distance: 14.8
click at [698, 440] on span "hero.moveRight(steps)" at bounding box center [701, 466] width 110 height 10
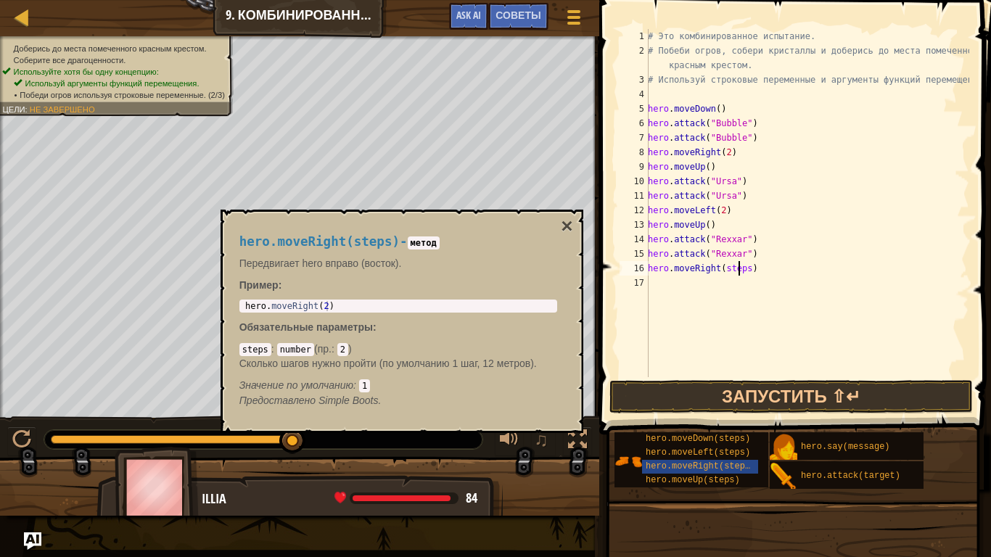
click at [741, 270] on div "# Это комбинированное испытание. # Побеби огров, собери кристаллы и доберись до…" at bounding box center [807, 217] width 324 height 377
click at [744, 269] on div "# Это комбинированное испытание. # Побеби огров, собери кристаллы и доберись до…" at bounding box center [807, 217] width 324 height 377
click at [703, 281] on div "# Это комбинированное испытание. # Побеби огров, собери кристаллы и доберись до…" at bounding box center [807, 203] width 324 height 348
click at [734, 283] on div "# Это комбинированное испытание. # Побеби огров, собери кристаллы и доберись до…" at bounding box center [807, 217] width 324 height 377
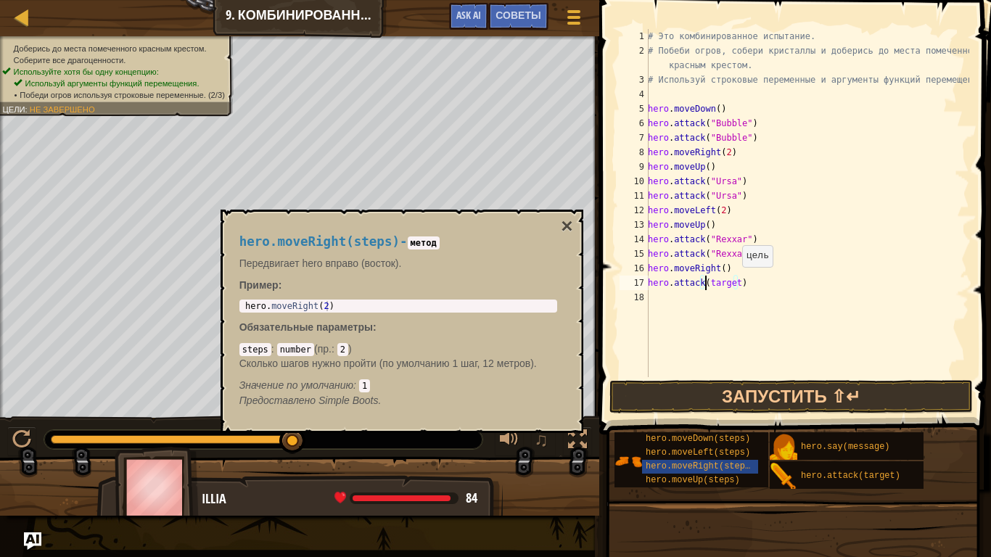
click at [734, 283] on div "# Это комбинированное испытание. # Побеби огров, собери кристаллы и доберись до…" at bounding box center [807, 217] width 324 height 377
drag, startPoint x: 732, startPoint y: 299, endPoint x: 757, endPoint y: 281, distance: 30.2
click at [736, 296] on div "# Это комбинированное испытание. # Побеби огров, собери кристаллы и доберись до…" at bounding box center [807, 217] width 324 height 377
click at [732, 296] on div "# Это комбинированное испытание. # Побеби огров, собери кристаллы и доберись до…" at bounding box center [807, 203] width 324 height 348
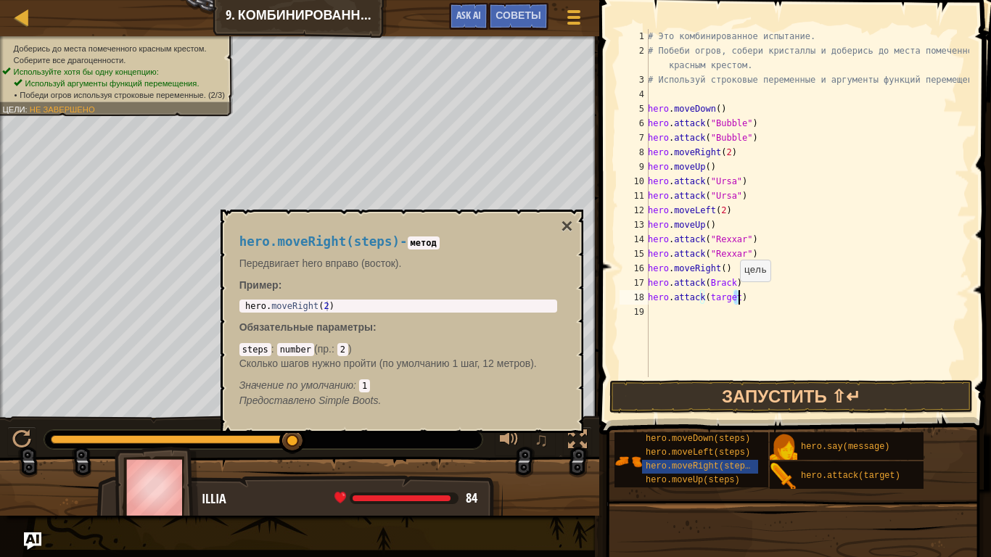
click at [732, 296] on div "# Это комбинированное испытание. # Побеби огров, собери кристаллы и доберись до…" at bounding box center [807, 217] width 324 height 377
click at [743, 314] on div "# Это комбинированное испытание. # Побеби огров, собери кристаллы и доберись до…" at bounding box center [807, 217] width 324 height 377
click at [781, 392] on button "Запустить ⇧↵" at bounding box center [790, 396] width 363 height 33
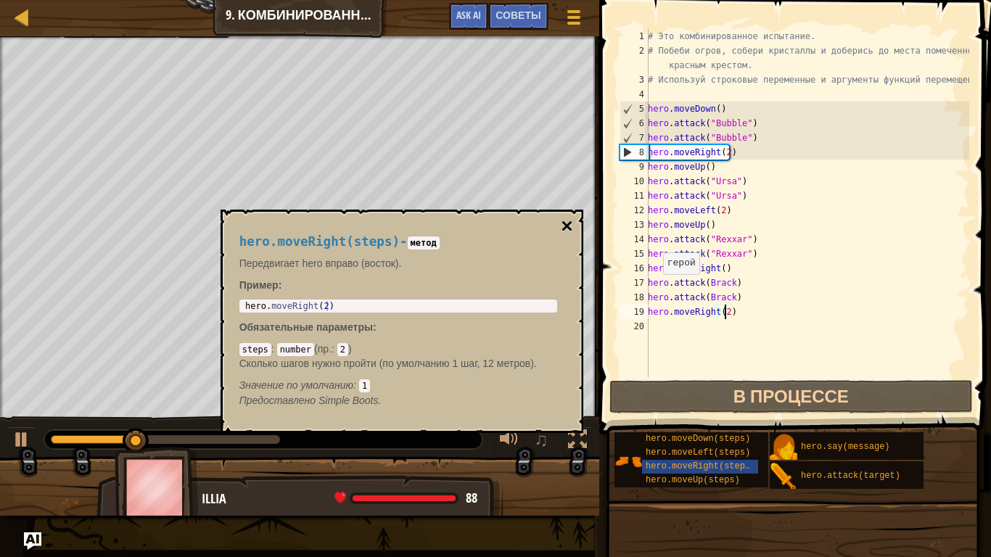
click at [566, 227] on button "×" at bounding box center [567, 226] width 12 height 20
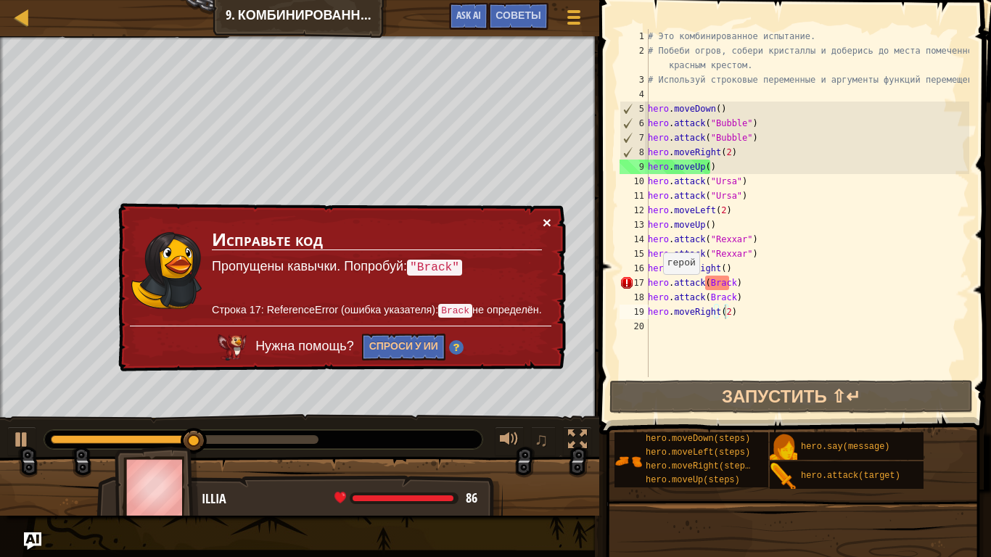
click at [548, 221] on button "×" at bounding box center [547, 222] width 9 height 15
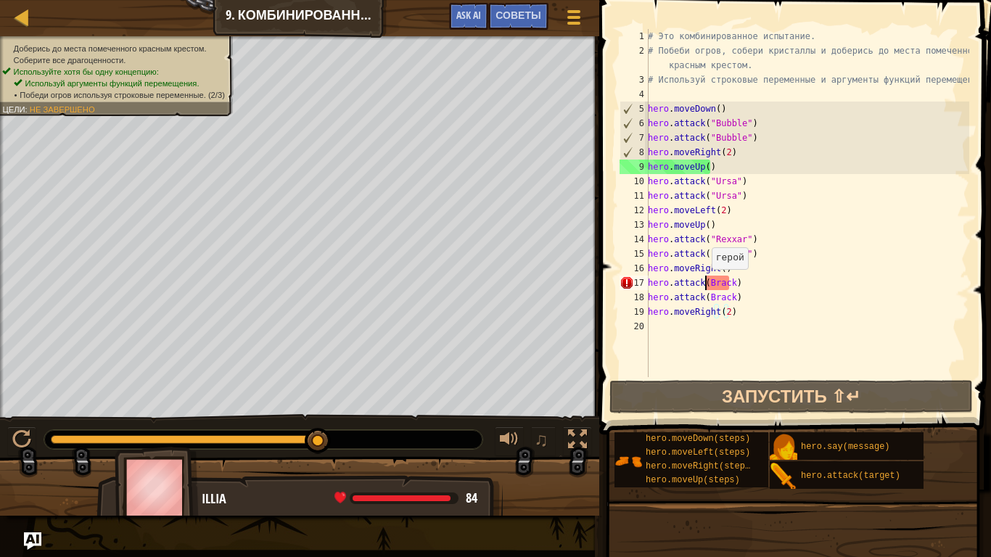
drag, startPoint x: 704, startPoint y: 284, endPoint x: 748, endPoint y: 273, distance: 45.4
click at [709, 284] on div "# Это комбинированное испытание. # Побеби огров, собери кристаллы и доберись до…" at bounding box center [807, 217] width 324 height 377
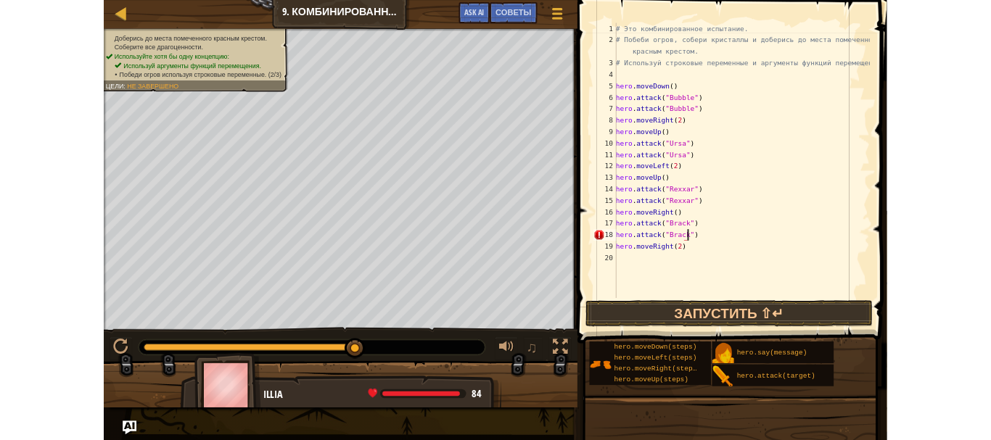
scroll to position [7, 7]
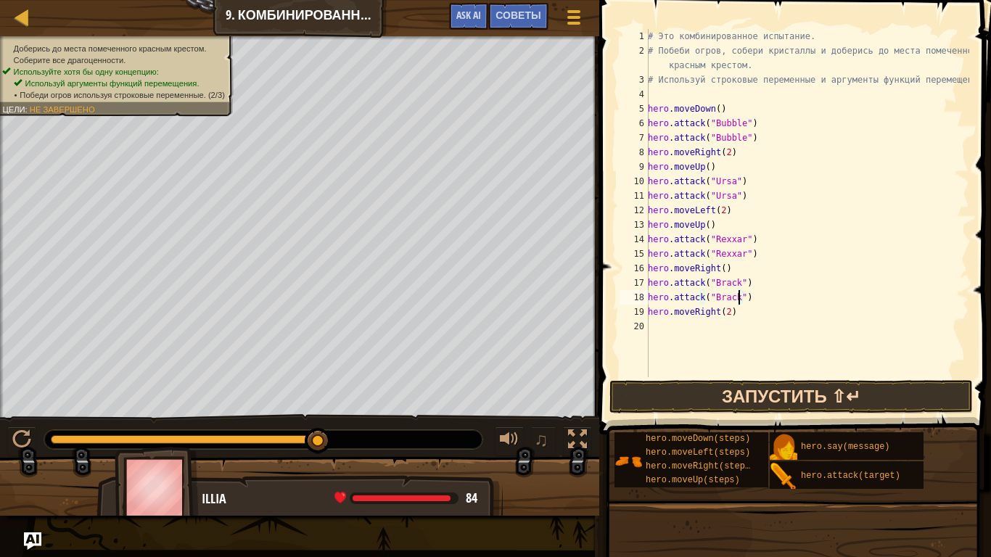
type textarea "hero.attack("Brack")"
click at [791, 396] on button "Запустить ⇧↵" at bounding box center [790, 396] width 363 height 33
drag, startPoint x: 791, startPoint y: 396, endPoint x: 798, endPoint y: 355, distance: 41.3
click at [791, 396] on button "Запустить ⇧↵" at bounding box center [790, 396] width 363 height 33
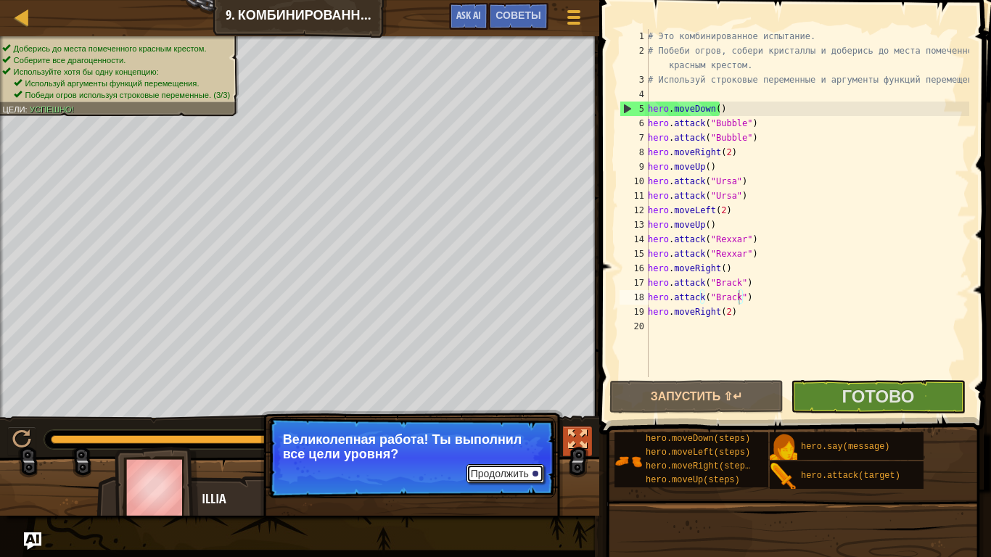
drag, startPoint x: 520, startPoint y: 477, endPoint x: 563, endPoint y: 443, distance: 54.7
click at [530, 440] on button "Продолжить" at bounding box center [505, 473] width 78 height 19
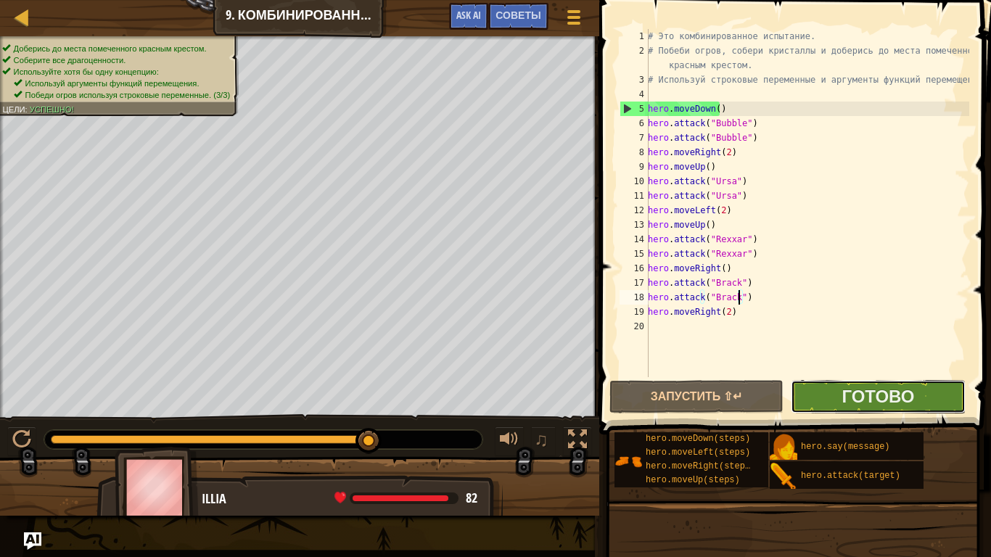
click at [823, 397] on button "Готово" at bounding box center [878, 396] width 174 height 33
